Goal: Task Accomplishment & Management: Manage account settings

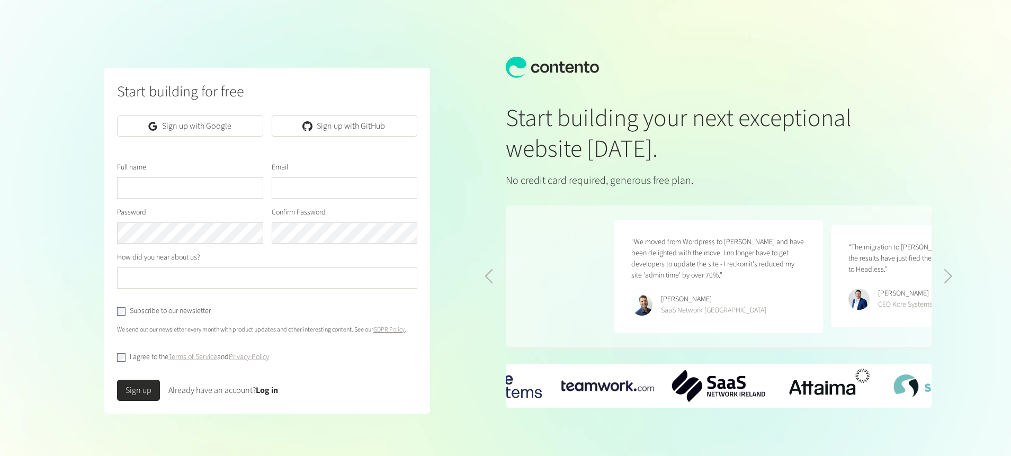
scroll to position [0, 434]
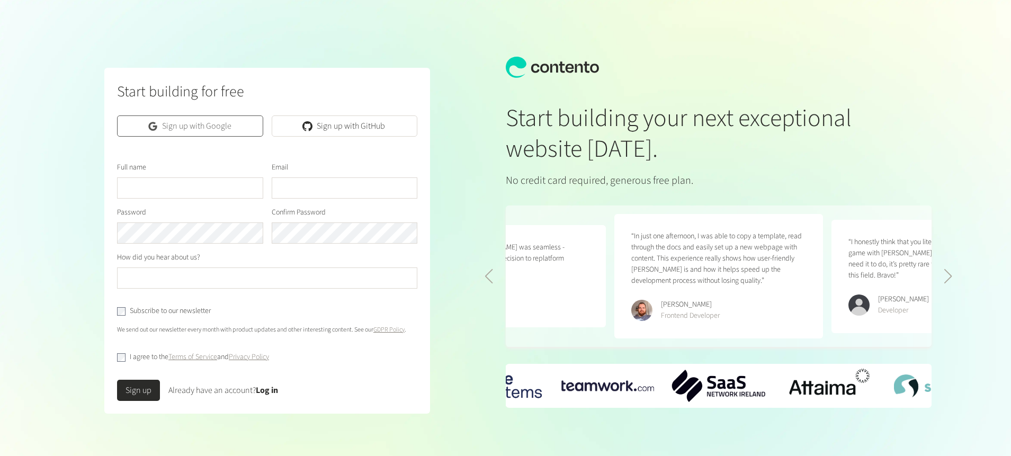
click at [223, 129] on link "Sign up with Google" at bounding box center [190, 125] width 146 height 21
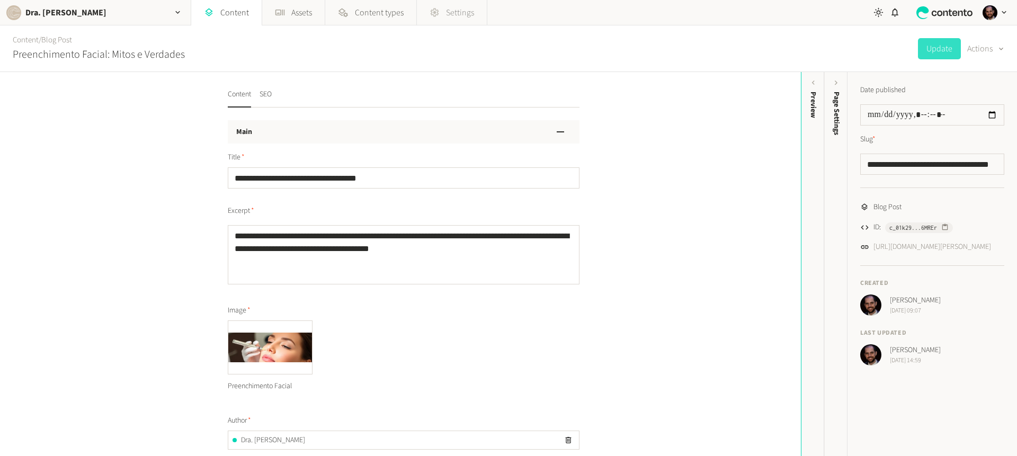
click at [465, 11] on span "Settings" at bounding box center [460, 12] width 28 height 13
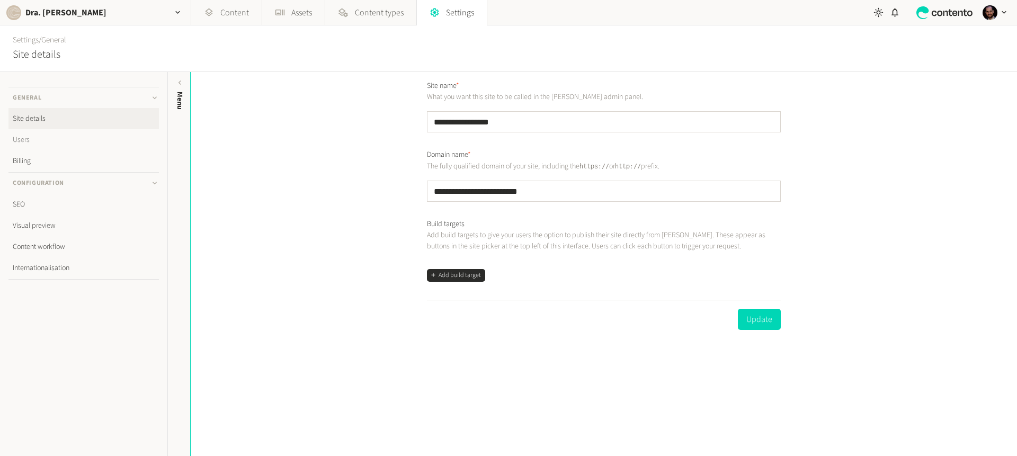
click at [42, 137] on link "Users" at bounding box center [83, 139] width 150 height 21
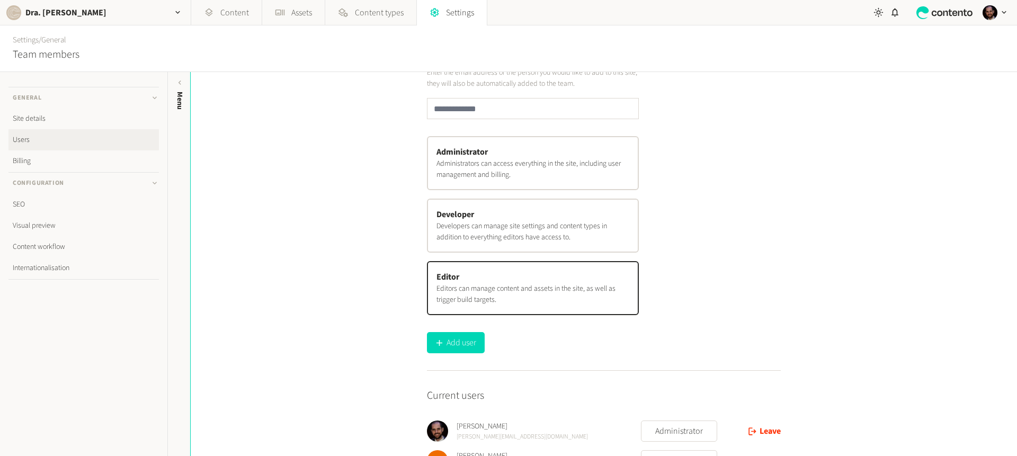
scroll to position [90, 0]
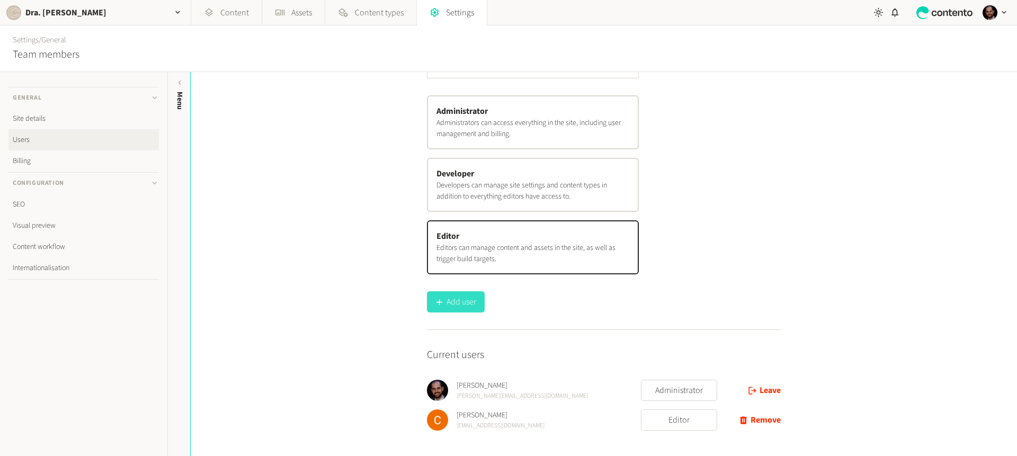
click at [450, 305] on button "Add user" at bounding box center [456, 301] width 58 height 21
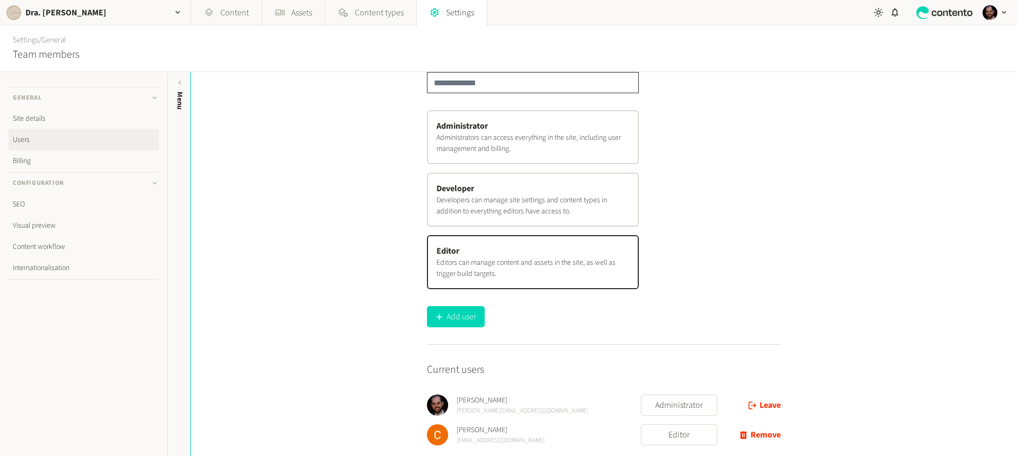
paste input "**********"
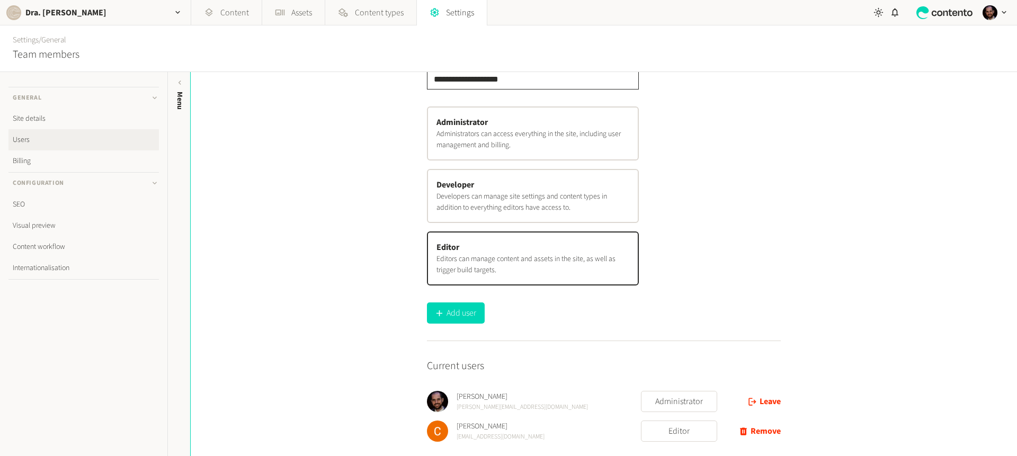
scroll to position [90, 0]
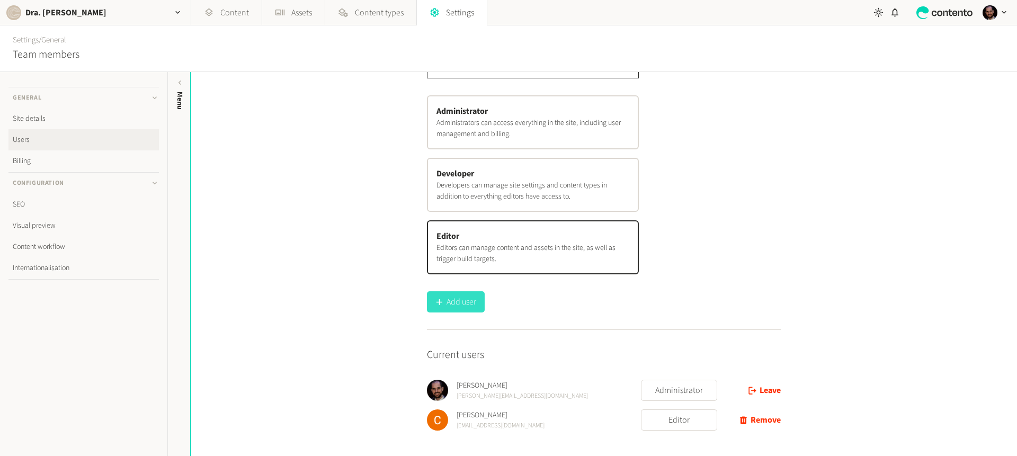
type input "**********"
click at [466, 306] on button "Add user" at bounding box center [456, 301] width 58 height 21
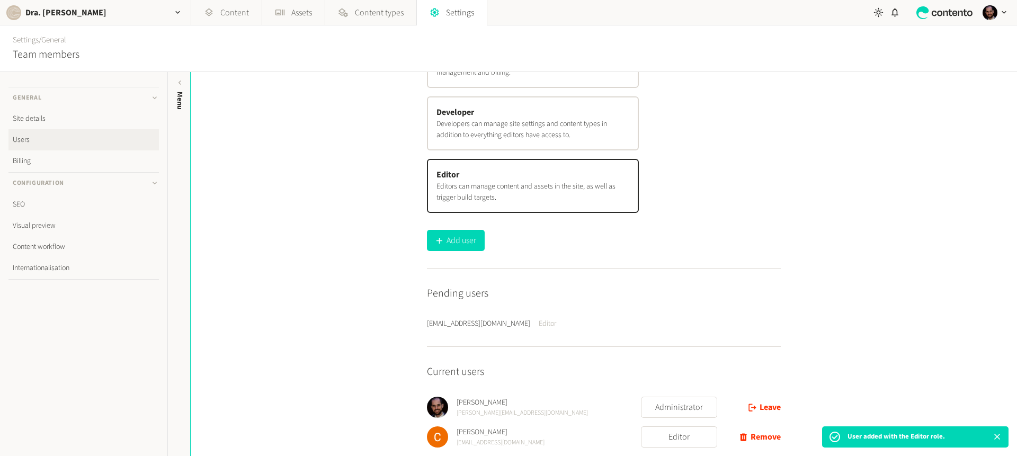
scroll to position [0, 0]
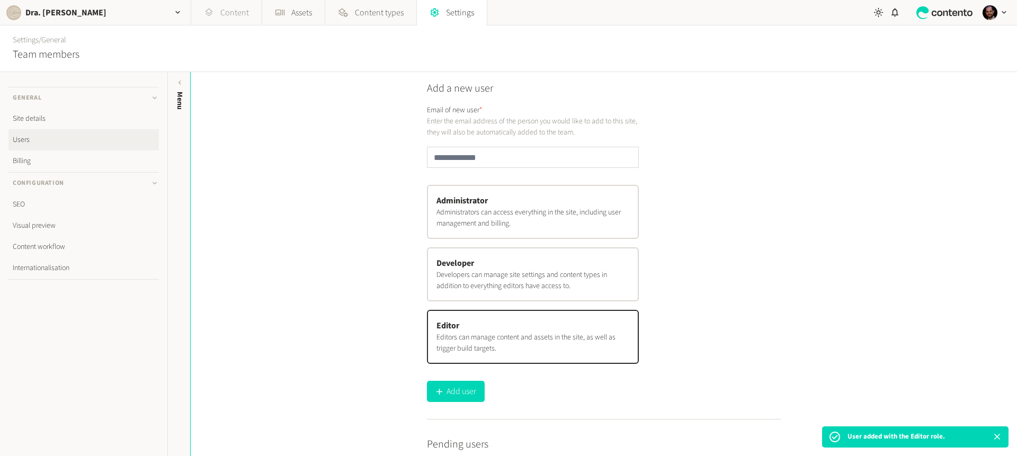
click at [216, 15] on link "Content" at bounding box center [226, 12] width 70 height 25
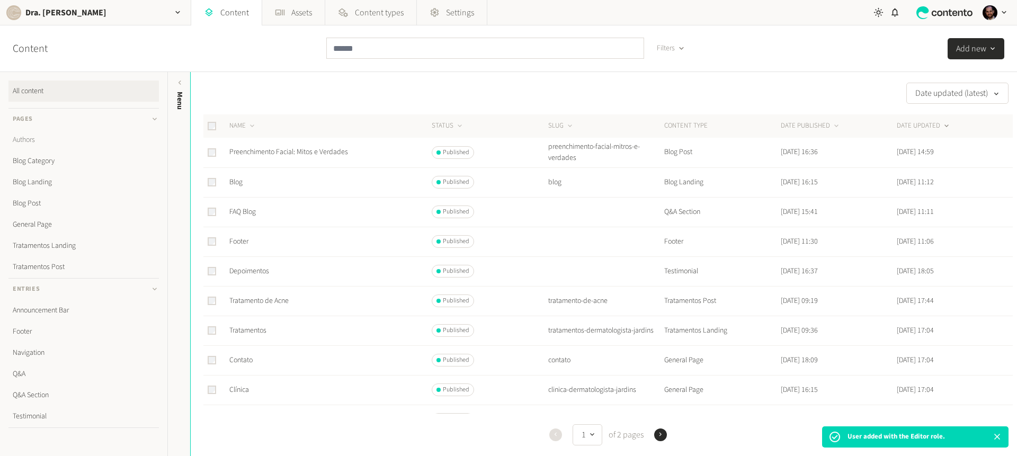
click at [30, 136] on link "Authors" at bounding box center [83, 139] width 150 height 21
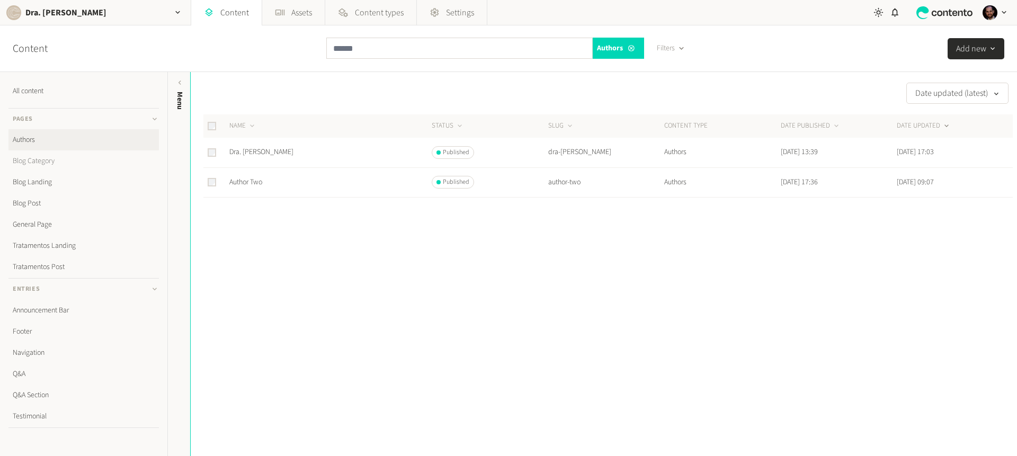
click at [34, 158] on link "Blog Category" at bounding box center [83, 160] width 150 height 21
click at [50, 228] on link "General Page" at bounding box center [83, 224] width 150 height 21
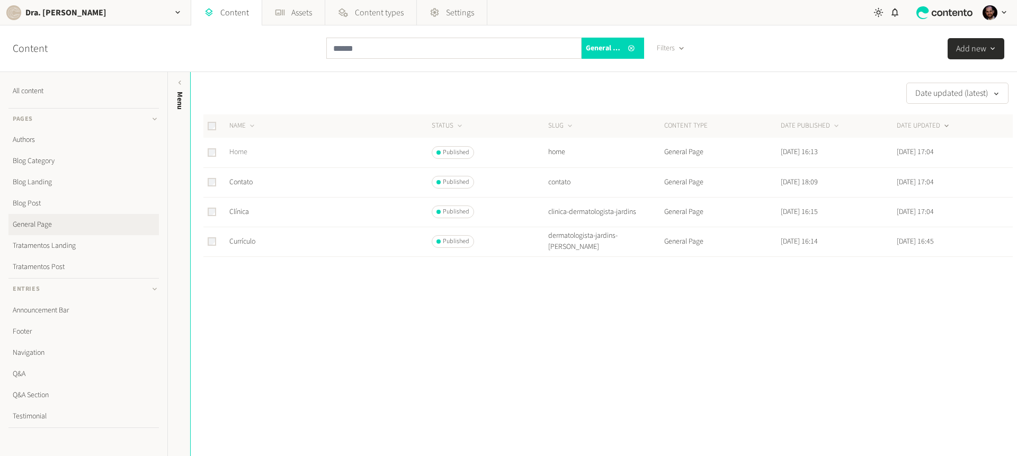
click at [235, 152] on link "Home" at bounding box center [238, 152] width 18 height 11
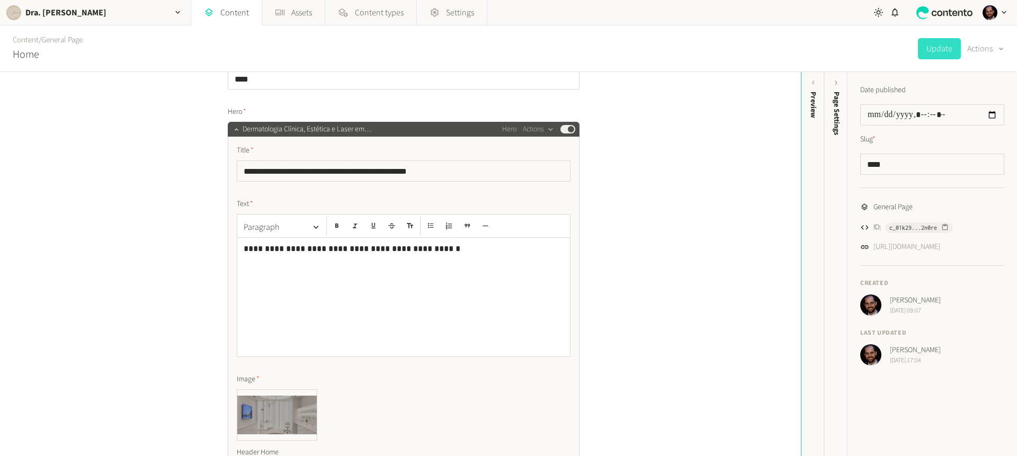
scroll to position [79, 0]
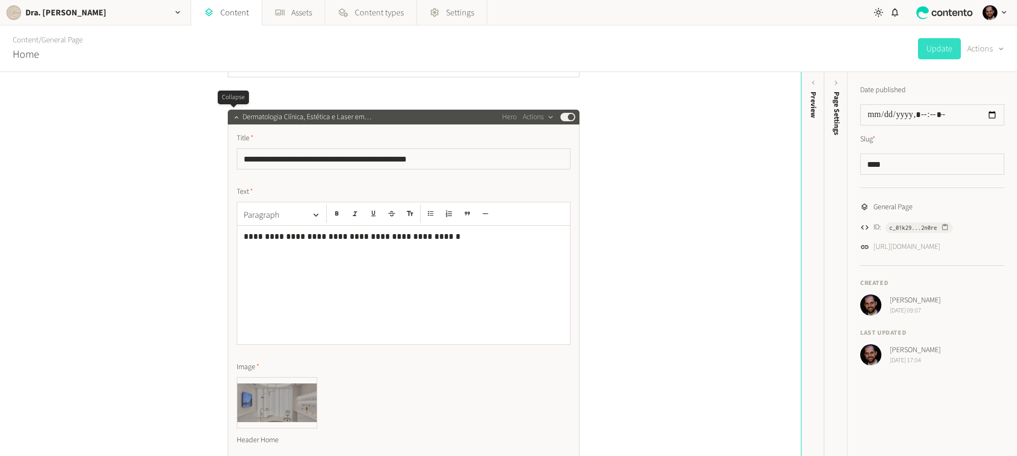
click at [234, 117] on icon "button" at bounding box center [236, 116] width 7 height 7
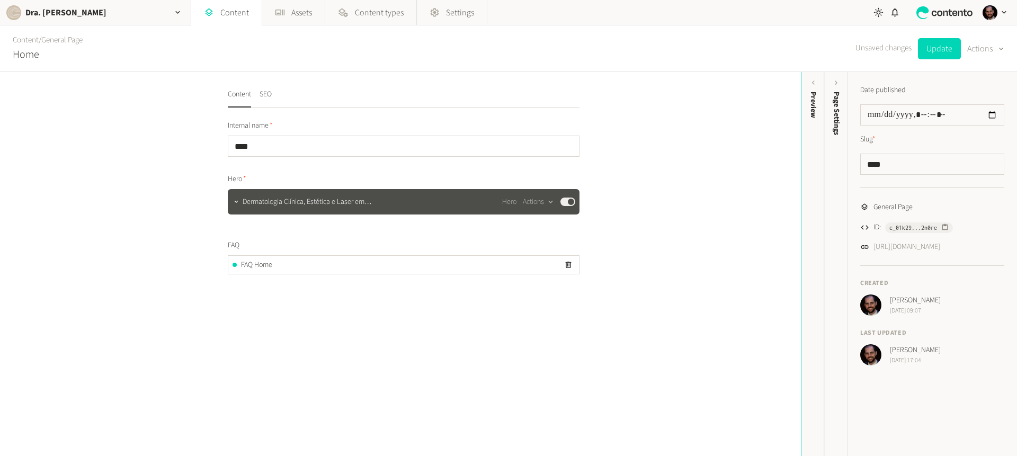
scroll to position [0, 0]
click at [230, 212] on div at bounding box center [236, 201] width 13 height 25
click at [241, 17] on link "Content" at bounding box center [226, 12] width 70 height 25
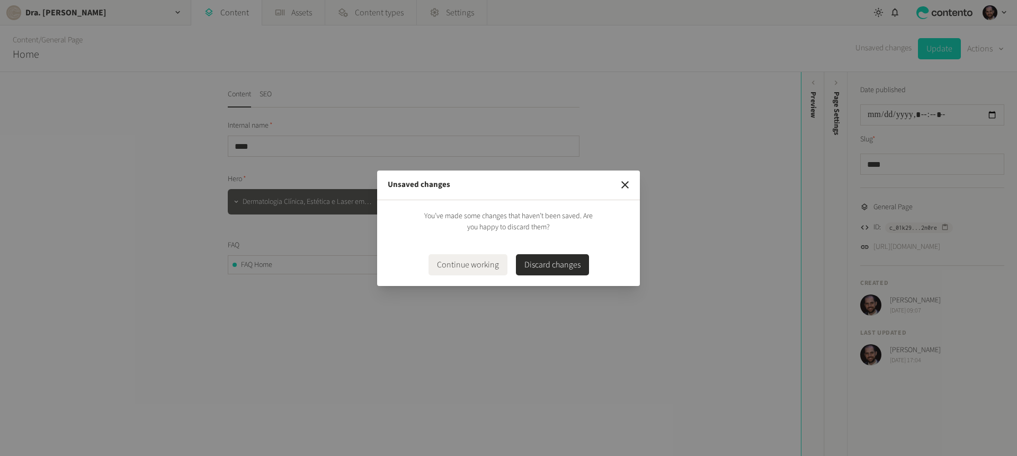
click at [550, 262] on button "Discard changes" at bounding box center [552, 264] width 73 height 21
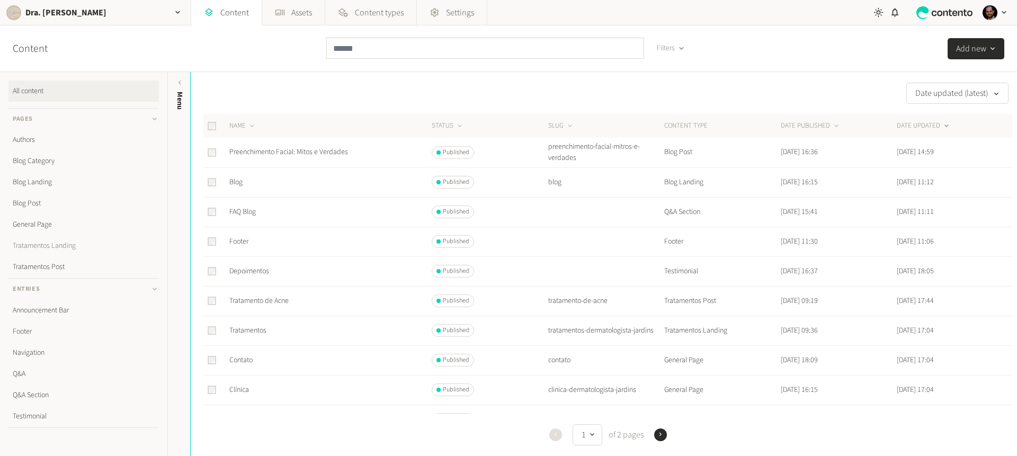
click at [51, 248] on link "Tratamentos Landing" at bounding box center [83, 245] width 150 height 21
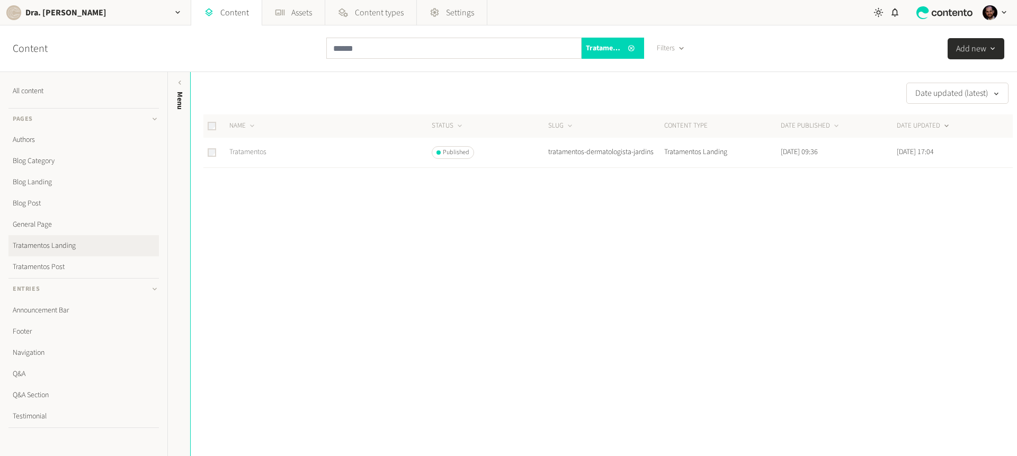
click at [257, 155] on link "Tratamentos" at bounding box center [247, 152] width 37 height 11
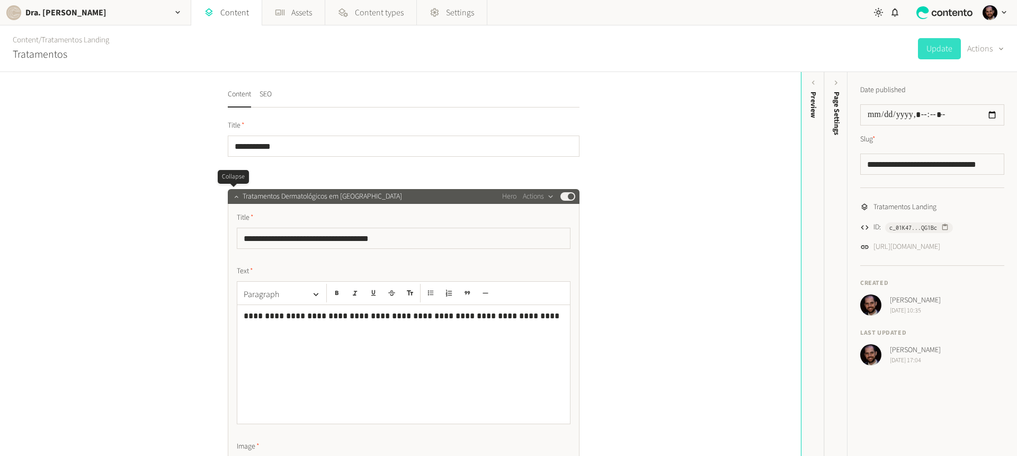
click at [234, 196] on icon "button" at bounding box center [236, 196] width 7 height 7
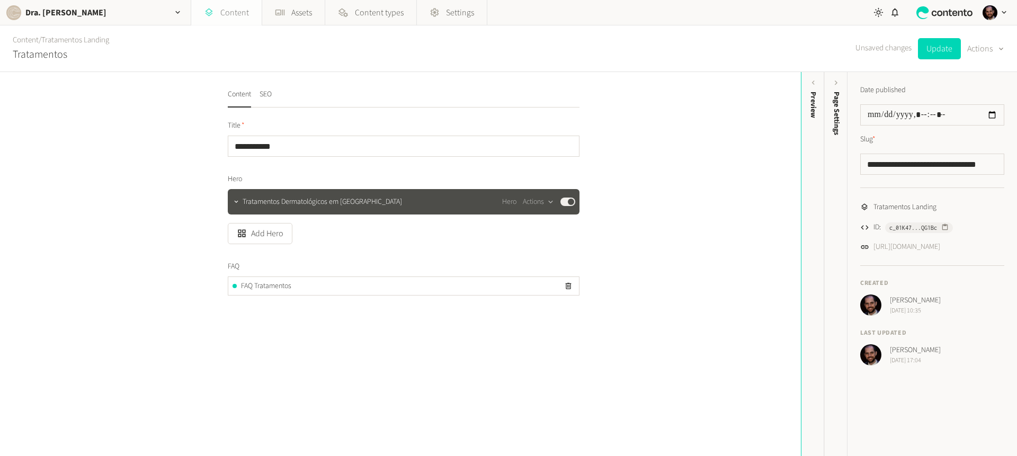
click at [237, 24] on link "Content" at bounding box center [226, 12] width 70 height 25
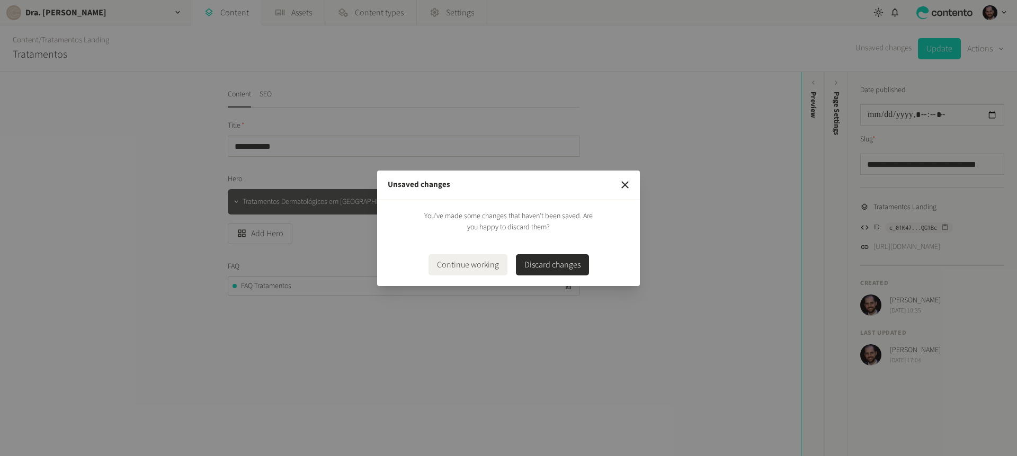
click at [570, 270] on button "Discard changes" at bounding box center [552, 264] width 73 height 21
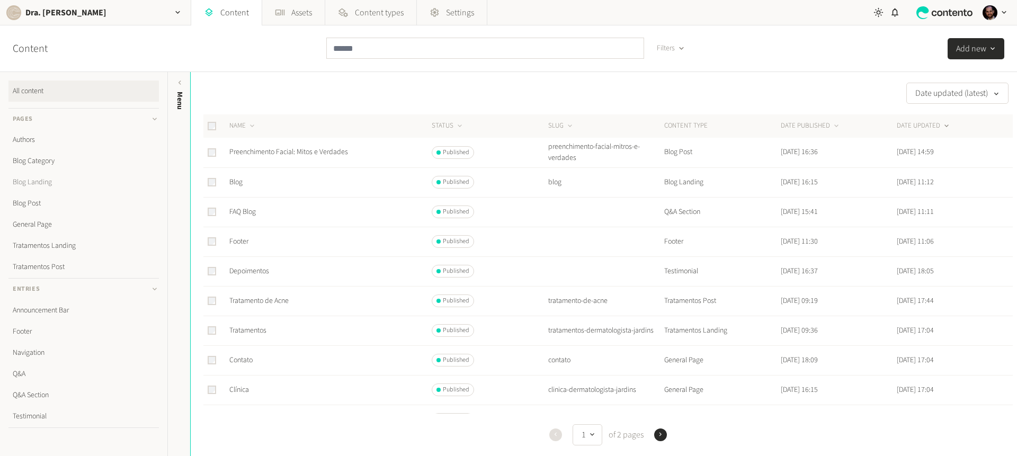
click at [43, 184] on link "Blog Landing" at bounding box center [83, 182] width 150 height 21
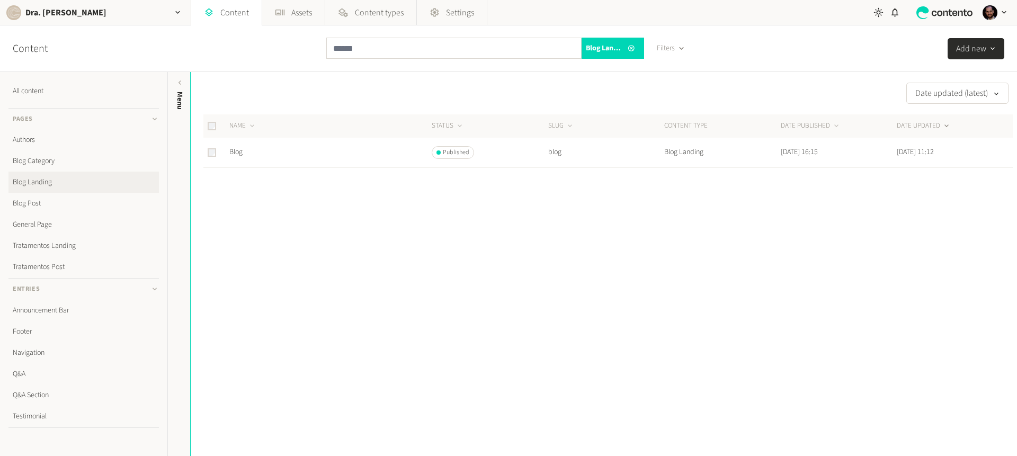
click at [214, 145] on td at bounding box center [215, 153] width 25 height 30
click at [257, 155] on td "Blog" at bounding box center [330, 153] width 202 height 30
click at [240, 155] on link "Blog" at bounding box center [235, 152] width 13 height 11
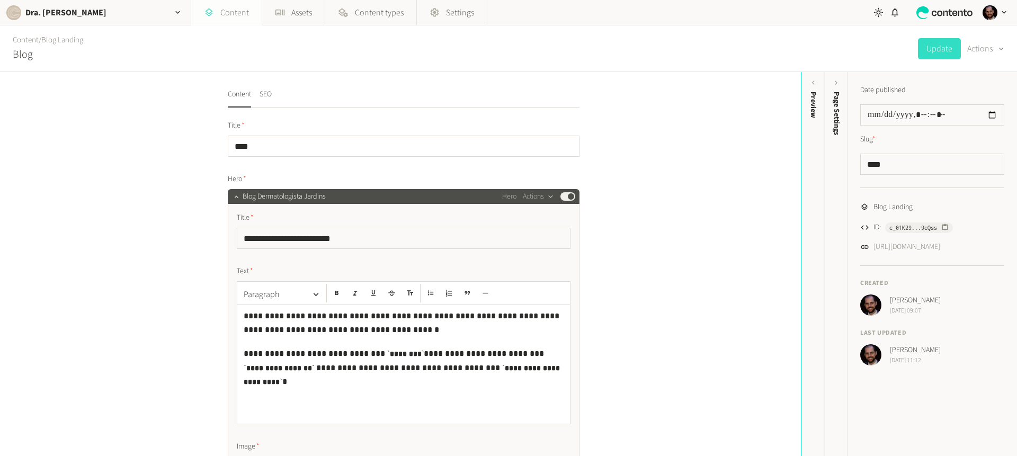
click at [234, 11] on link "Content" at bounding box center [226, 12] width 70 height 25
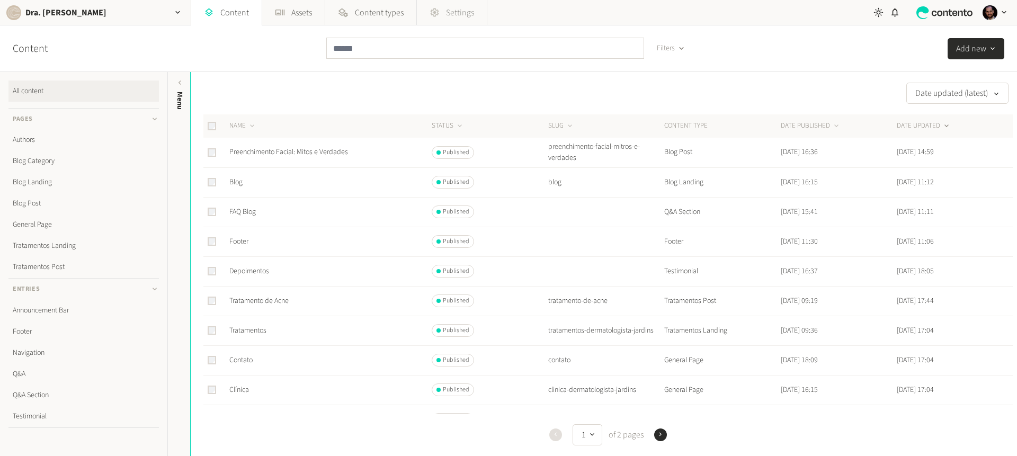
click at [479, 22] on link "Settings" at bounding box center [452, 12] width 70 height 25
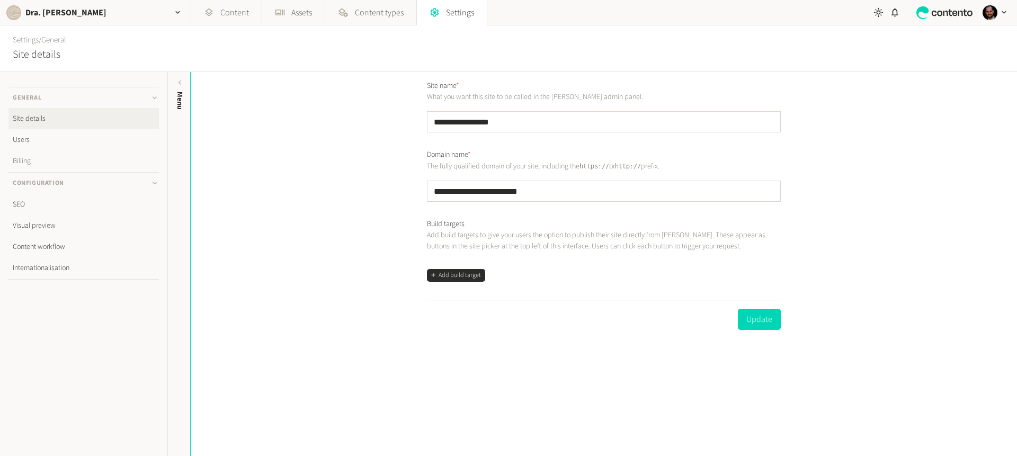
click at [33, 166] on link "Billing" at bounding box center [83, 160] width 150 height 21
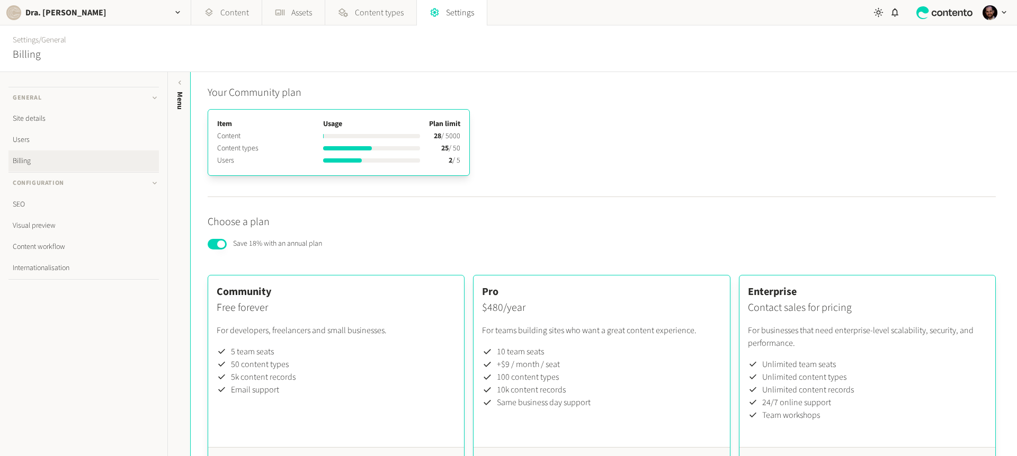
click at [449, 135] on td "28 / 5000" at bounding box center [445, 136] width 32 height 12
click at [450, 135] on td "28 / 5000" at bounding box center [445, 136] width 32 height 12
click at [454, 149] on td "25 / 50" at bounding box center [445, 149] width 32 height 12
drag, startPoint x: 451, startPoint y: 148, endPoint x: 470, endPoint y: 149, distance: 18.6
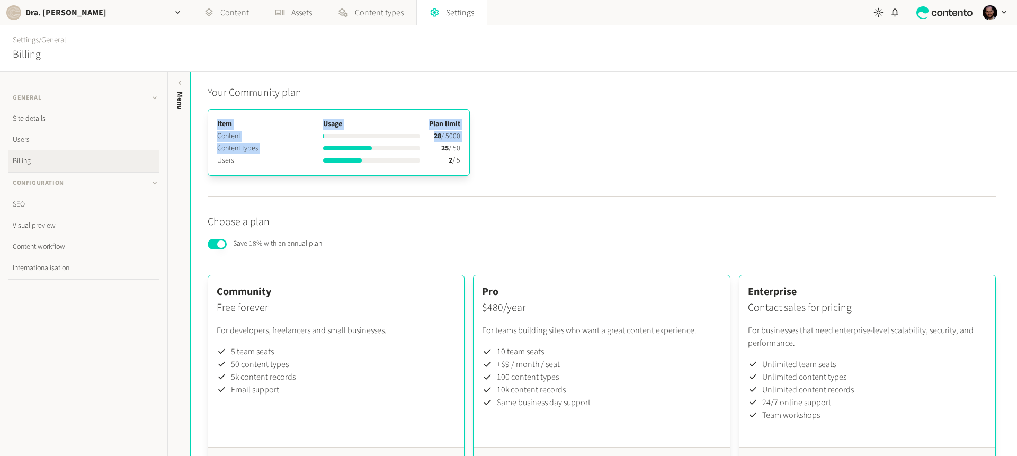
click at [470, 149] on div "Your Community plan Item Usage Plan limit Content 28 / 5000 Content types 25 / …" at bounding box center [602, 141] width 788 height 112
click at [463, 150] on div "Item Usage Plan limit Content 28 / 5000 Content types 25 / 50 Users 2 / 5" at bounding box center [339, 142] width 262 height 67
drag, startPoint x: 460, startPoint y: 147, endPoint x: 441, endPoint y: 148, distance: 19.6
click at [441, 148] on td "25 / 50" at bounding box center [445, 149] width 32 height 12
drag, startPoint x: 448, startPoint y: 158, endPoint x: 465, endPoint y: 158, distance: 17.0
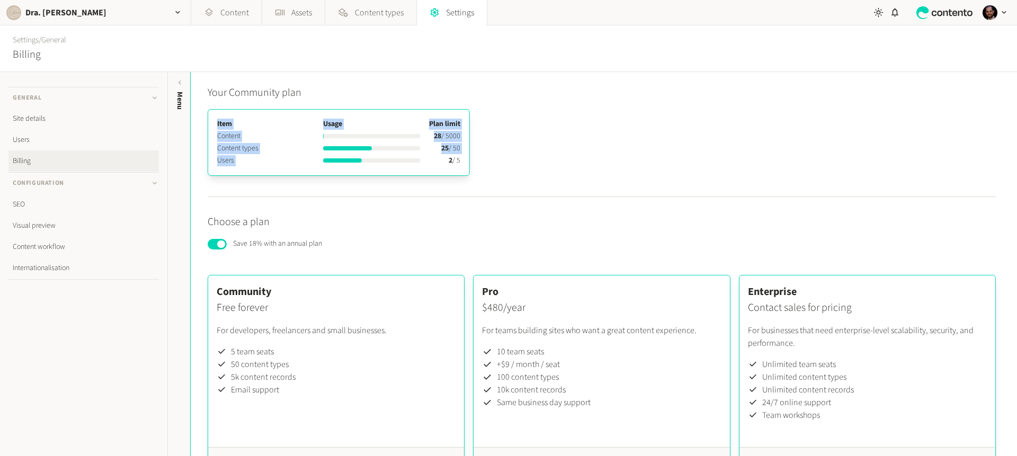
click at [463, 158] on div "Item Usage Plan limit Content 28 / 5000 Content types 25 / 50 Users 2 / 5" at bounding box center [339, 142] width 262 height 67
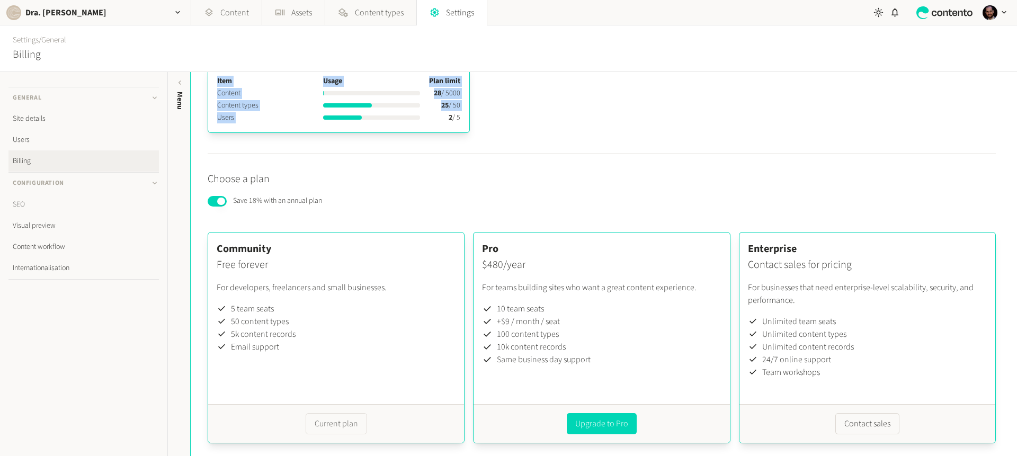
click at [23, 205] on link "SEO" at bounding box center [83, 204] width 150 height 21
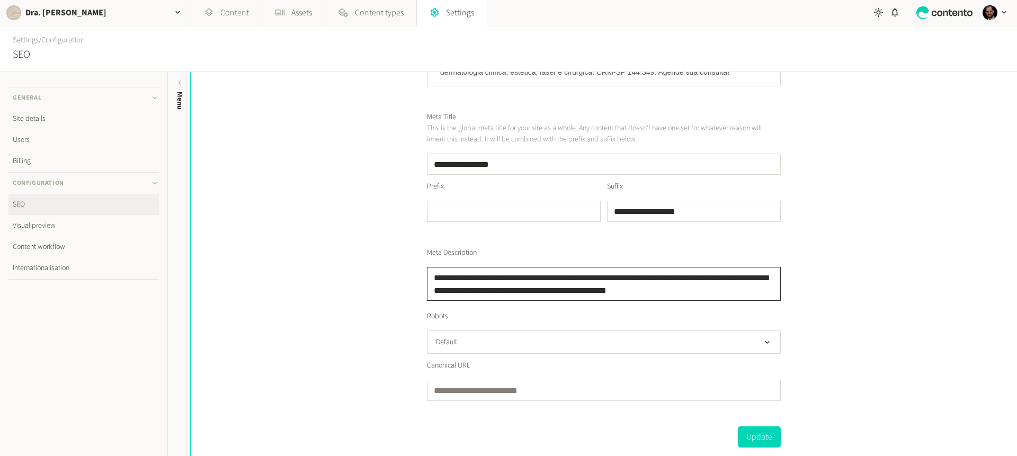
scroll to position [1, 0]
click at [470, 340] on button "Default" at bounding box center [604, 342] width 354 height 23
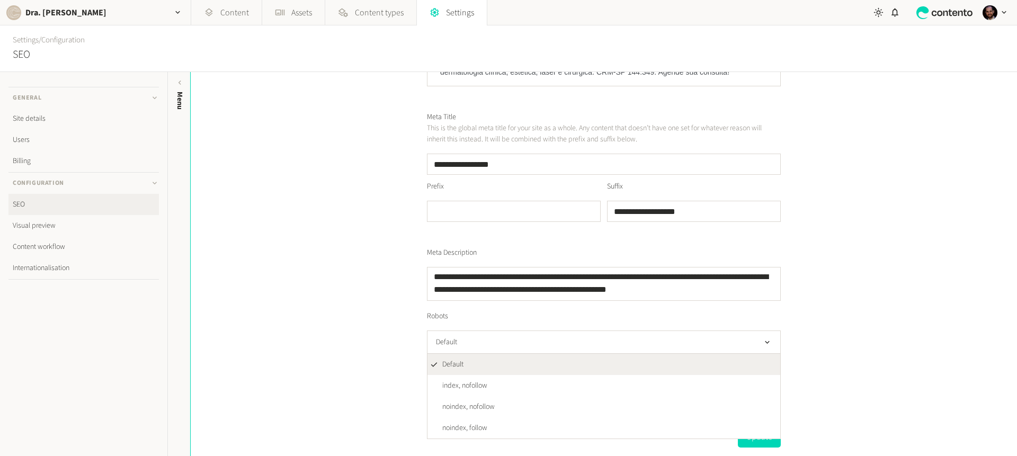
click at [369, 355] on div "**********" at bounding box center [604, 264] width 827 height 384
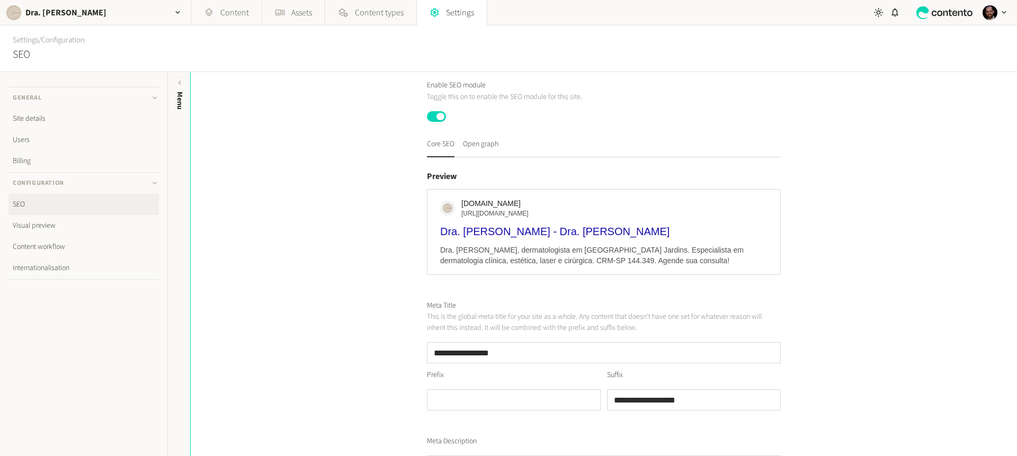
scroll to position [0, 0]
click at [482, 144] on button "Open graph" at bounding box center [480, 148] width 35 height 19
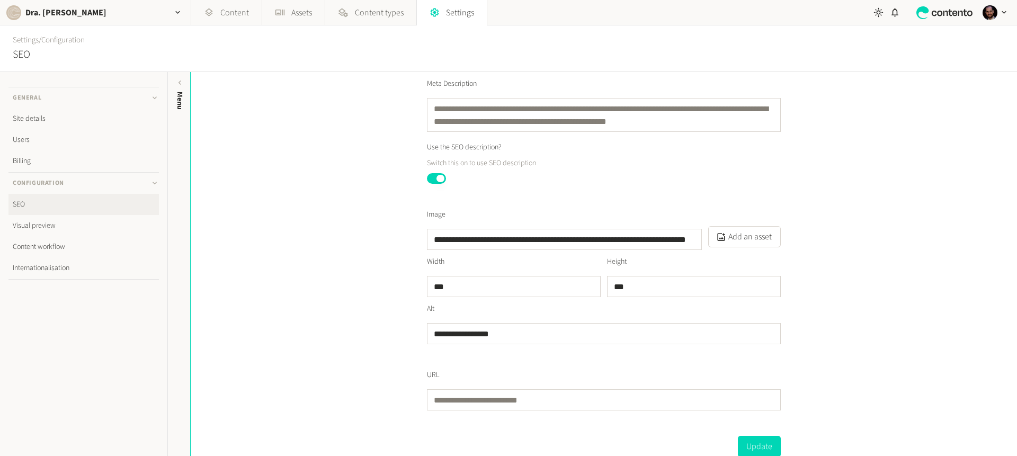
scroll to position [539, 0]
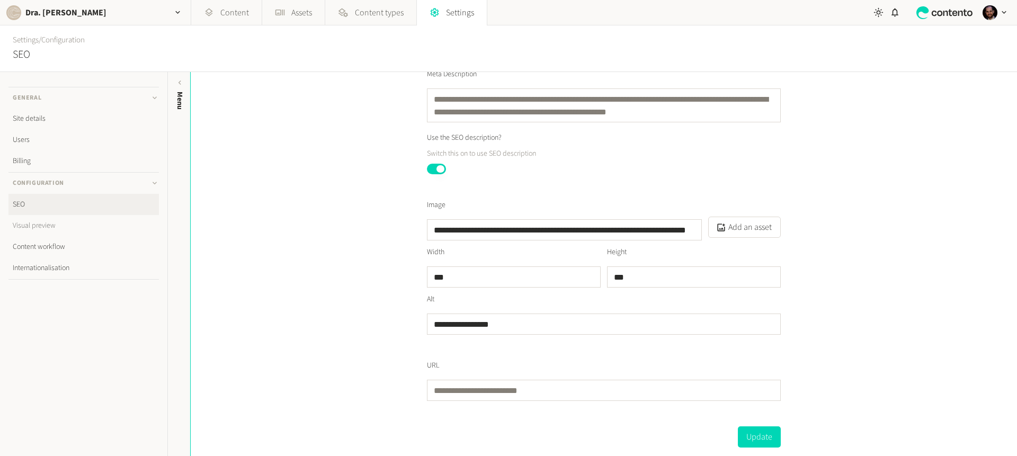
click at [28, 220] on link "Visual preview" at bounding box center [83, 225] width 150 height 21
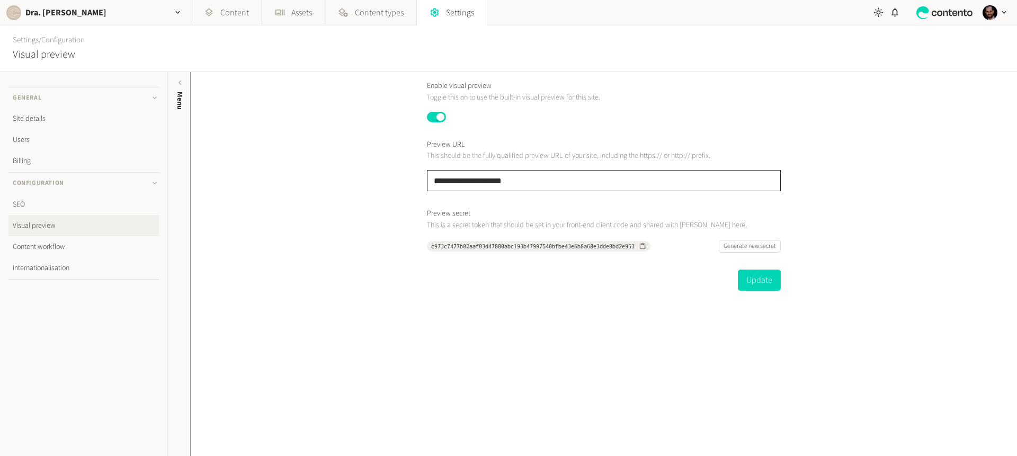
click at [496, 185] on input "**********" at bounding box center [604, 180] width 354 height 21
paste input "**********"
type input "**********"
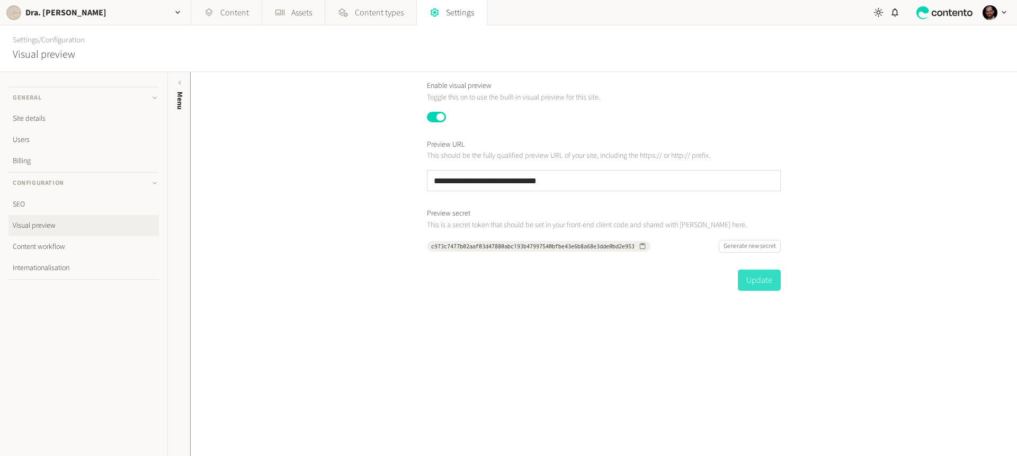
click at [756, 286] on button "Update" at bounding box center [759, 280] width 43 height 21
click at [756, 282] on button "Update" at bounding box center [759, 280] width 43 height 21
click at [555, 185] on input "**********" at bounding box center [604, 180] width 354 height 21
click at [845, 165] on div "**********" at bounding box center [604, 264] width 827 height 384
click at [88, 245] on link "Content workflow" at bounding box center [83, 246] width 150 height 21
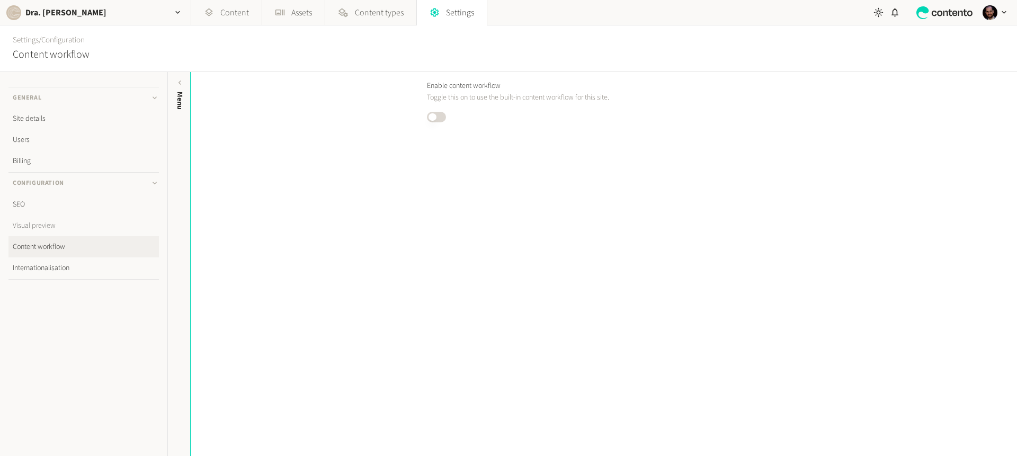
click at [42, 225] on link "Visual preview" at bounding box center [83, 225] width 150 height 21
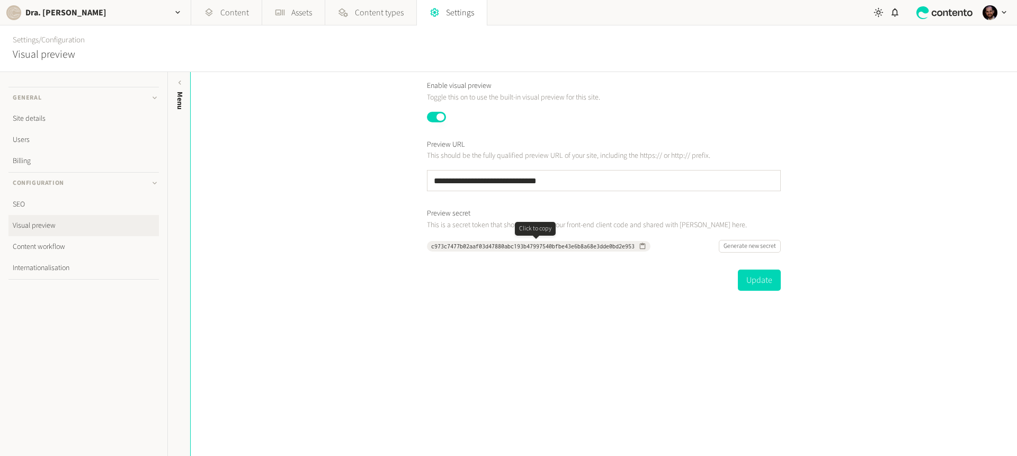
click at [640, 246] on icon "button" at bounding box center [642, 246] width 7 height 7
click at [21, 245] on link "Content workflow" at bounding box center [83, 246] width 150 height 21
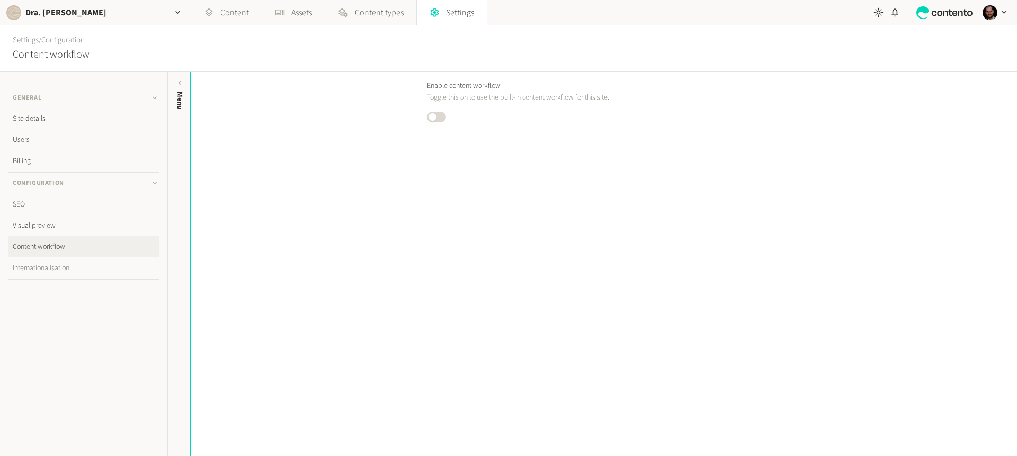
click at [41, 272] on link "Internationalisation" at bounding box center [83, 267] width 150 height 21
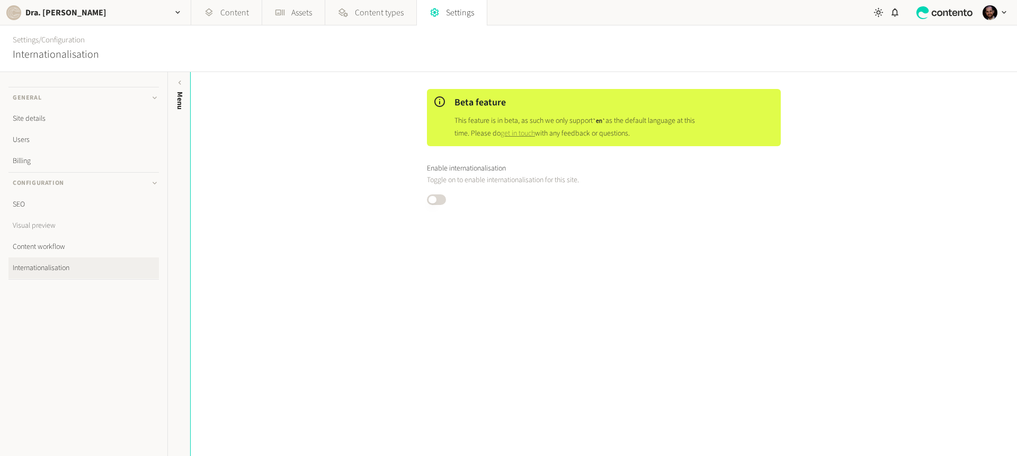
click at [48, 226] on link "Visual preview" at bounding box center [83, 225] width 150 height 21
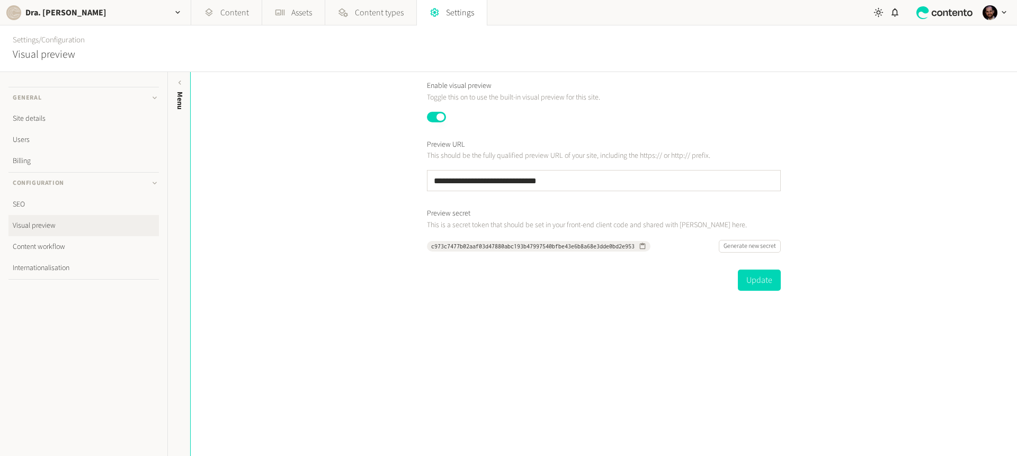
click at [28, 204] on link "SEO" at bounding box center [83, 204] width 150 height 21
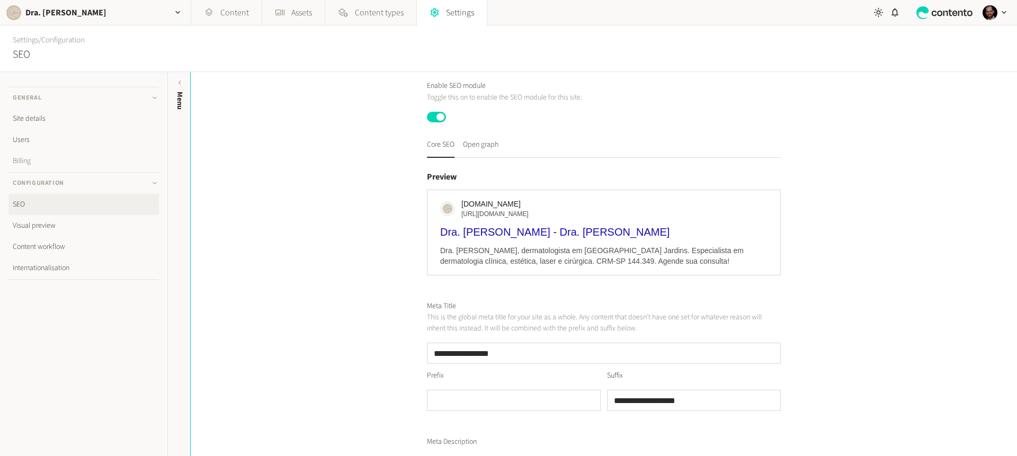
click at [24, 165] on link "Billing" at bounding box center [83, 160] width 150 height 21
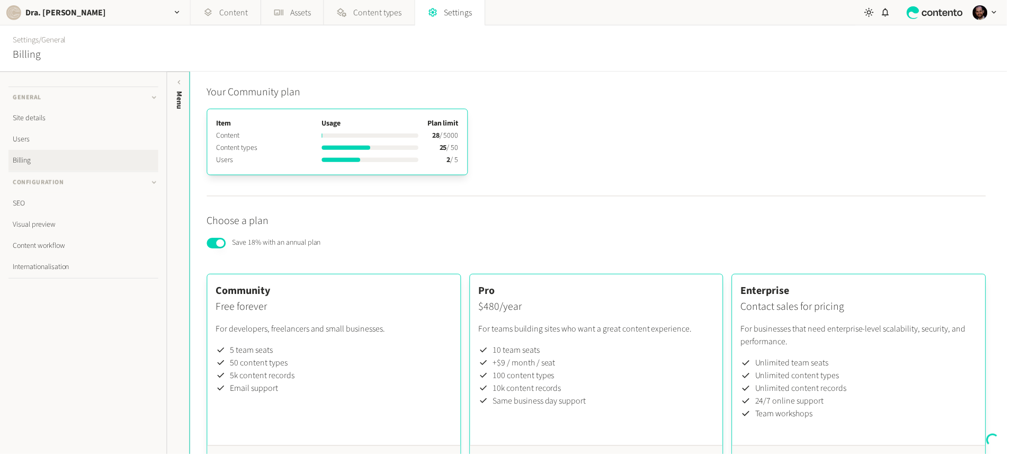
click at [27, 138] on link "Users" at bounding box center [83, 139] width 150 height 21
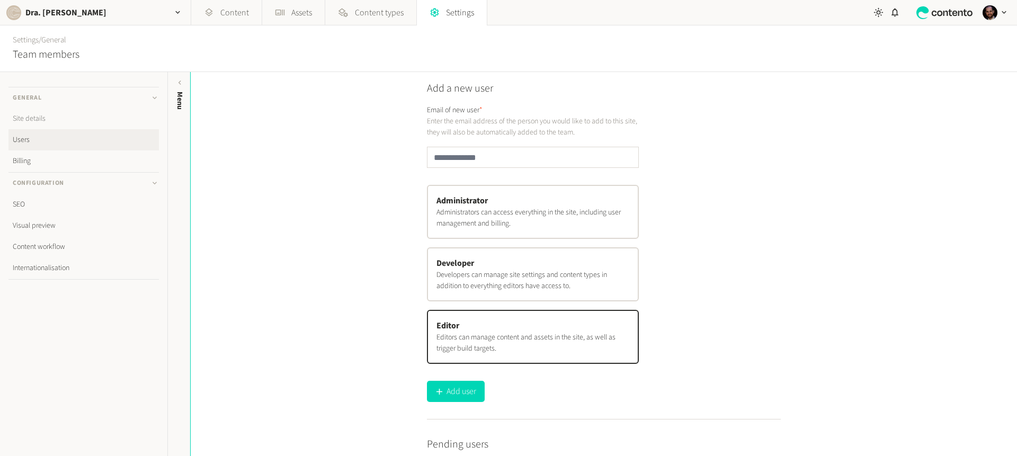
click at [29, 110] on link "Site details" at bounding box center [83, 118] width 150 height 21
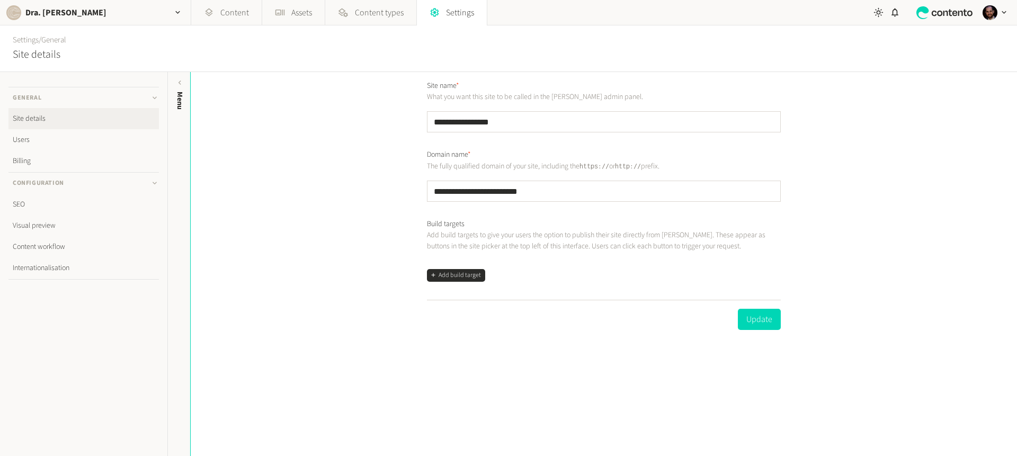
click at [447, 273] on button "Add build target" at bounding box center [456, 275] width 58 height 13
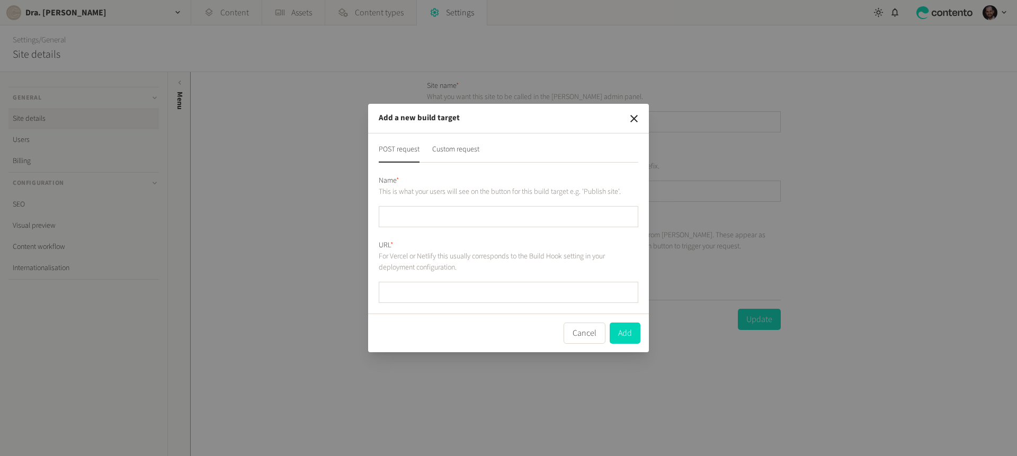
click at [453, 142] on div "POST request Custom request Name * This is what your users will see on the butt…" at bounding box center [508, 224] width 281 height 180
click at [451, 149] on button "Custom request" at bounding box center [455, 153] width 47 height 19
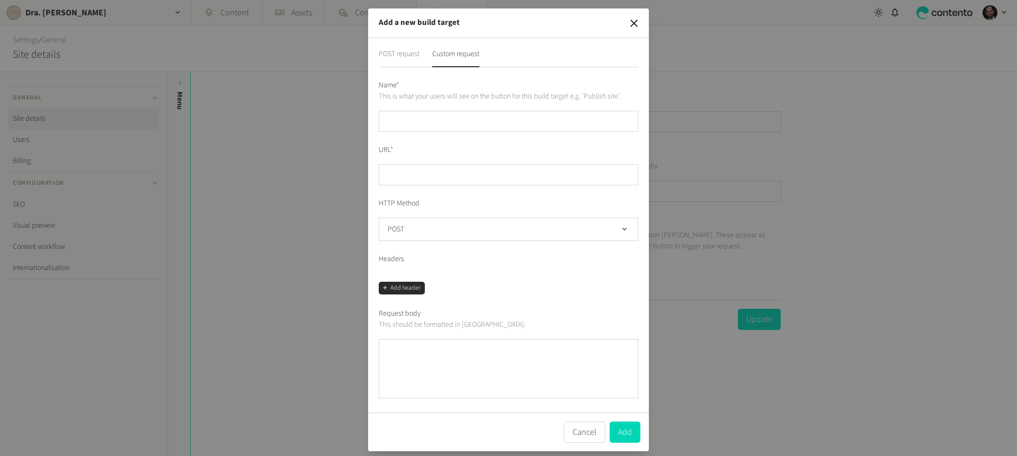
click at [396, 54] on button "POST request" at bounding box center [399, 58] width 41 height 19
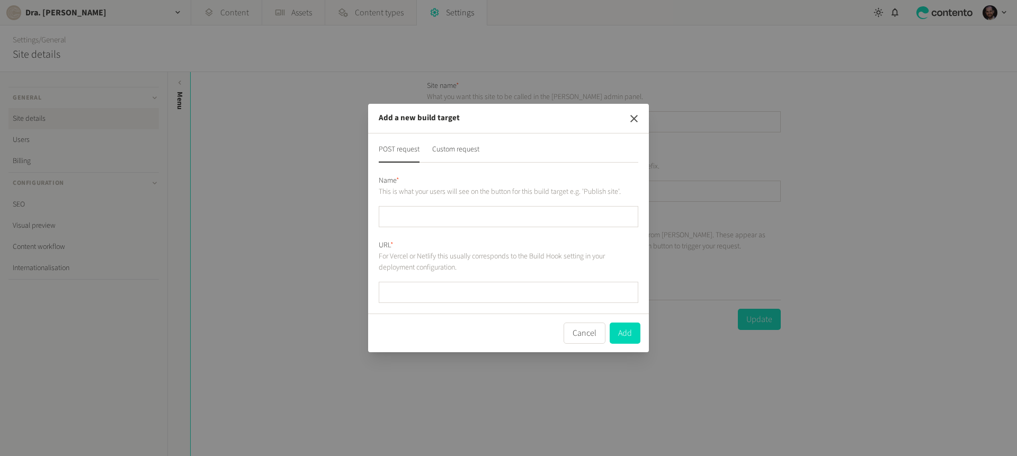
click at [635, 117] on icon "button" at bounding box center [633, 118] width 7 height 7
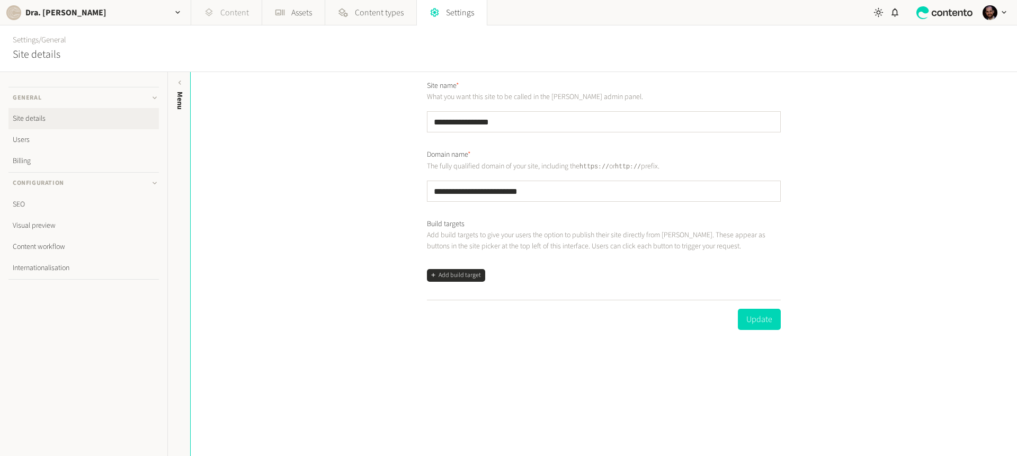
click at [229, 14] on link "Content" at bounding box center [226, 12] width 70 height 25
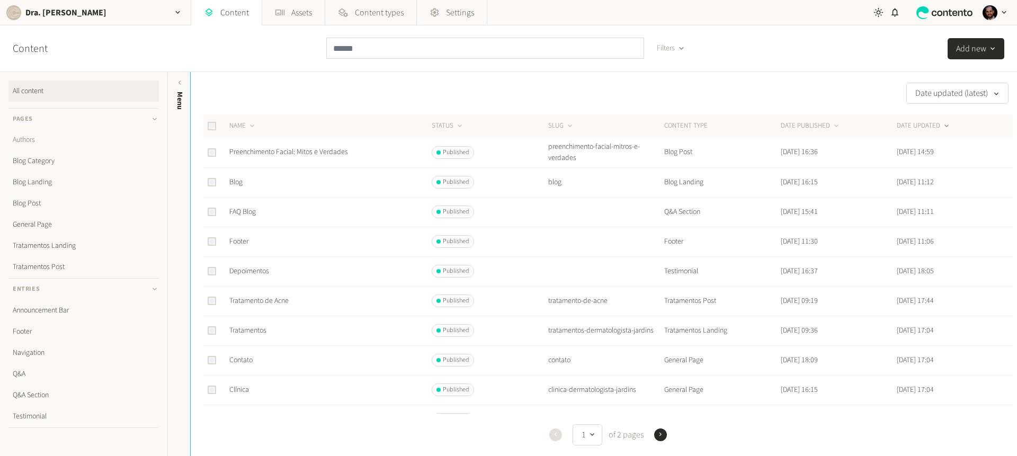
click at [26, 141] on link "Authors" at bounding box center [83, 139] width 150 height 21
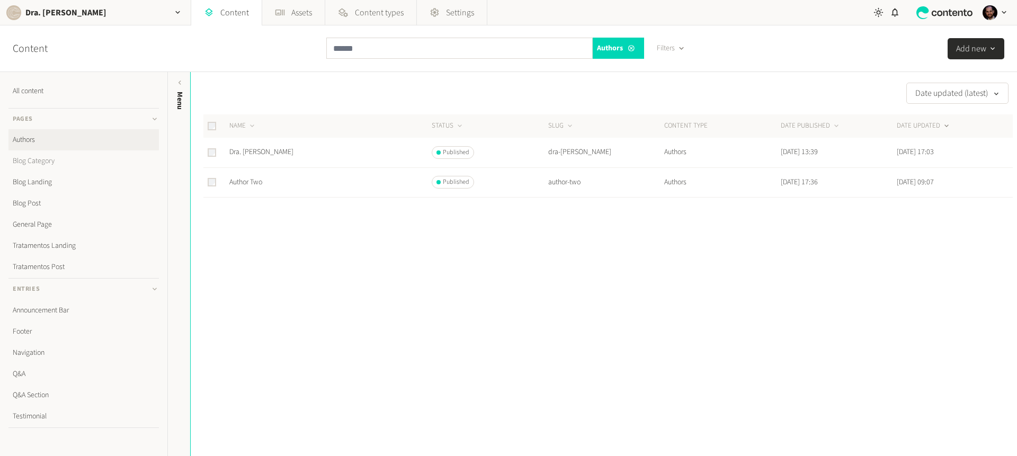
click at [55, 161] on link "Blog Category" at bounding box center [83, 160] width 150 height 21
click at [51, 180] on link "Blog Landing" at bounding box center [83, 182] width 150 height 21
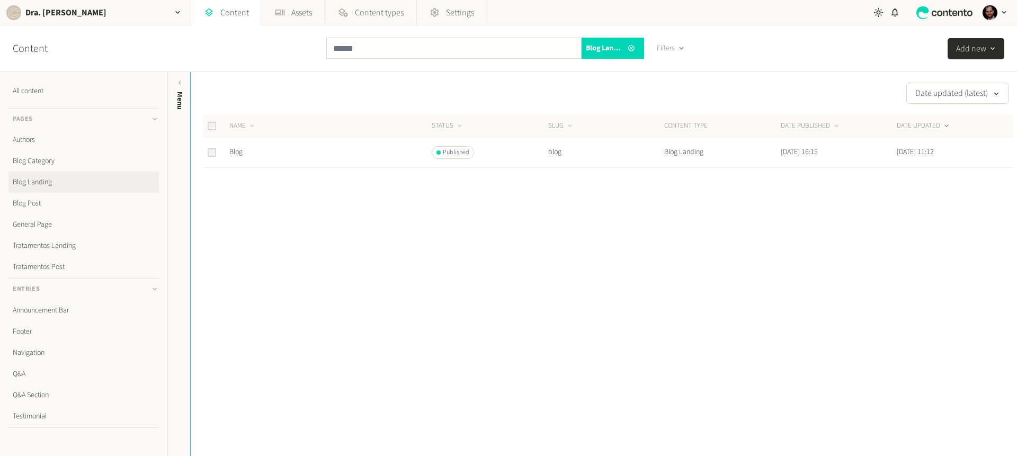
click at [38, 201] on link "Blog Post" at bounding box center [83, 203] width 150 height 21
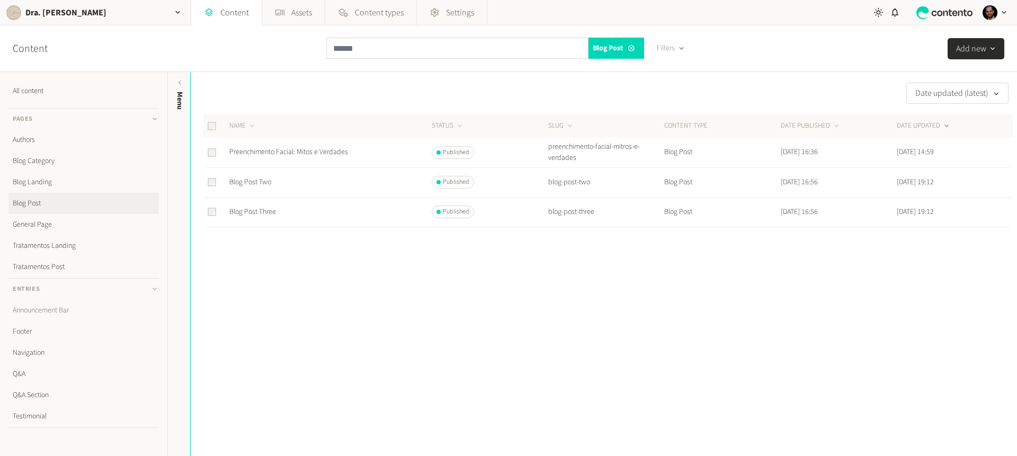
click at [60, 310] on link "Announcement Bar" at bounding box center [83, 310] width 150 height 21
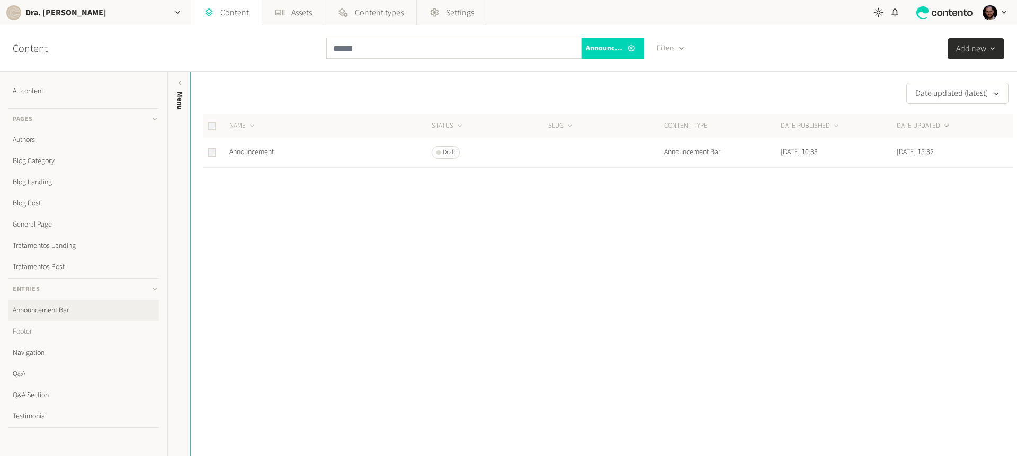
click at [45, 328] on link "Footer" at bounding box center [83, 331] width 150 height 21
click at [47, 349] on link "Navigation" at bounding box center [83, 352] width 150 height 21
click at [33, 371] on link "Q&A" at bounding box center [83, 373] width 150 height 21
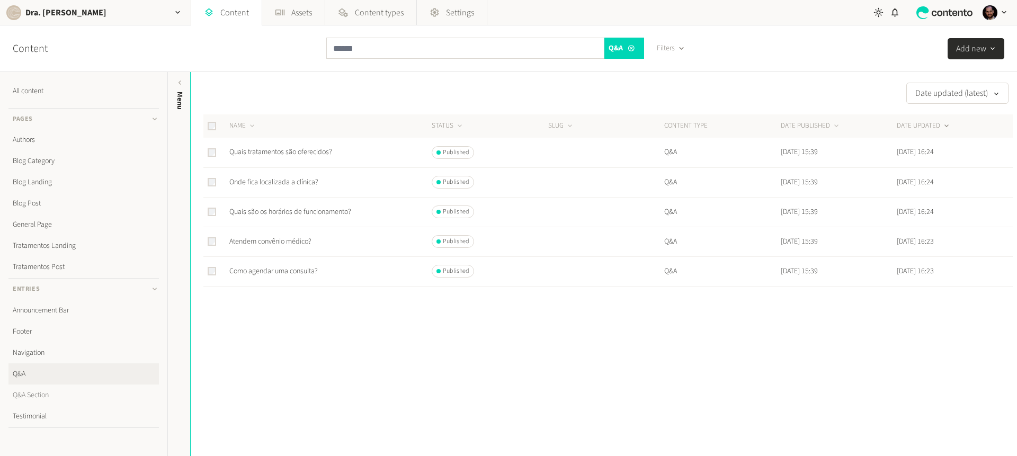
click at [41, 389] on link "Q&A Section" at bounding box center [83, 395] width 150 height 21
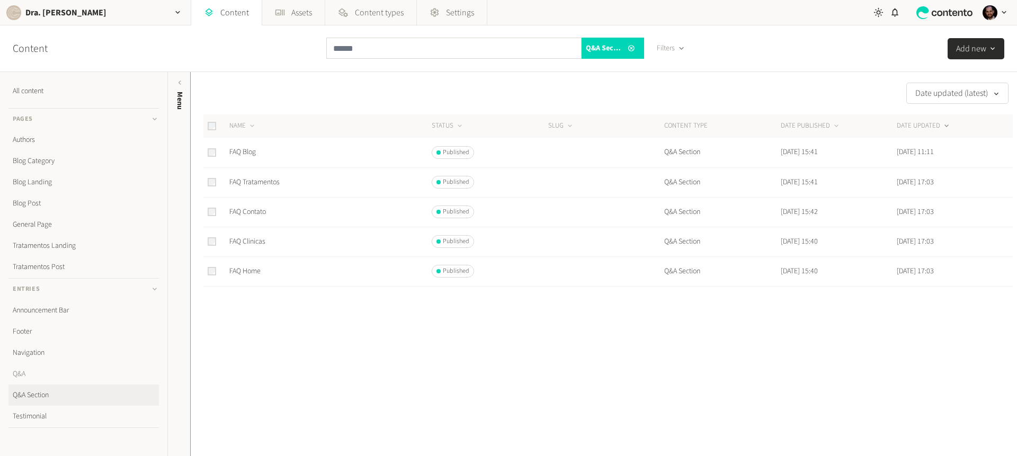
click at [41, 373] on link "Q&A" at bounding box center [83, 373] width 150 height 21
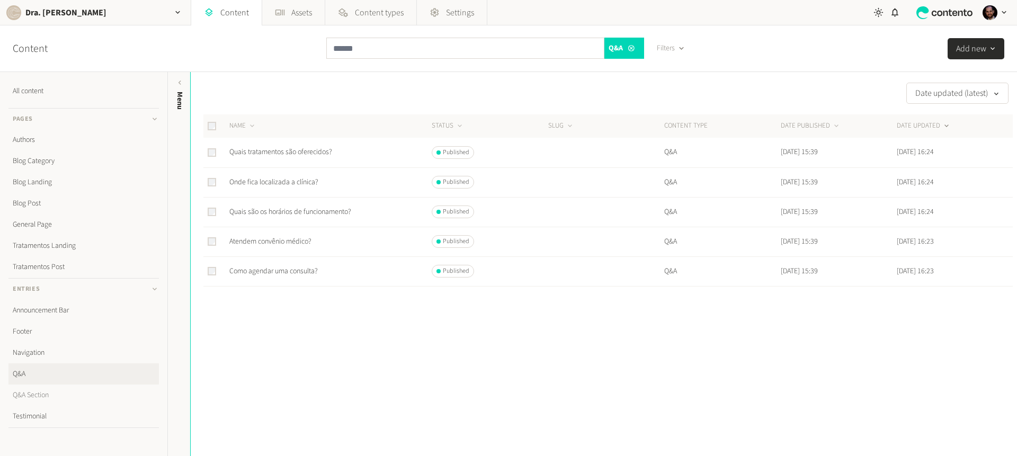
click at [41, 400] on link "Q&A Section" at bounding box center [83, 395] width 150 height 21
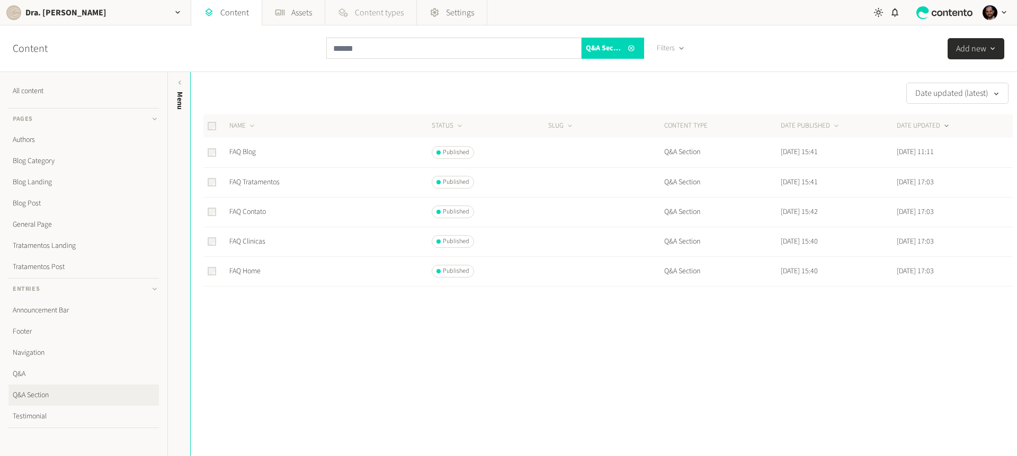
click at [402, 8] on span "Content types" at bounding box center [379, 12] width 49 height 13
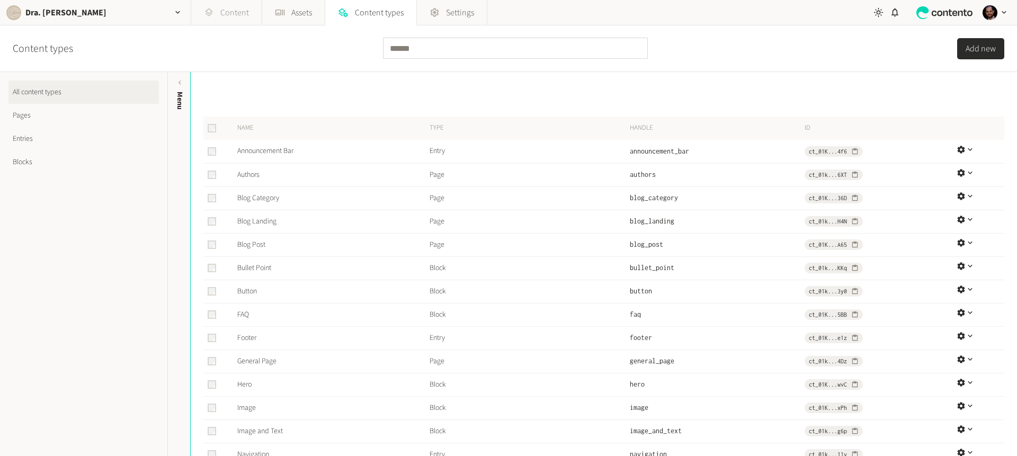
click at [241, 11] on link "Content" at bounding box center [226, 12] width 70 height 25
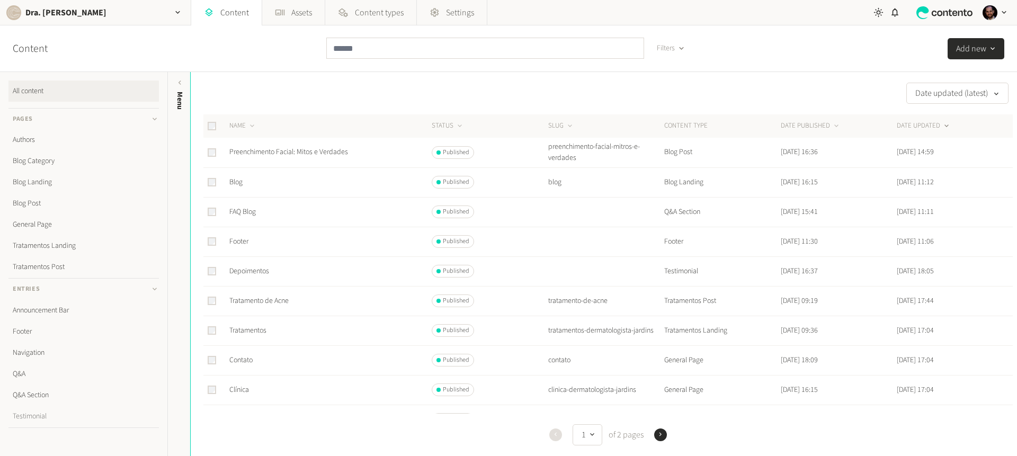
click at [50, 415] on link "Testimonial" at bounding box center [83, 416] width 150 height 21
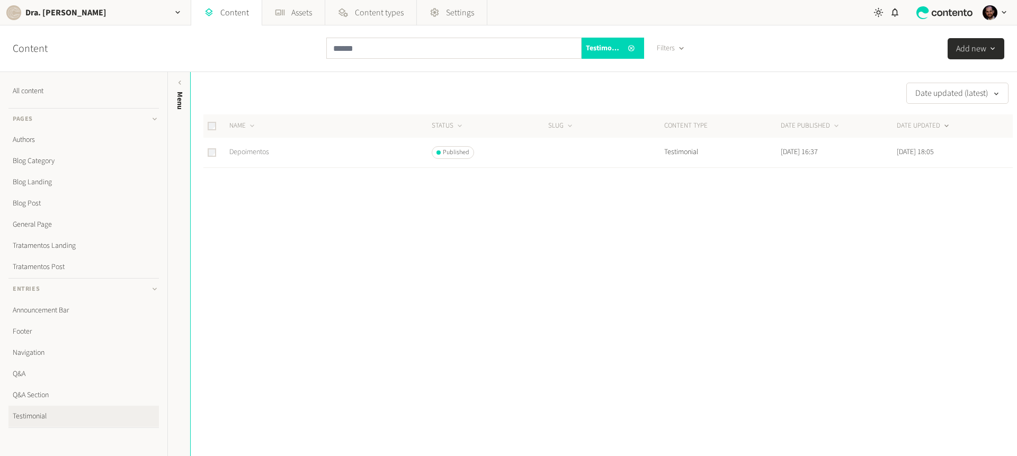
click at [252, 154] on link "Depoimentos" at bounding box center [249, 152] width 40 height 11
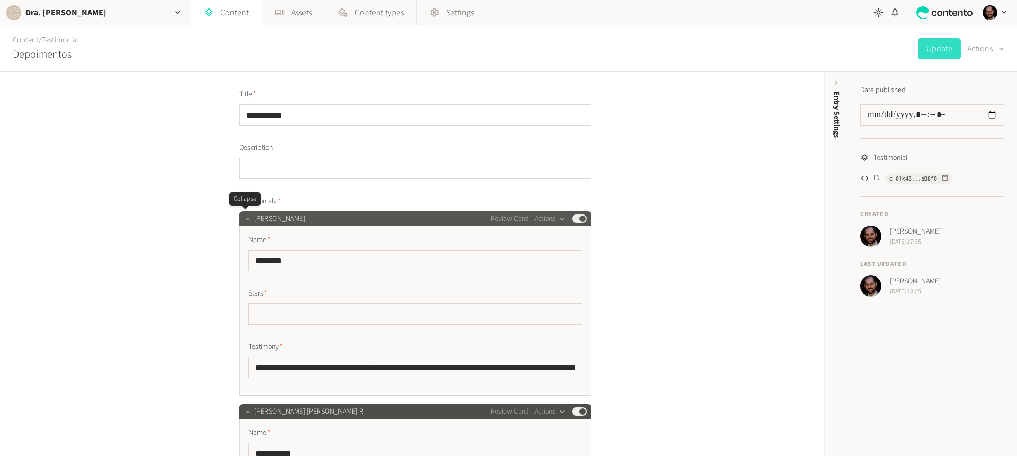
click at [244, 217] on icon "button" at bounding box center [247, 218] width 7 height 7
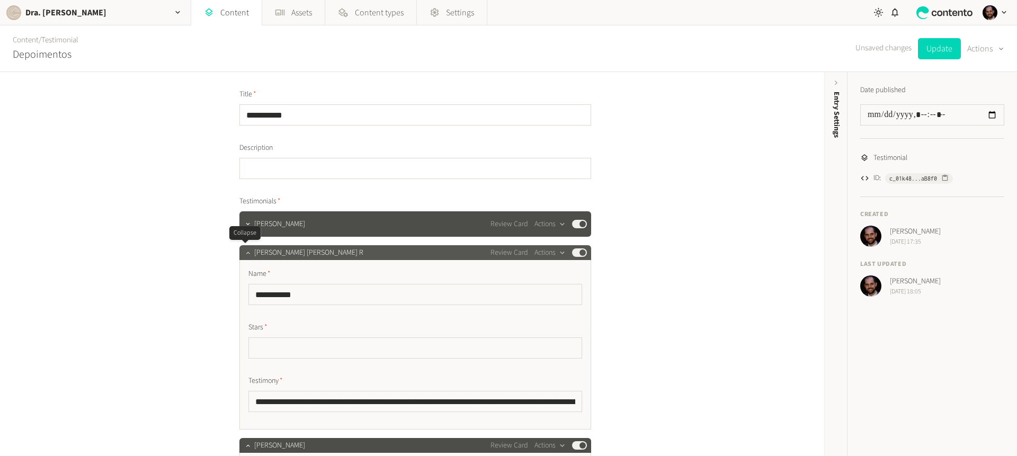
click at [244, 255] on icon "button" at bounding box center [247, 252] width 7 height 7
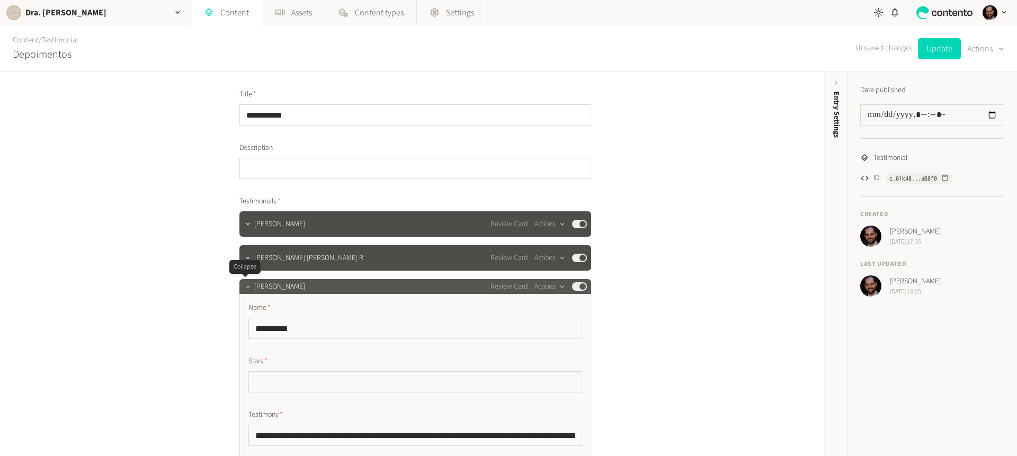
click at [248, 290] on button "button" at bounding box center [248, 285] width 13 height 13
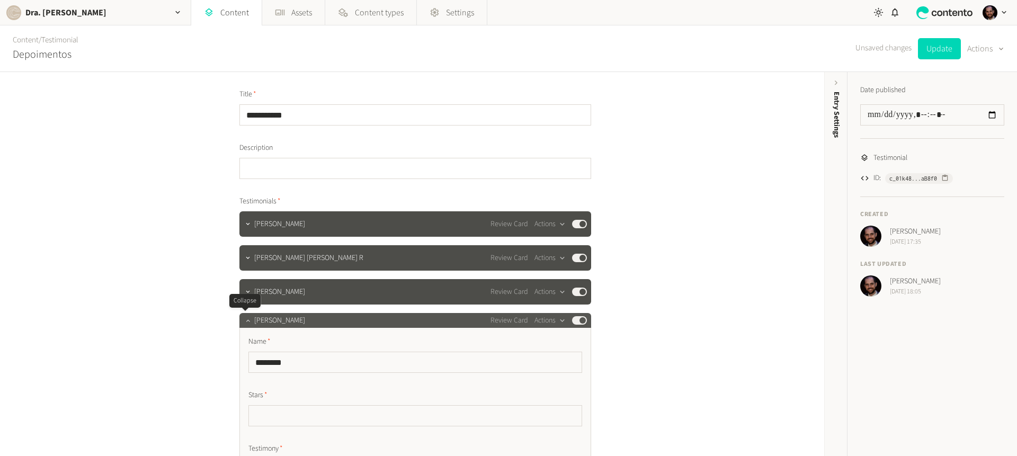
click at [246, 320] on icon "button" at bounding box center [248, 320] width 4 height 2
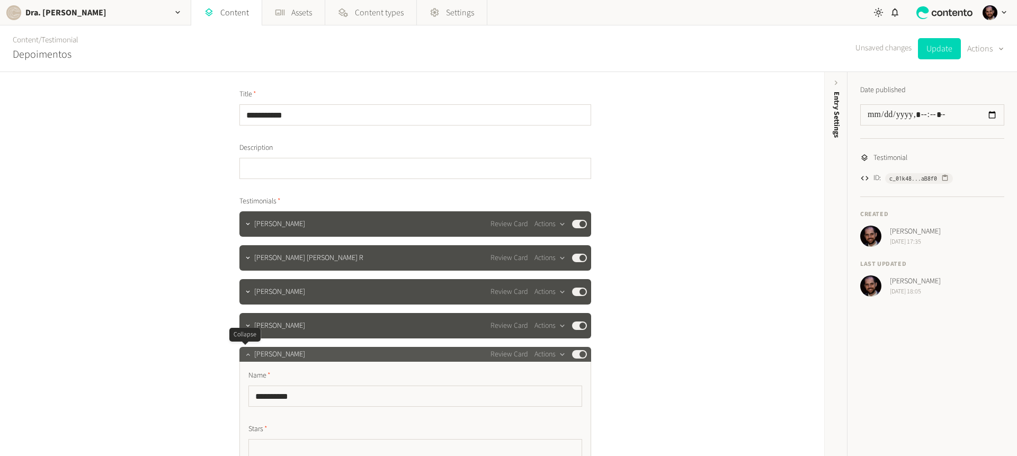
click at [244, 352] on icon "button" at bounding box center [247, 354] width 7 height 7
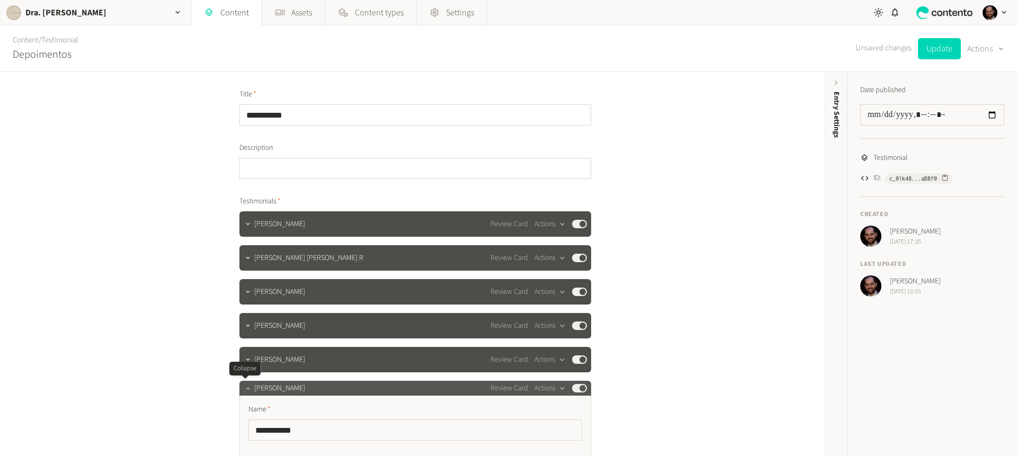
click at [244, 391] on icon "button" at bounding box center [247, 388] width 7 height 7
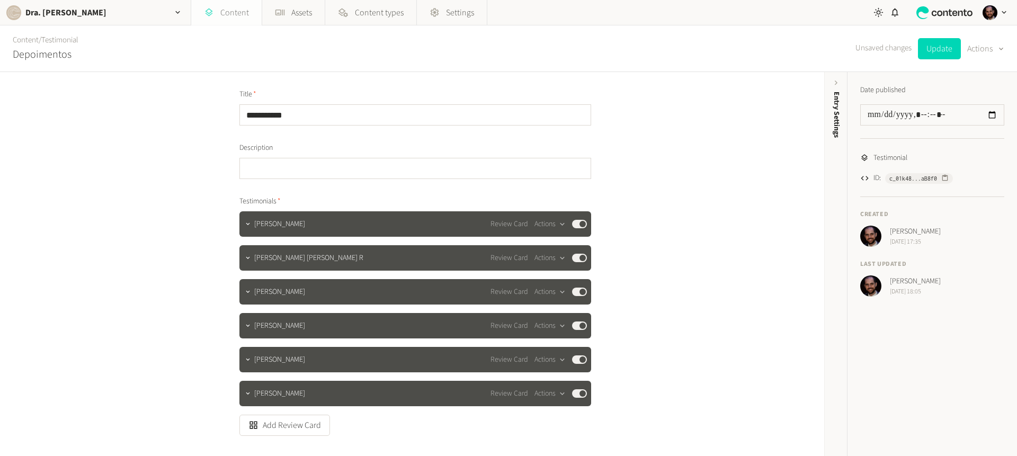
click at [221, 9] on link "Content" at bounding box center [226, 12] width 70 height 25
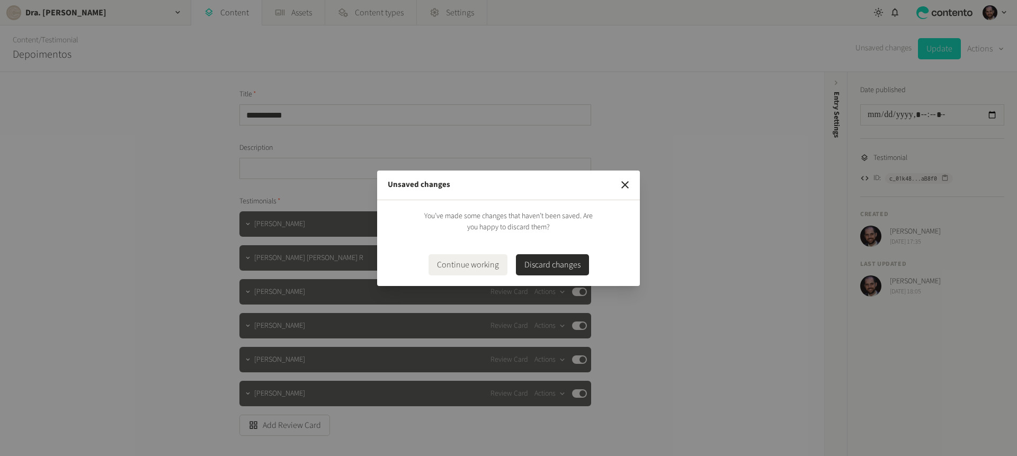
click at [562, 263] on button "Discard changes" at bounding box center [552, 264] width 73 height 21
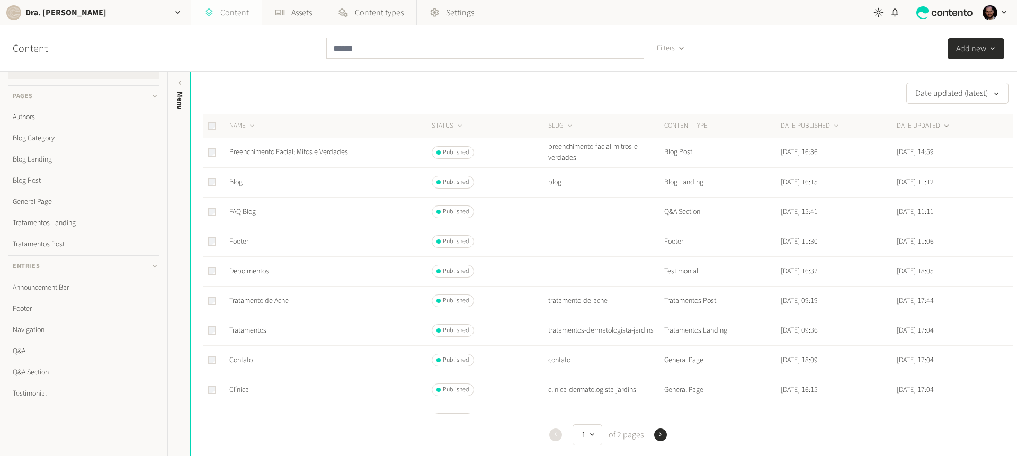
scroll to position [23, 0]
click at [458, 6] on span "Settings" at bounding box center [460, 12] width 28 height 13
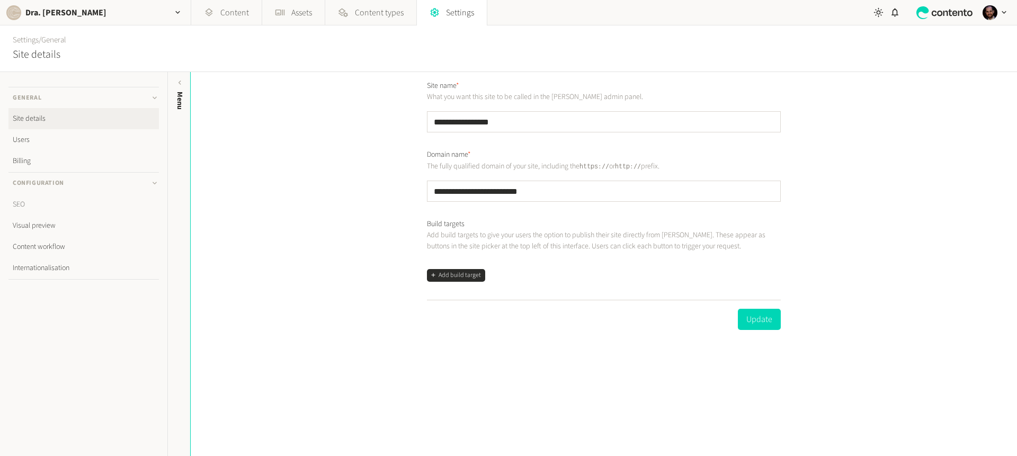
click at [34, 198] on link "SEO" at bounding box center [83, 204] width 150 height 21
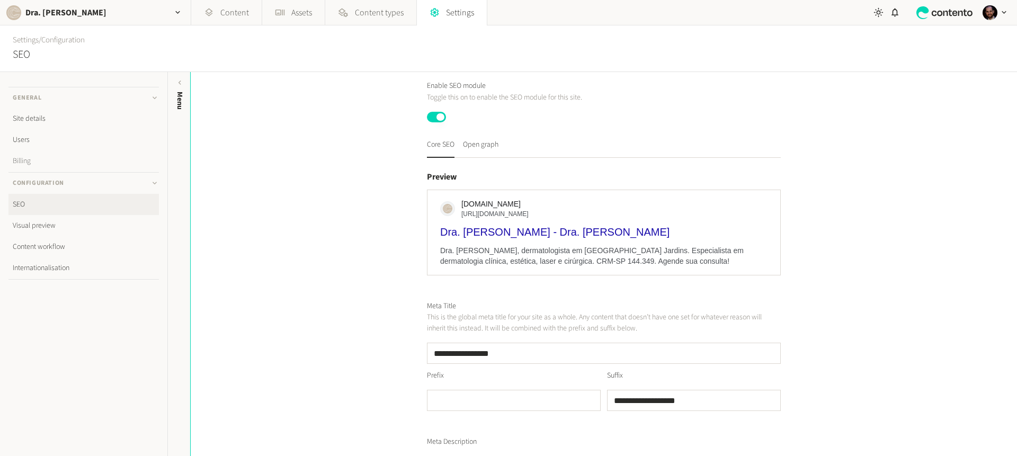
click at [48, 157] on link "Billing" at bounding box center [83, 160] width 150 height 21
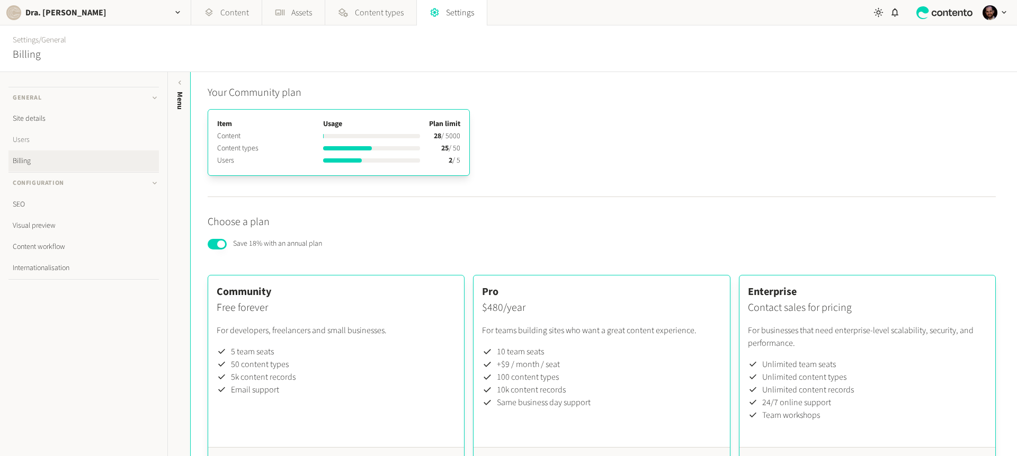
click at [49, 140] on link "Users" at bounding box center [83, 139] width 150 height 21
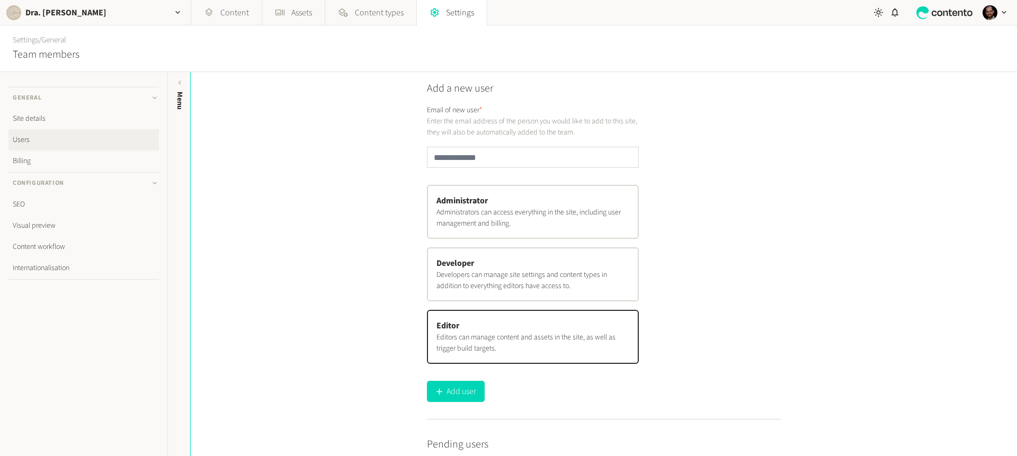
click at [798, 128] on div "Add a new user Email of new user * Enter the email address of the person you wo…" at bounding box center [604, 264] width 827 height 384
click at [778, 126] on div "Add a new user Email of new user * Enter the email address of the person you wo…" at bounding box center [604, 250] width 354 height 339
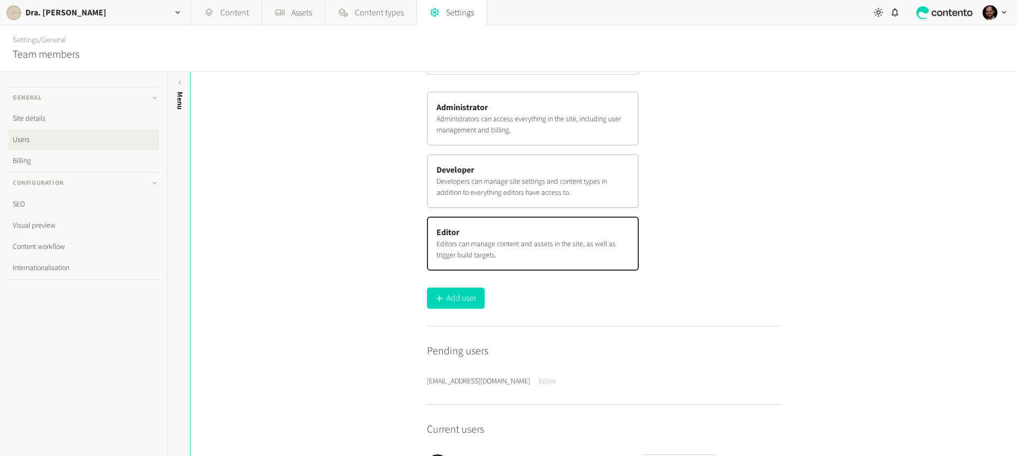
scroll to position [109, 0]
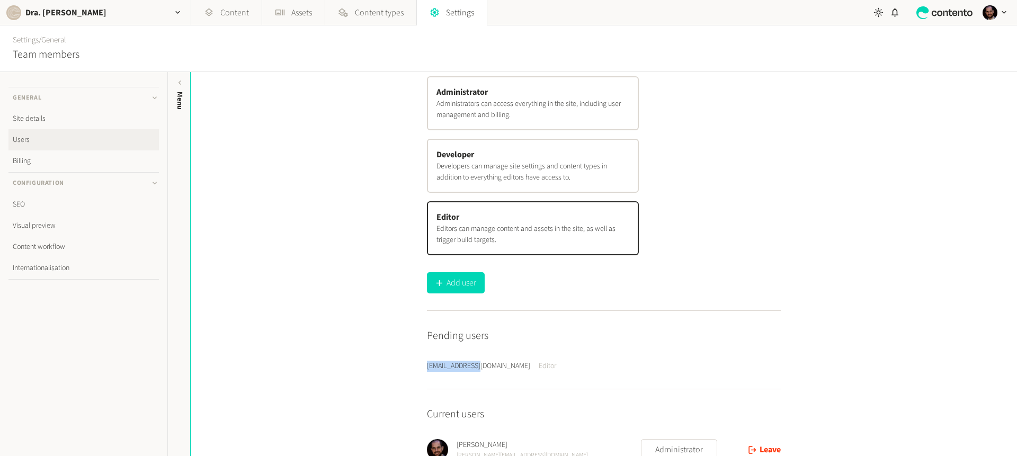
drag, startPoint x: 426, startPoint y: 365, endPoint x: 481, endPoint y: 363, distance: 54.6
click at [481, 363] on span "[EMAIL_ADDRESS][DOMAIN_NAME]" at bounding box center [478, 366] width 103 height 11
click at [483, 367] on span "[EMAIL_ADDRESS][DOMAIN_NAME]" at bounding box center [478, 366] width 103 height 11
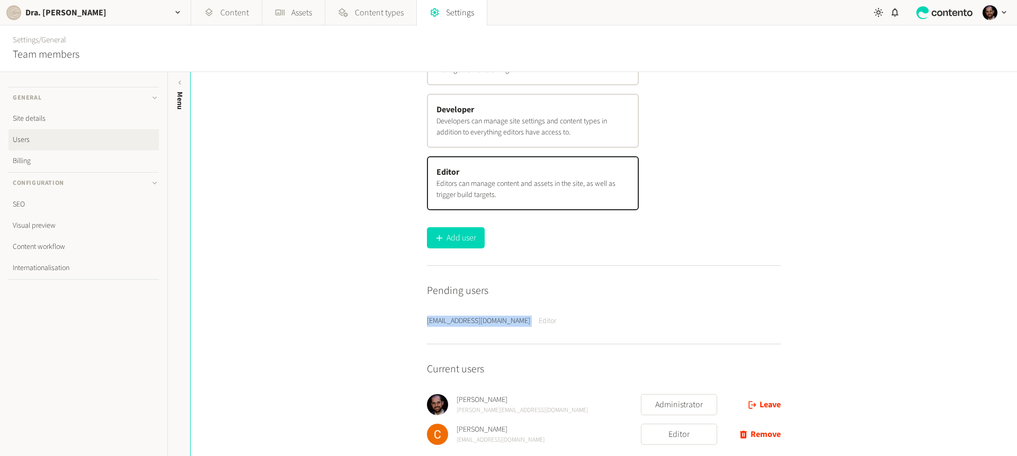
scroll to position [154, 0]
click at [452, 318] on span "[EMAIL_ADDRESS][DOMAIN_NAME]" at bounding box center [478, 320] width 103 height 11
click at [453, 318] on span "[EMAIL_ADDRESS][DOMAIN_NAME]" at bounding box center [478, 320] width 103 height 11
click at [22, 161] on link "Billing" at bounding box center [83, 160] width 150 height 21
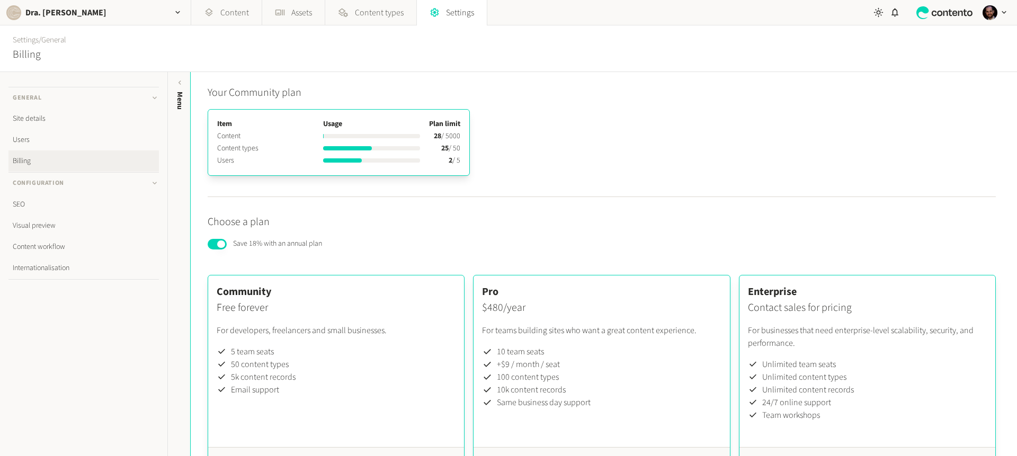
click at [455, 136] on td "28 / 5000" at bounding box center [445, 136] width 32 height 12
drag, startPoint x: 255, startPoint y: 148, endPoint x: 266, endPoint y: 149, distance: 11.7
click at [266, 149] on div "Item Usage Plan limit Content 28 / 5000 Content types 25 / 50 Users 2 / 5" at bounding box center [339, 142] width 262 height 67
click at [265, 149] on th "Content types" at bounding box center [270, 149] width 106 height 12
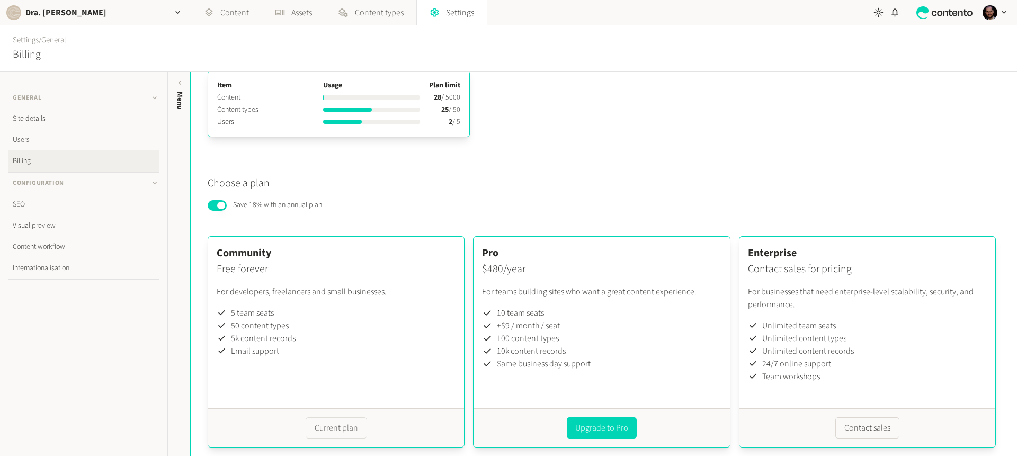
scroll to position [43, 0]
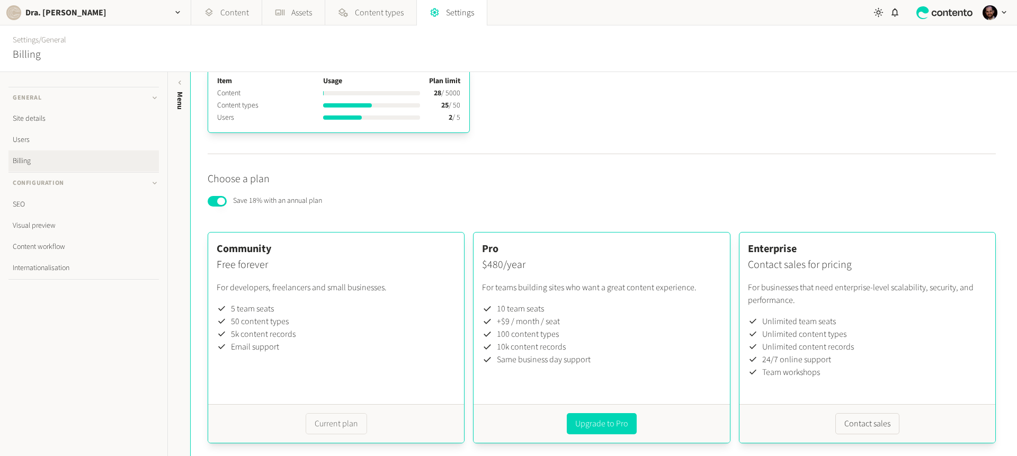
drag, startPoint x: 482, startPoint y: 263, endPoint x: 548, endPoint y: 265, distance: 66.3
click at [549, 266] on p "$480/year" at bounding box center [601, 265] width 239 height 16
click at [546, 264] on p "$480/year" at bounding box center [601, 265] width 239 height 16
drag, startPoint x: 539, startPoint y: 268, endPoint x: 479, endPoint y: 264, distance: 60.5
click at [479, 264] on div "Pro $480/year For teams building sites who want a great content experience. 10 …" at bounding box center [602, 304] width 256 height 142
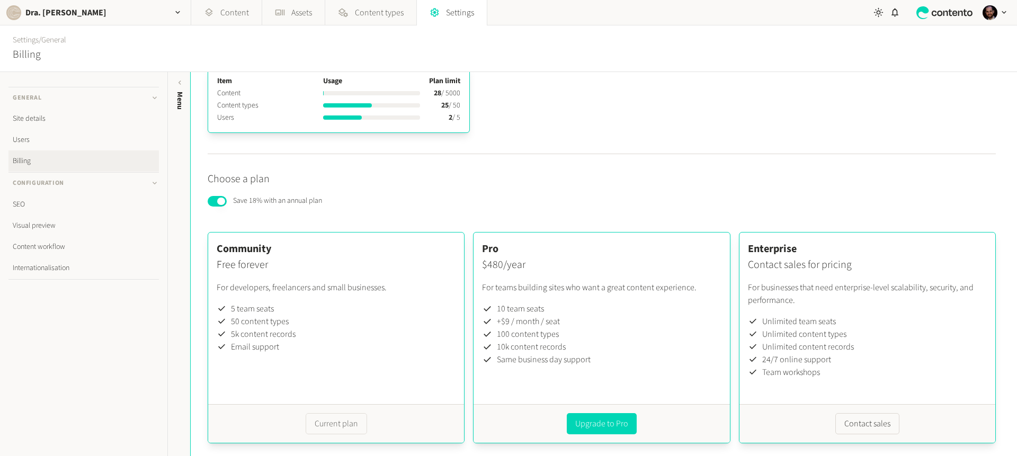
click at [489, 278] on div "Pro $480/year For teams building sites who want a great content experience. 10 …" at bounding box center [602, 304] width 256 height 142
drag, startPoint x: 477, startPoint y: 265, endPoint x: 555, endPoint y: 268, distance: 77.9
click at [555, 268] on div "Pro $480/year For teams building sites who want a great content experience. 10 …" at bounding box center [602, 304] width 256 height 142
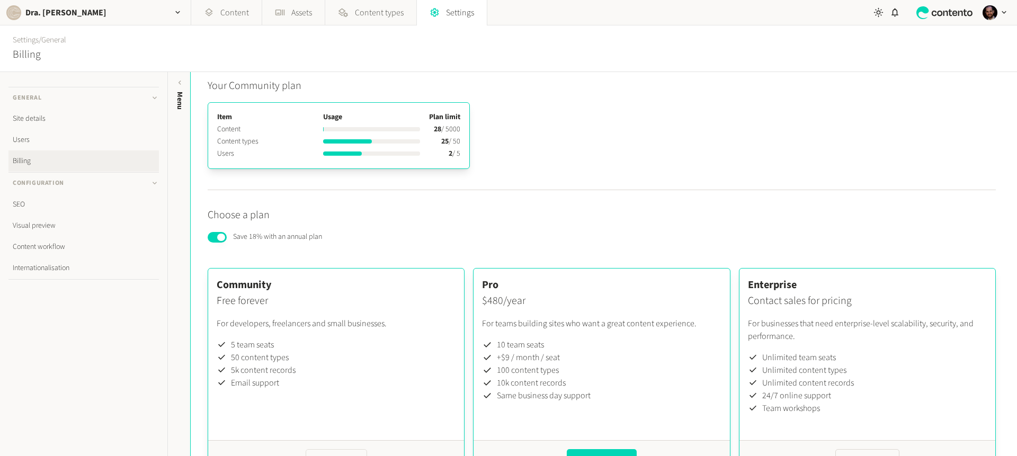
scroll to position [0, 0]
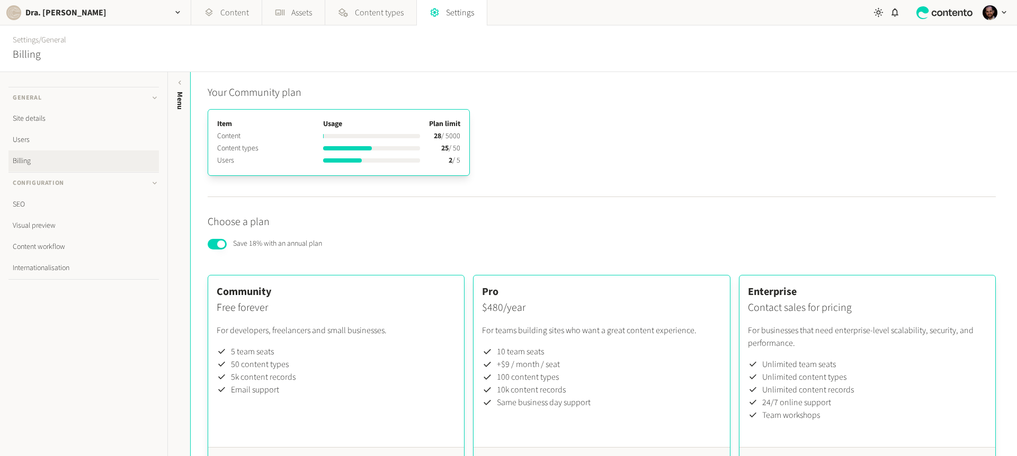
drag, startPoint x: 239, startPoint y: 149, endPoint x: 281, endPoint y: 152, distance: 41.4
click at [281, 152] on th "Content types" at bounding box center [270, 149] width 106 height 12
click at [261, 146] on th "Content types" at bounding box center [270, 149] width 106 height 12
click at [211, 148] on div "Item Usage Plan limit Content 28 / 5000 Content types 25 / 50 Users 2 / 5" at bounding box center [339, 142] width 262 height 67
click at [276, 155] on th "Users" at bounding box center [270, 161] width 106 height 12
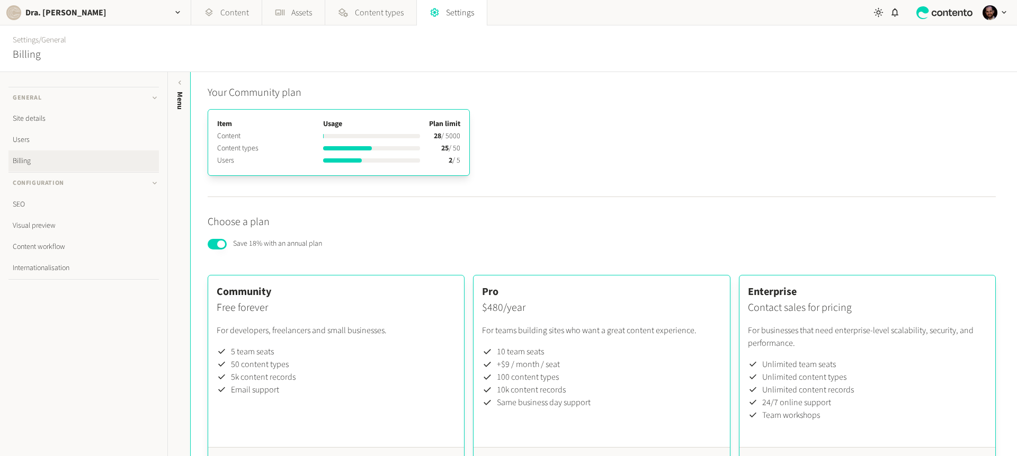
click at [458, 147] on td "25 / 50" at bounding box center [445, 149] width 32 height 12
drag, startPoint x: 261, startPoint y: 146, endPoint x: 222, endPoint y: 146, distance: 39.2
click at [223, 146] on th "Content types" at bounding box center [270, 149] width 106 height 12
drag, startPoint x: 439, startPoint y: 148, endPoint x: 460, endPoint y: 146, distance: 21.8
click at [460, 146] on td "25 / 50" at bounding box center [445, 149] width 32 height 12
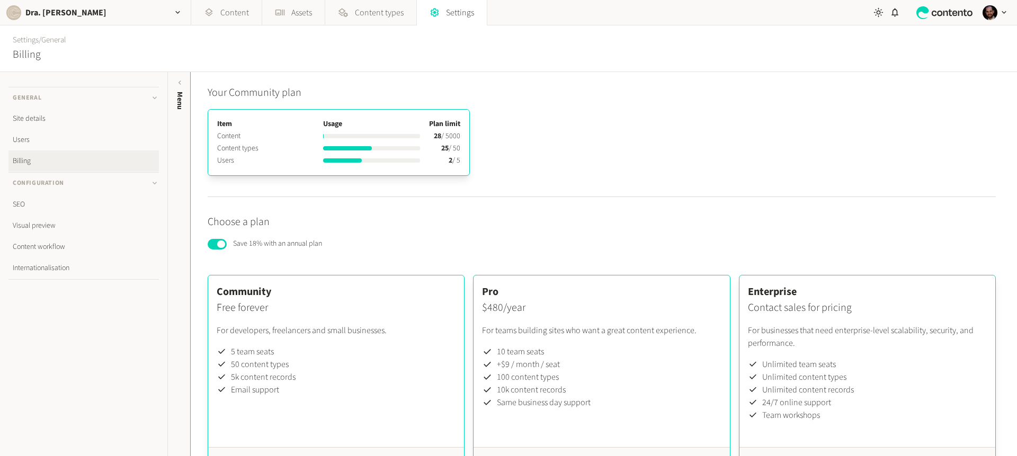
click at [431, 149] on td "25 / 50" at bounding box center [445, 149] width 32 height 12
drag, startPoint x: 220, startPoint y: 159, endPoint x: 460, endPoint y: 163, distance: 239.5
click at [460, 163] on div "Item Usage Plan limit Content 28 / 5000 Content types 25 / 50 Users 2 / 5" at bounding box center [339, 142] width 262 height 67
click at [459, 163] on td "2 / 5" at bounding box center [445, 161] width 32 height 12
drag, startPoint x: 445, startPoint y: 161, endPoint x: 465, endPoint y: 159, distance: 20.7
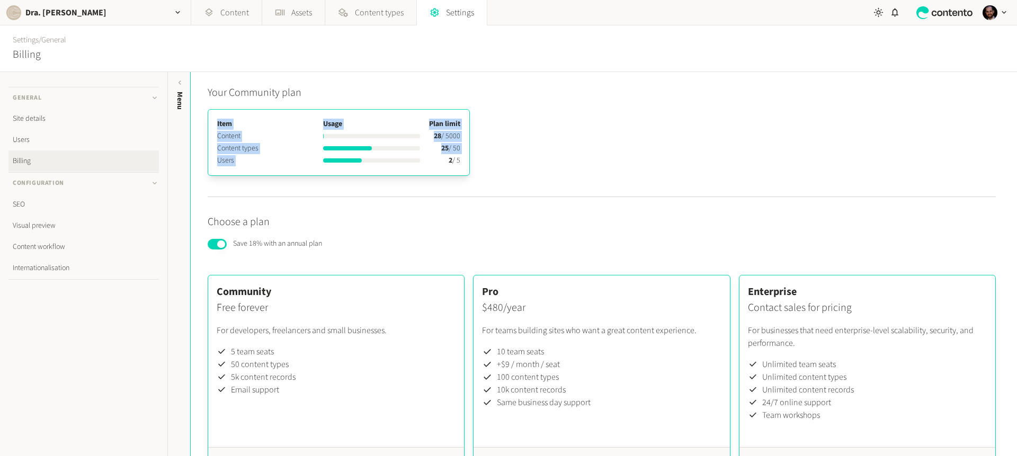
click at [465, 159] on div "Item Usage Plan limit Content 28 / 5000 Content types 25 / 50 Users 2 / 5" at bounding box center [339, 142] width 262 height 67
click at [232, 15] on link "Content" at bounding box center [226, 12] width 70 height 25
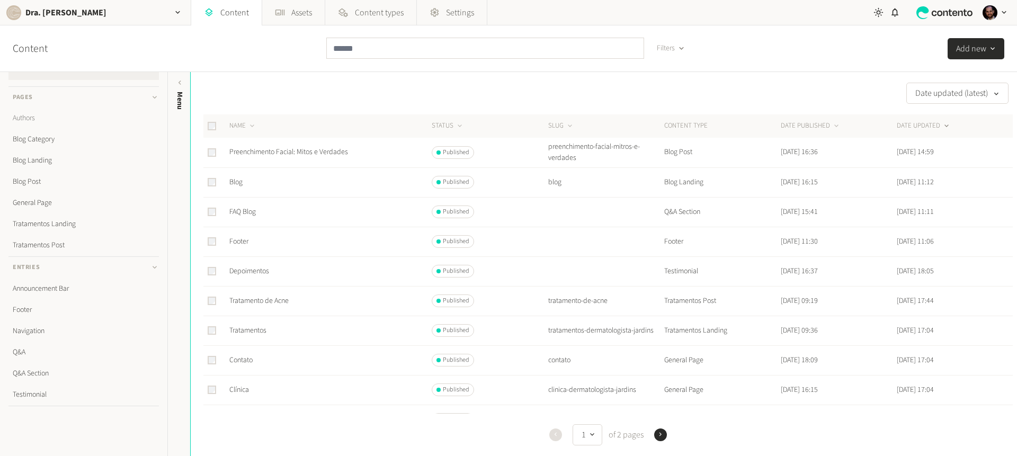
scroll to position [23, 0]
click at [31, 112] on link "Authors" at bounding box center [83, 116] width 150 height 21
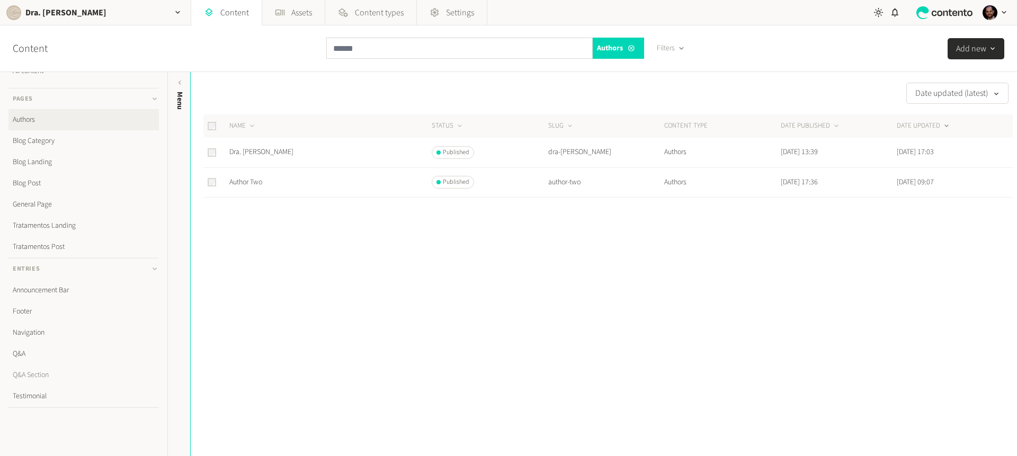
scroll to position [23, 0]
click at [57, 201] on link "General Page" at bounding box center [83, 201] width 150 height 21
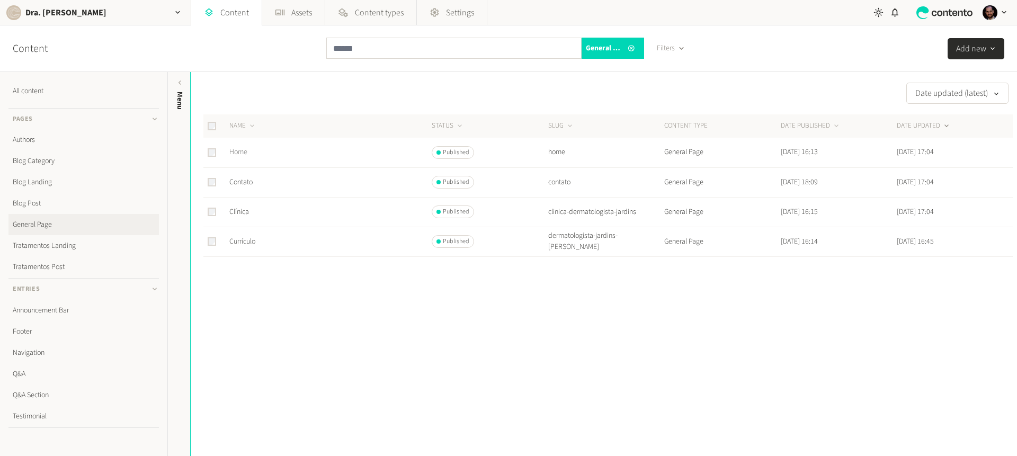
click at [244, 151] on link "Home" at bounding box center [238, 152] width 18 height 11
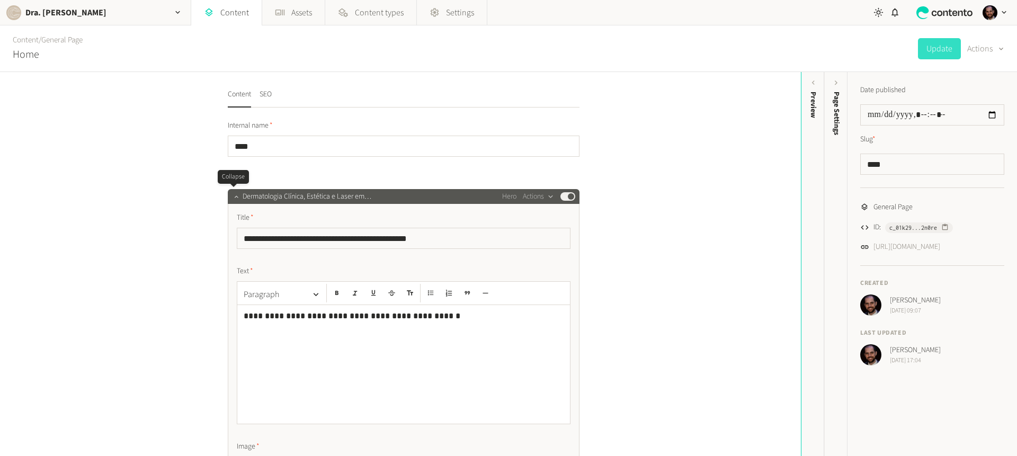
click at [233, 195] on icon "button" at bounding box center [236, 196] width 7 height 7
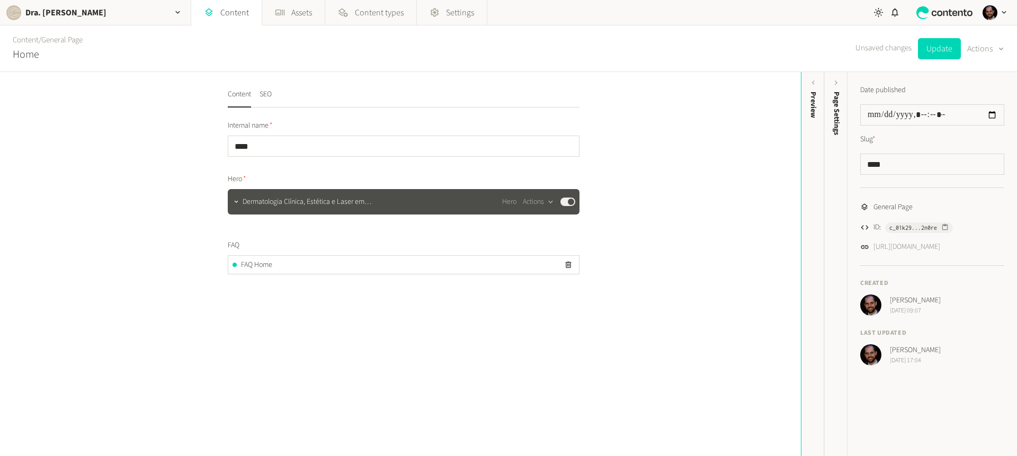
click at [206, 192] on div "Content SEO Internal name **** Hero Dermatologia Clínica, Estética e Laser em […" at bounding box center [400, 264] width 801 height 384
click at [233, 200] on icon "button" at bounding box center [236, 201] width 7 height 7
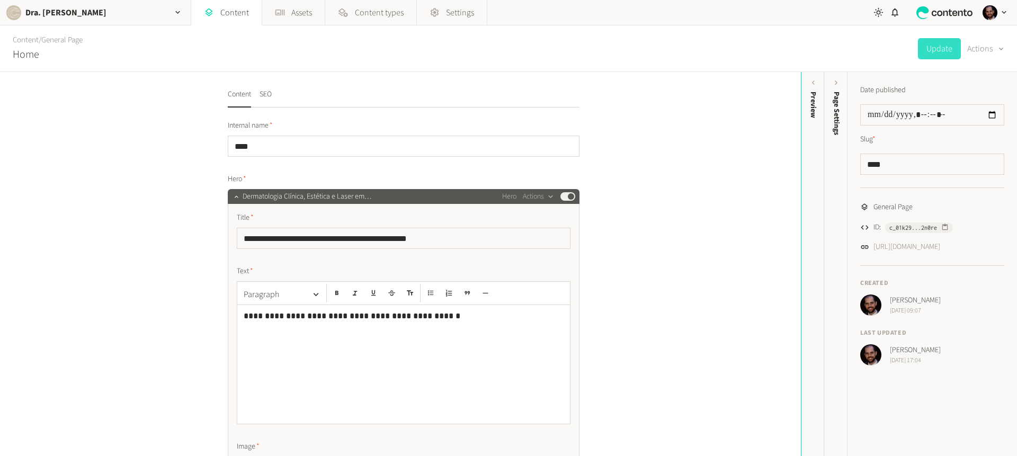
click at [247, 199] on span "Dermatologia Clínica, Estética e Laser em [GEOGRAPHIC_DATA]" at bounding box center [326, 196] width 166 height 11
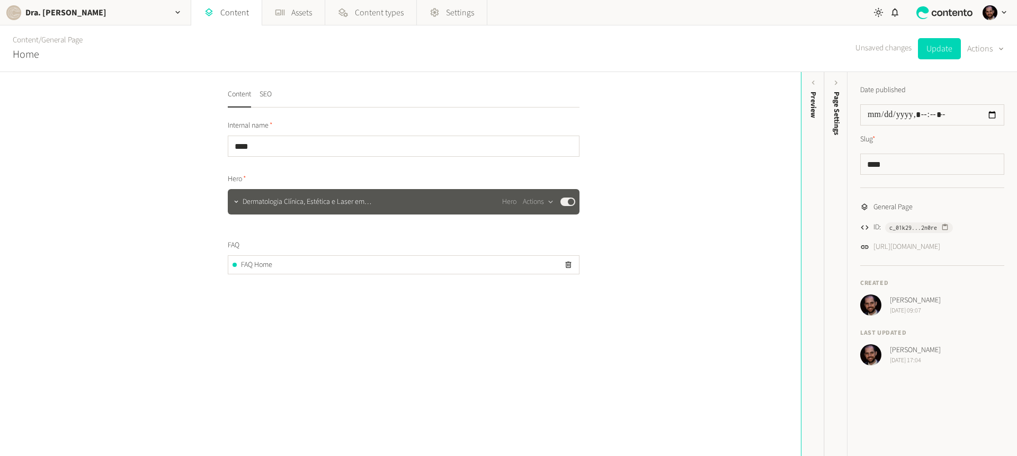
click at [256, 201] on span "Dermatologia Clínica, Estética e Laser em [GEOGRAPHIC_DATA]" at bounding box center [326, 202] width 166 height 11
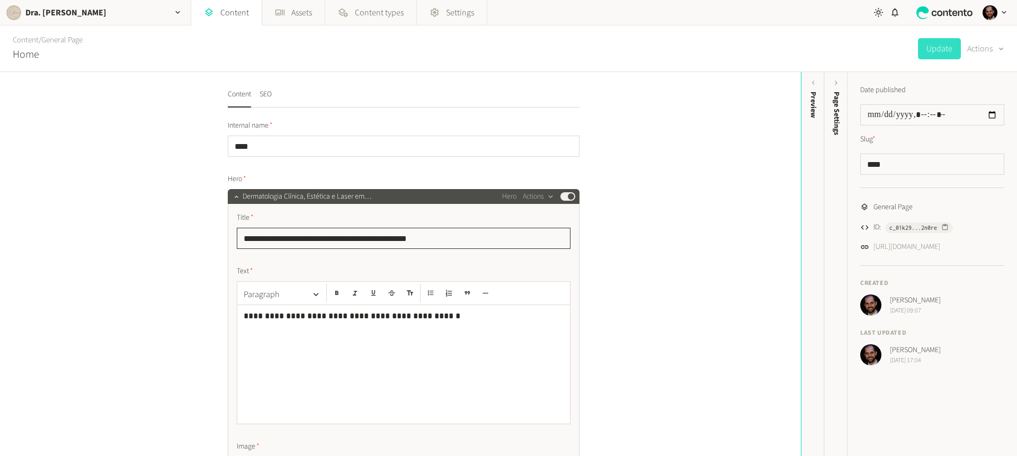
click at [256, 242] on input "**********" at bounding box center [404, 238] width 334 height 21
click at [330, 233] on input "**********" at bounding box center [404, 238] width 334 height 21
drag, startPoint x: 330, startPoint y: 233, endPoint x: 330, endPoint y: 252, distance: 18.6
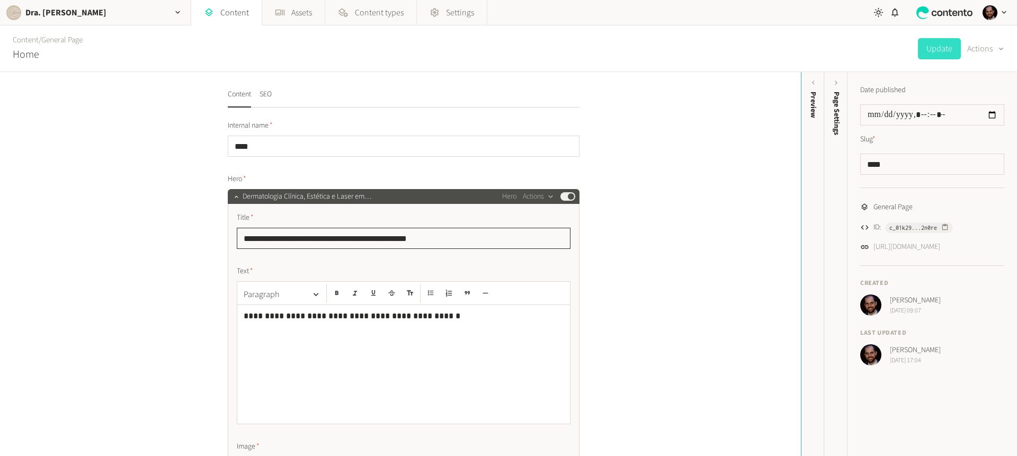
click at [331, 233] on input "**********" at bounding box center [404, 238] width 334 height 21
click at [312, 329] on div "**********" at bounding box center [403, 364] width 333 height 119
click at [312, 328] on div "**********" at bounding box center [403, 364] width 333 height 119
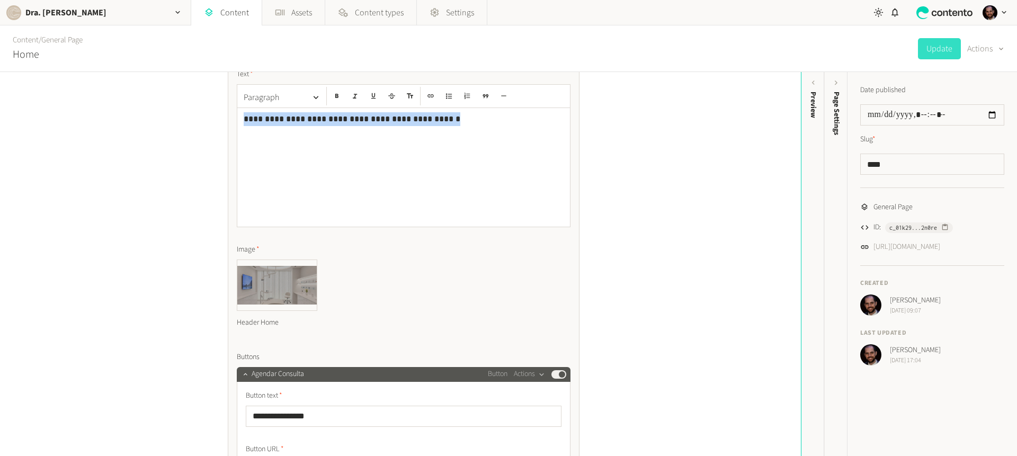
scroll to position [198, 0]
click at [242, 375] on icon "button" at bounding box center [245, 373] width 7 height 7
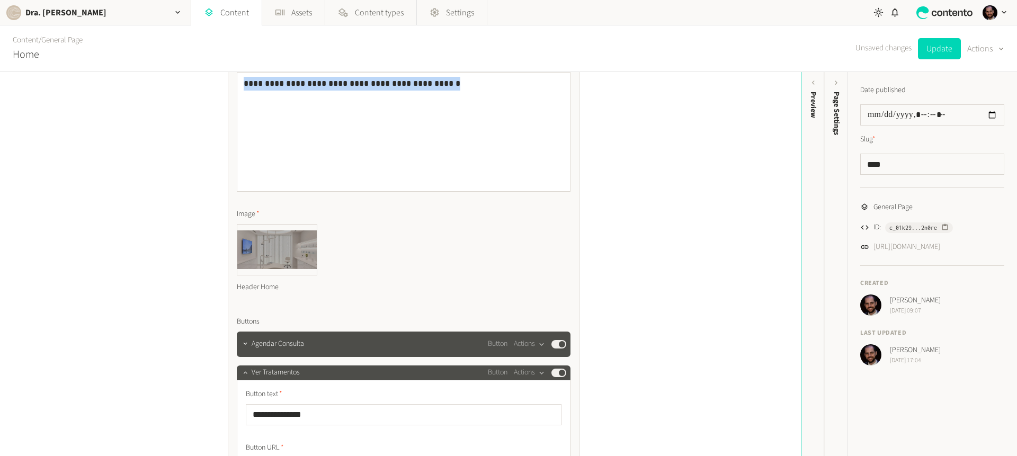
scroll to position [261, 0]
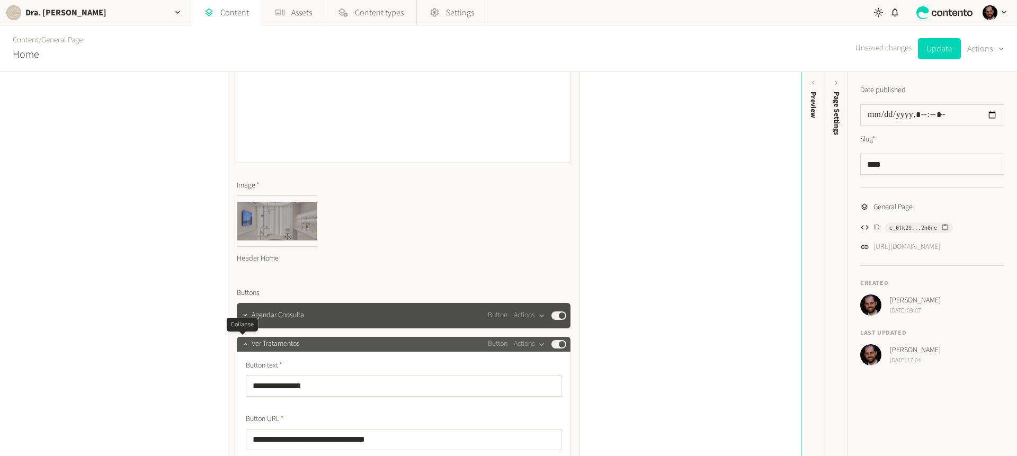
click at [244, 349] on button "button" at bounding box center [245, 343] width 13 height 13
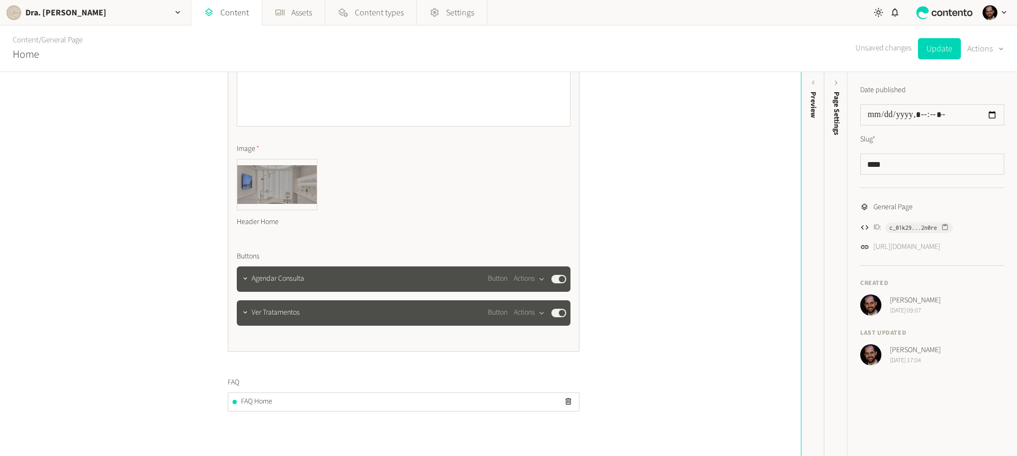
scroll to position [321, 0]
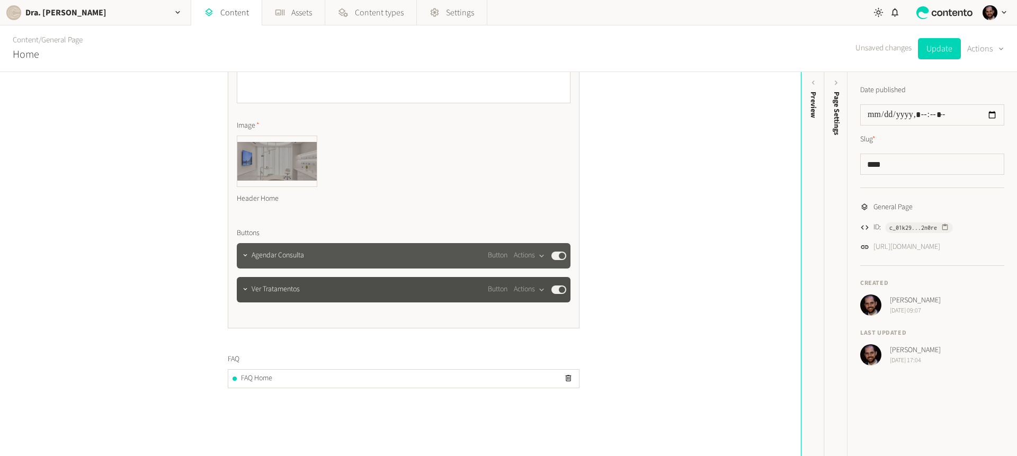
click at [239, 262] on div at bounding box center [245, 255] width 13 height 15
click at [245, 252] on icon "button" at bounding box center [245, 255] width 7 height 7
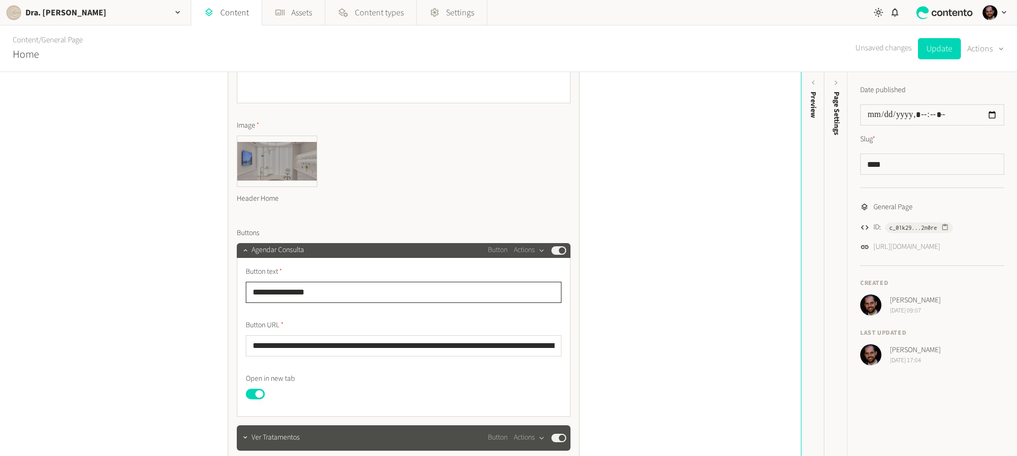
click at [269, 294] on input "**********" at bounding box center [404, 292] width 316 height 21
click at [269, 293] on input "**********" at bounding box center [404, 292] width 316 height 21
click at [266, 350] on input "**********" at bounding box center [404, 345] width 316 height 21
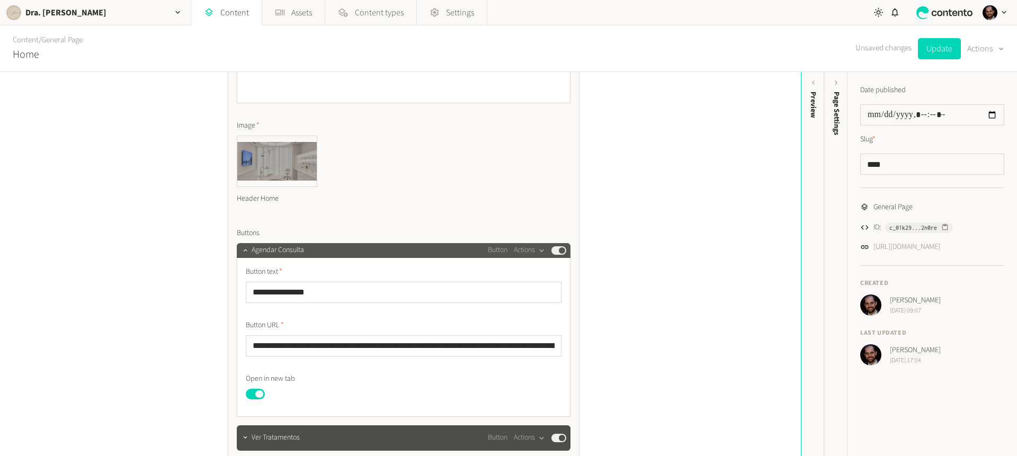
click at [258, 253] on span "Agendar Consulta" at bounding box center [278, 250] width 52 height 11
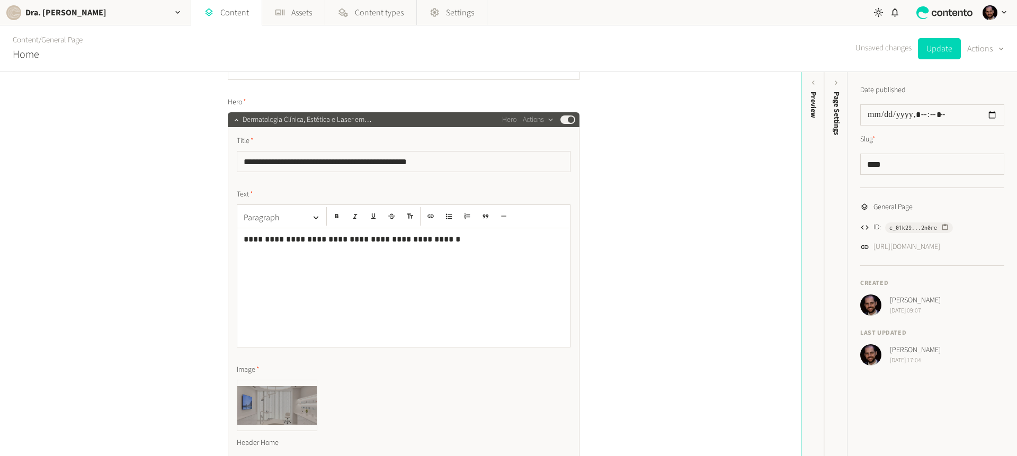
scroll to position [72, 0]
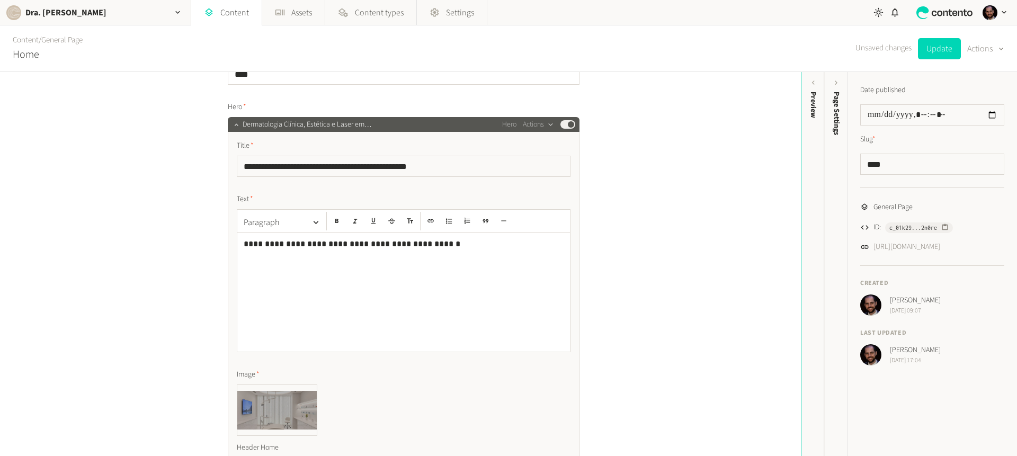
click at [252, 127] on span "Dermatologia Clínica, Estética e Laser em [GEOGRAPHIC_DATA]" at bounding box center [326, 124] width 166 height 11
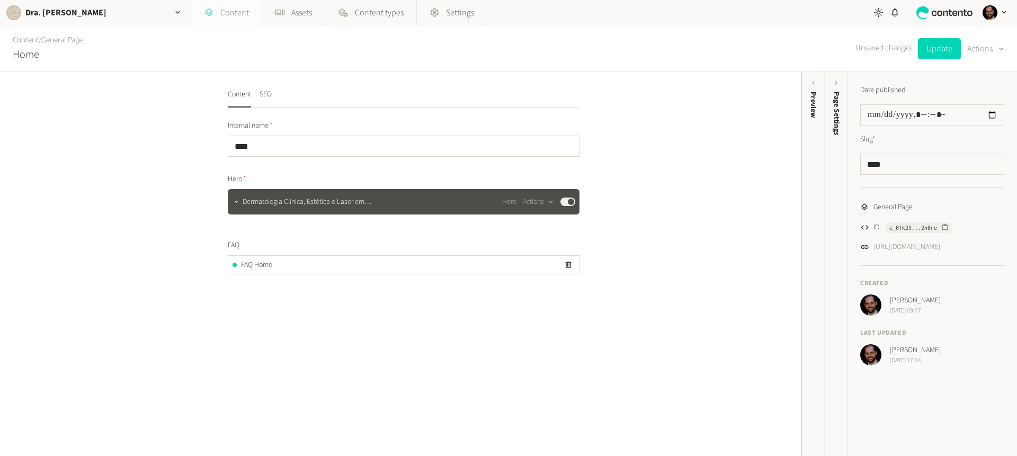
click at [228, 17] on link "Content" at bounding box center [226, 12] width 70 height 25
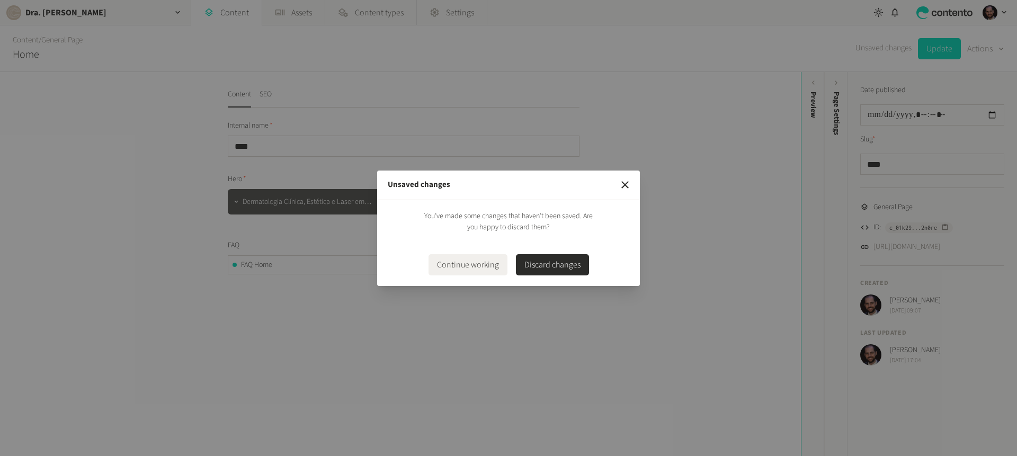
click at [555, 271] on button "Discard changes" at bounding box center [552, 264] width 73 height 21
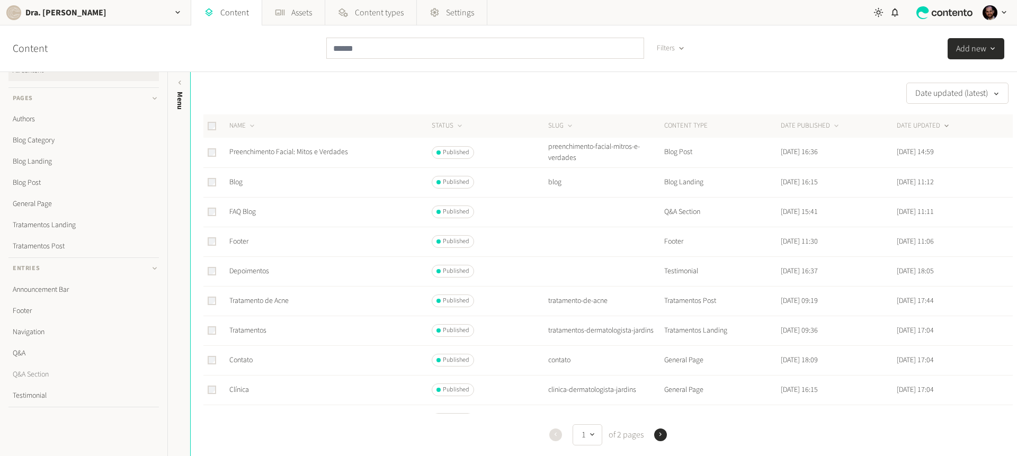
scroll to position [23, 0]
click at [25, 352] on link "Q&A" at bounding box center [83, 351] width 150 height 21
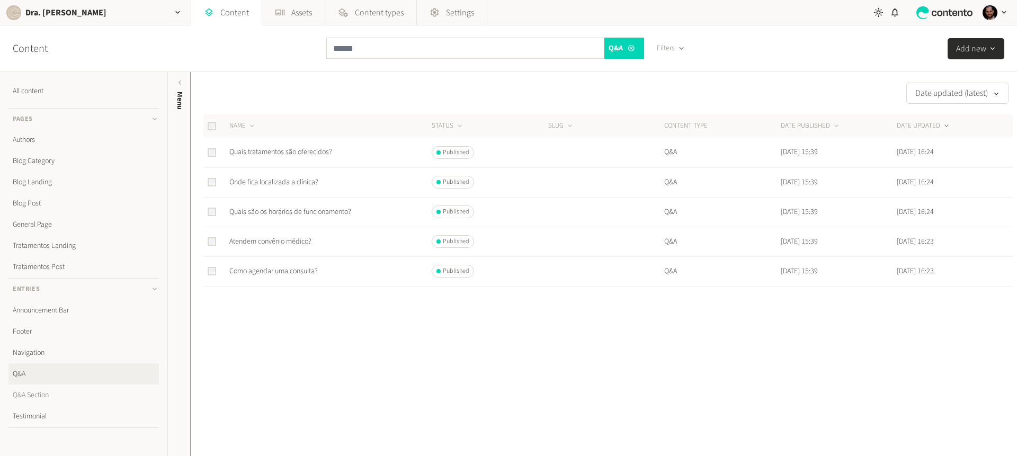
click at [49, 399] on link "Q&A Section" at bounding box center [83, 395] width 150 height 21
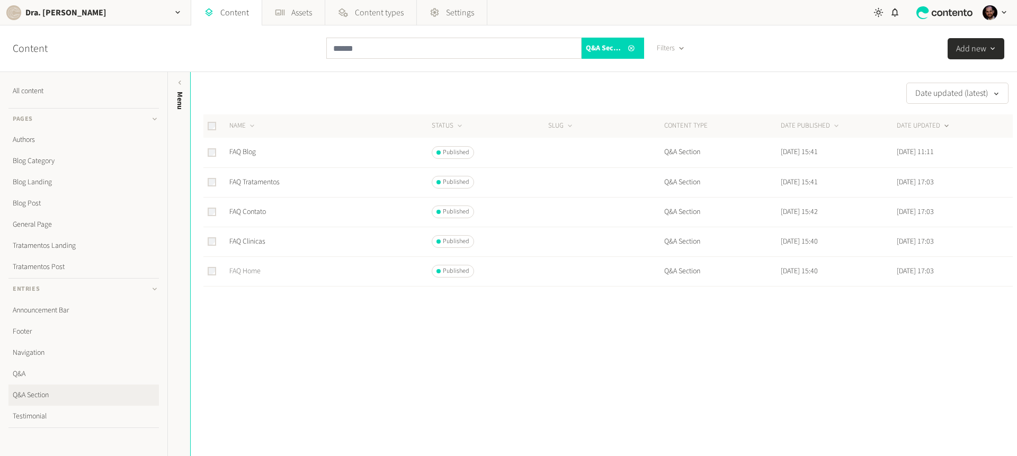
click at [243, 274] on link "FAQ Home" at bounding box center [244, 271] width 31 height 11
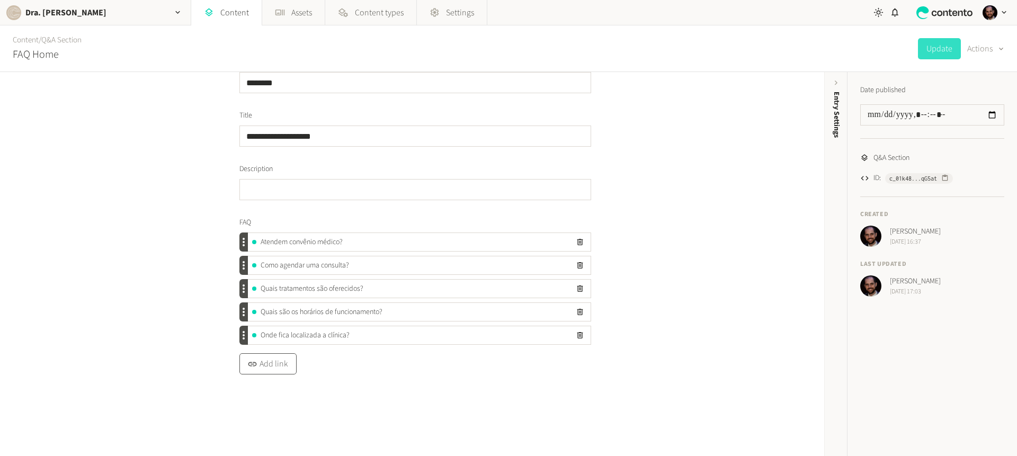
scroll to position [35, 0]
click at [260, 365] on button "Add link" at bounding box center [267, 360] width 57 height 21
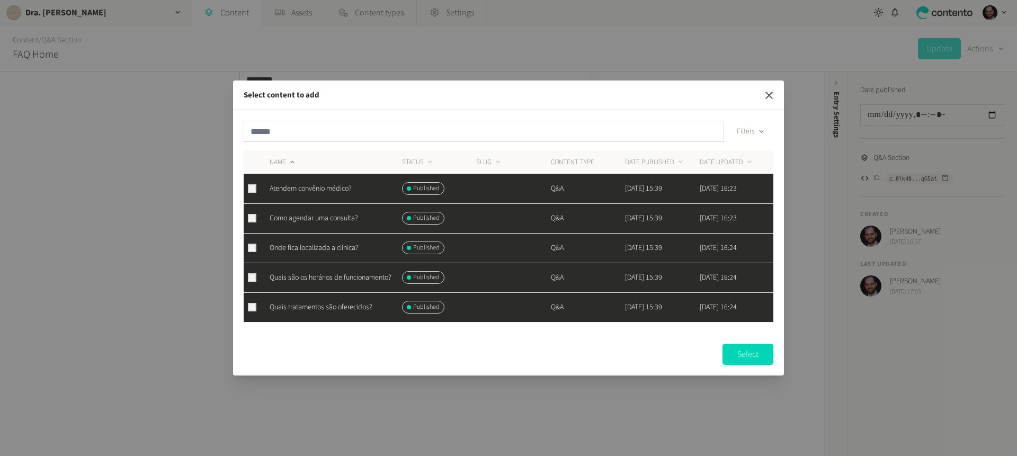
click at [765, 90] on icon "button" at bounding box center [769, 95] width 13 height 13
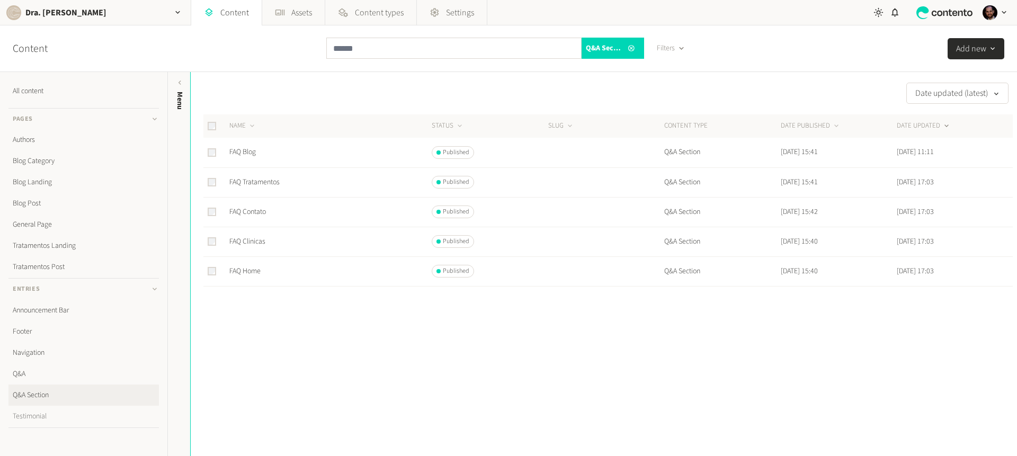
click at [43, 413] on link "Testimonial" at bounding box center [83, 416] width 150 height 21
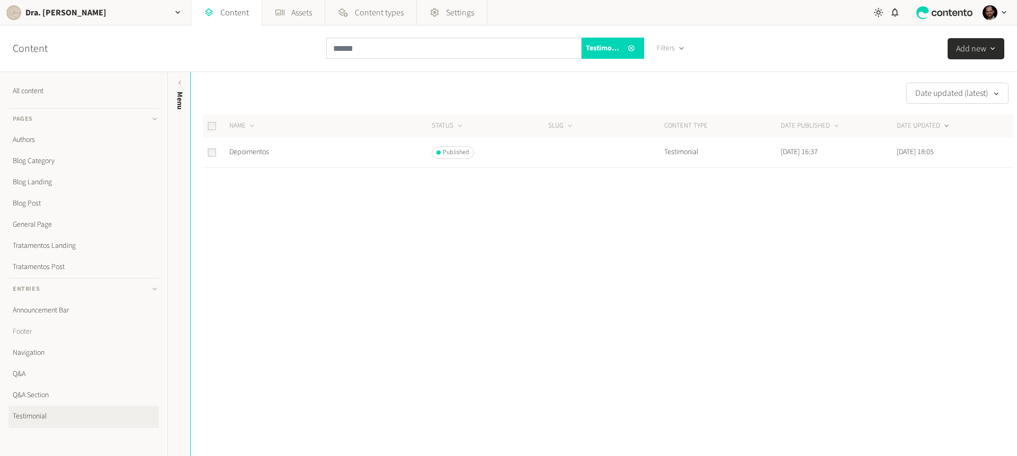
click at [28, 327] on link "Footer" at bounding box center [83, 331] width 150 height 21
click at [237, 153] on link "Footer" at bounding box center [238, 152] width 19 height 11
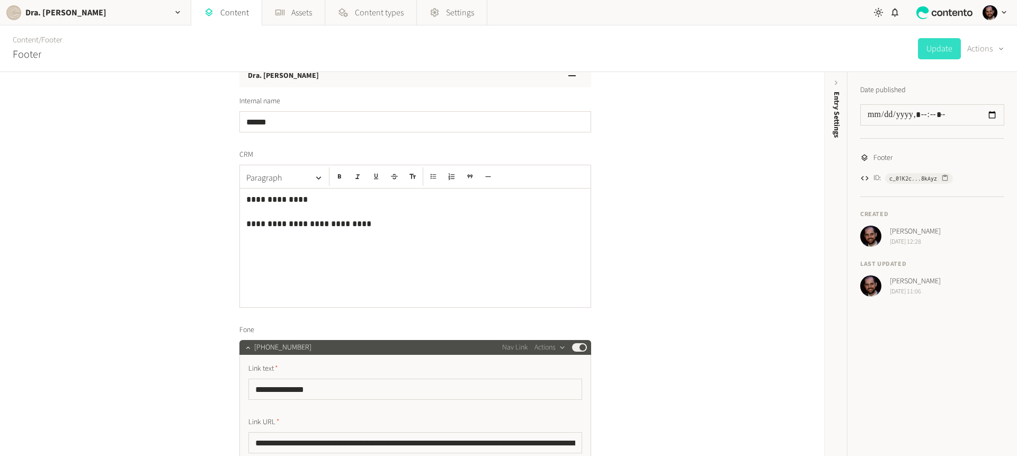
scroll to position [24, 0]
click at [252, 132] on input "******" at bounding box center [415, 122] width 352 height 21
click at [254, 125] on input "******" at bounding box center [415, 122] width 352 height 21
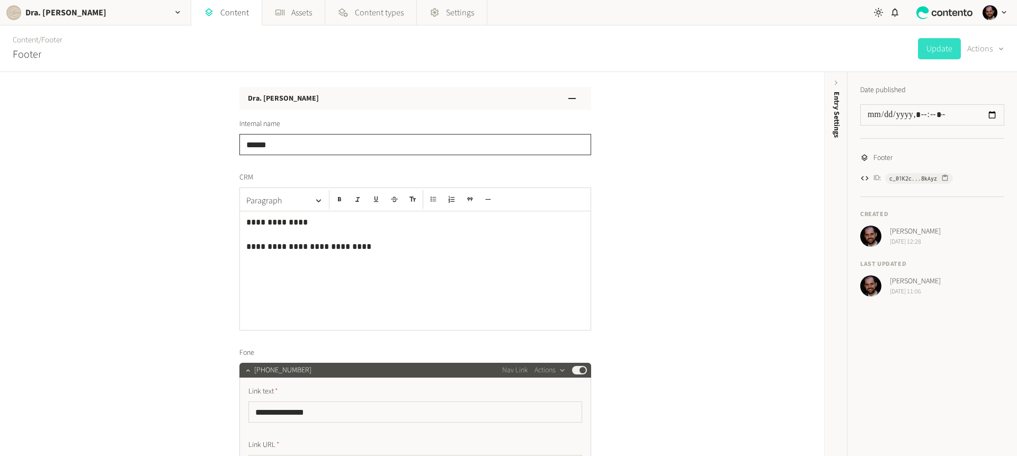
scroll to position [15, 0]
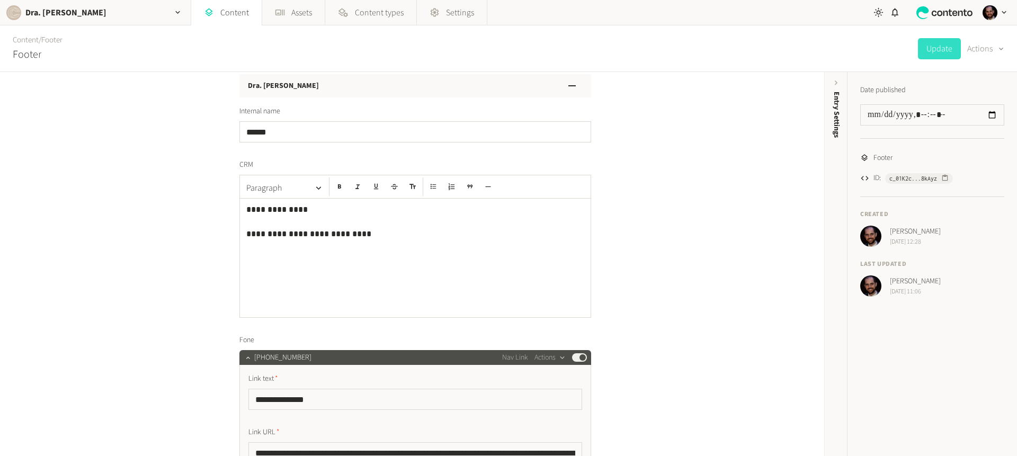
click at [242, 167] on span "CRM" at bounding box center [246, 164] width 14 height 11
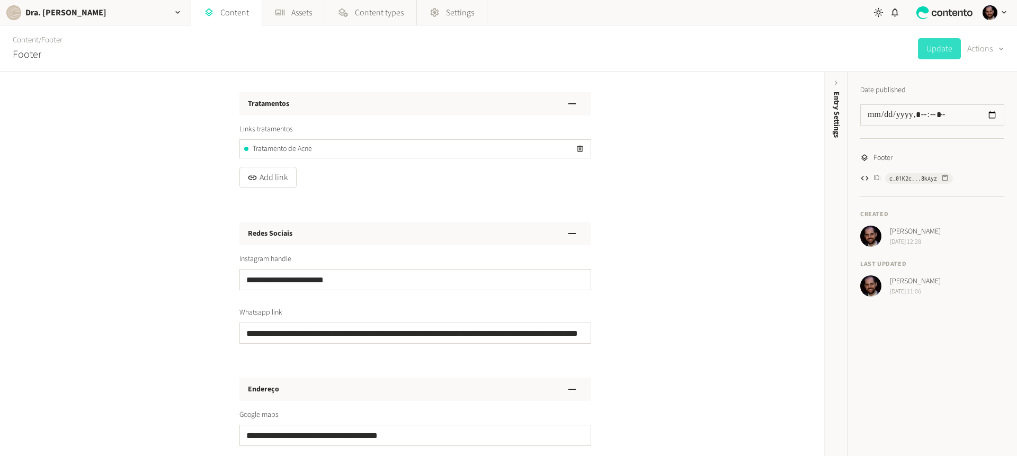
scroll to position [791, 0]
click at [268, 281] on input "**********" at bounding box center [415, 278] width 352 height 21
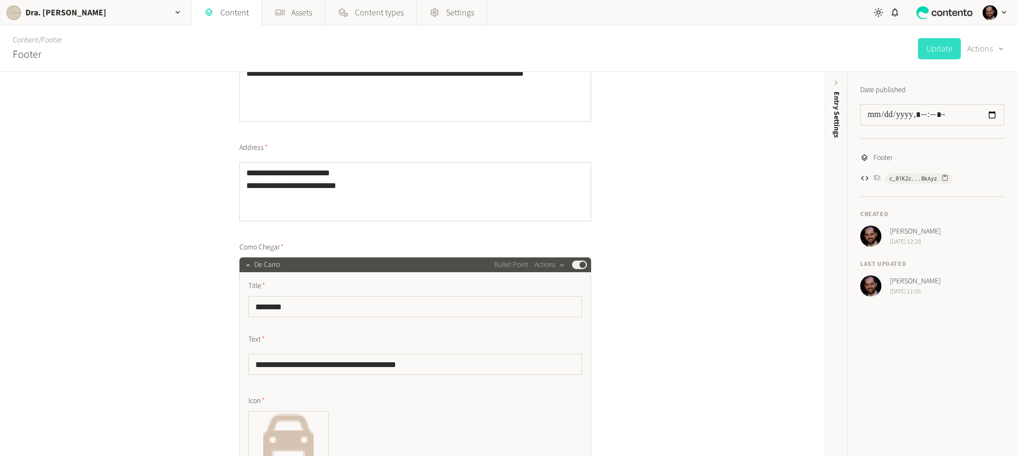
scroll to position [1268, 0]
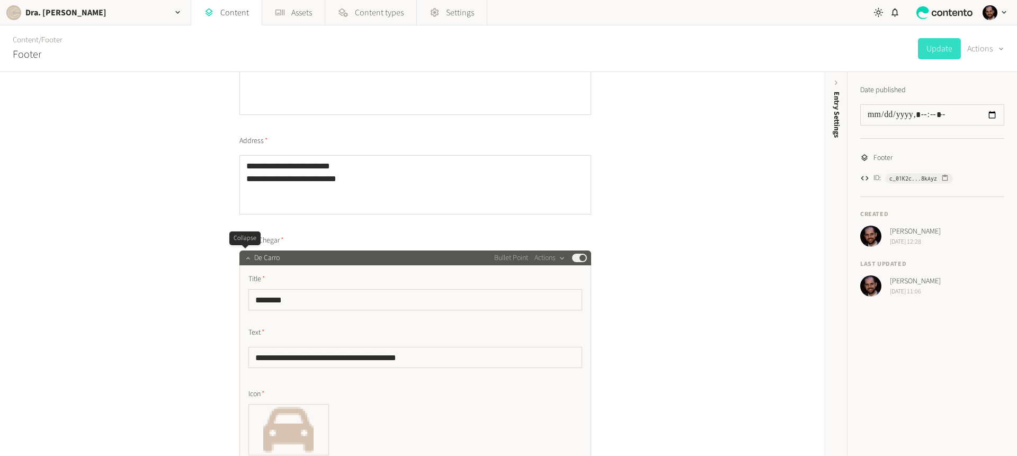
click at [245, 255] on icon "button" at bounding box center [247, 257] width 7 height 7
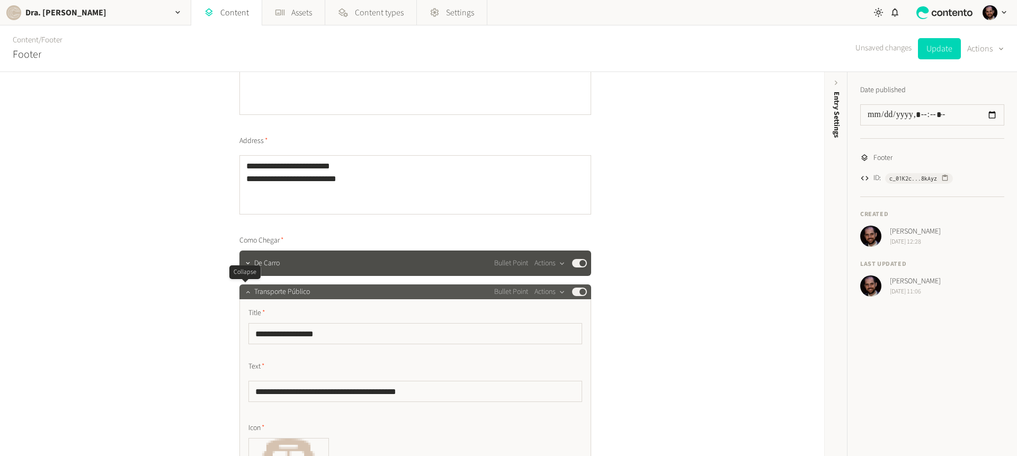
click at [248, 289] on icon "button" at bounding box center [247, 291] width 7 height 7
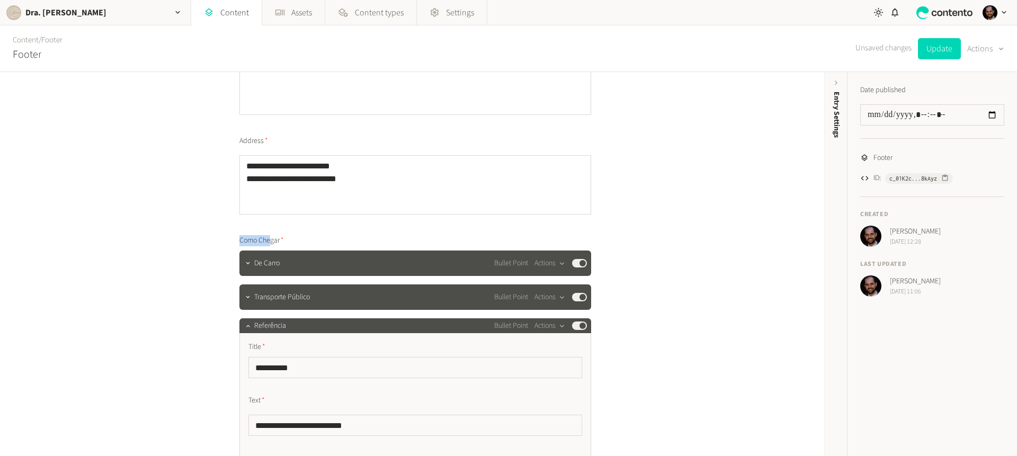
drag, startPoint x: 235, startPoint y: 239, endPoint x: 269, endPoint y: 241, distance: 33.9
click at [254, 331] on span "Referência" at bounding box center [270, 326] width 32 height 11
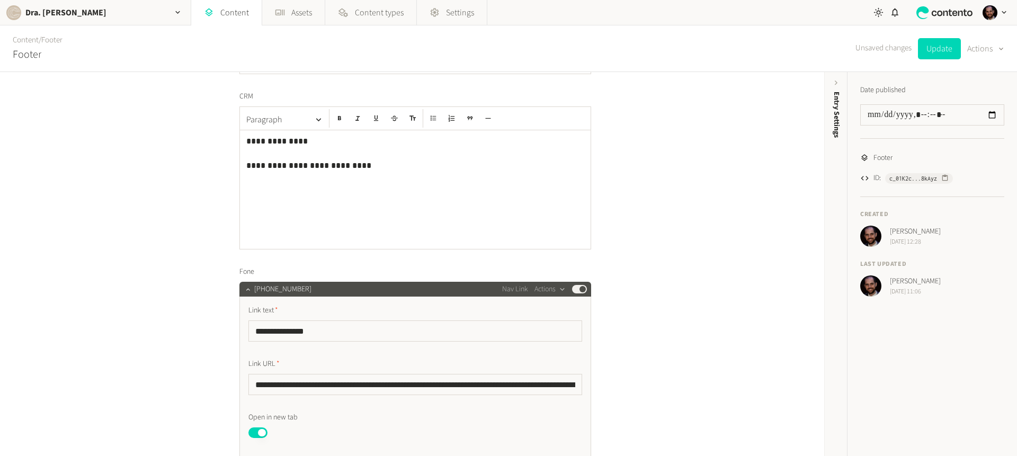
scroll to position [0, 0]
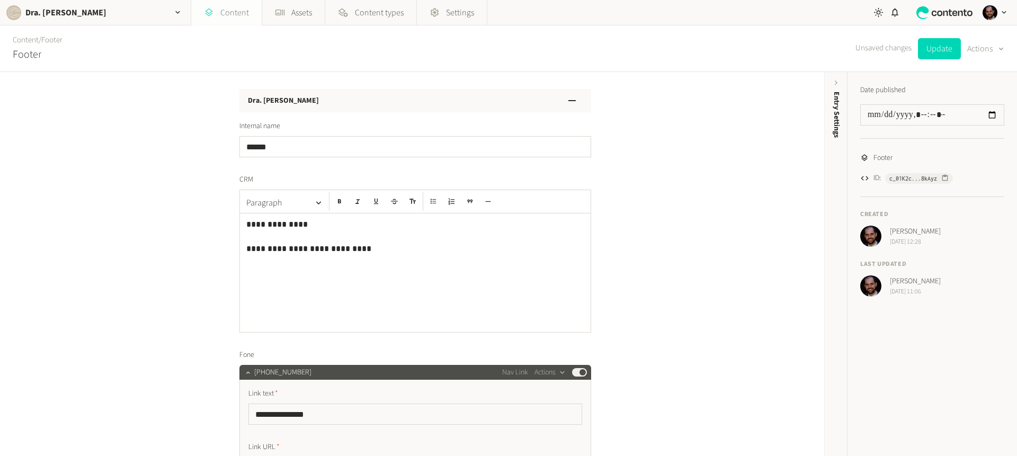
click at [235, 5] on link "Content" at bounding box center [226, 12] width 70 height 25
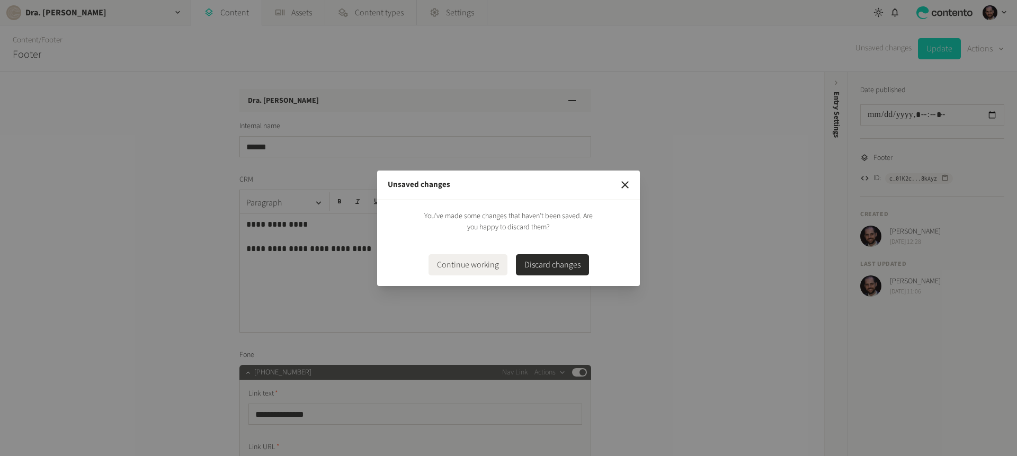
click at [546, 251] on div "You’ve made some changes that haven’t been saved. Are you happy to discard them…" at bounding box center [509, 243] width 242 height 65
click at [548, 257] on button "Discard changes" at bounding box center [552, 264] width 73 height 21
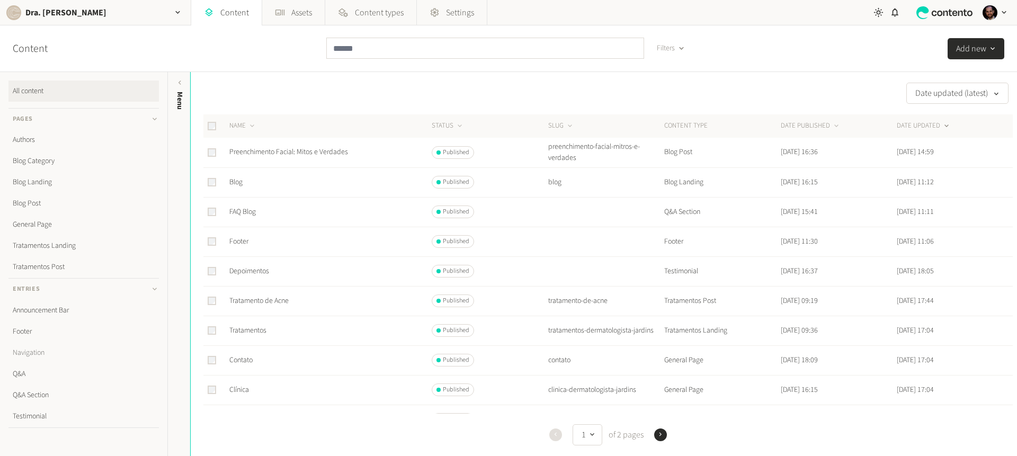
click at [31, 353] on link "Navigation" at bounding box center [83, 352] width 150 height 21
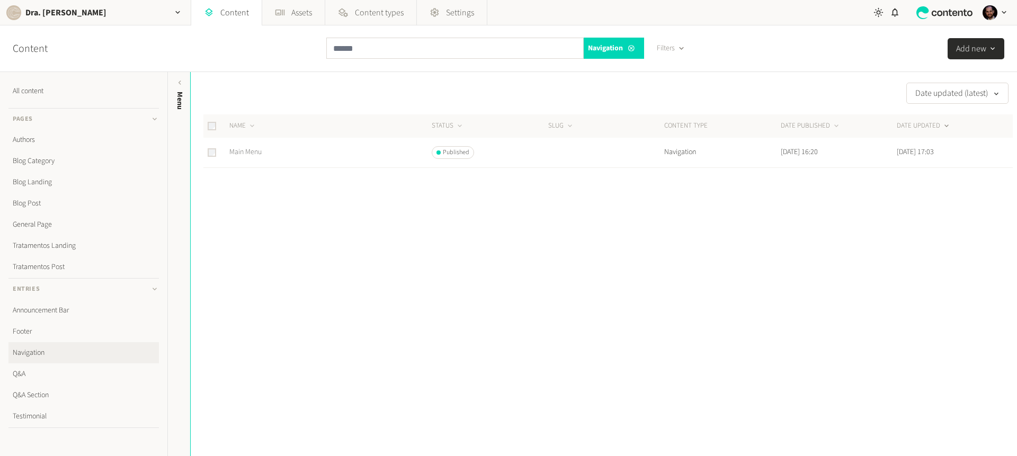
click at [247, 152] on link "Main Menu" at bounding box center [245, 152] width 32 height 11
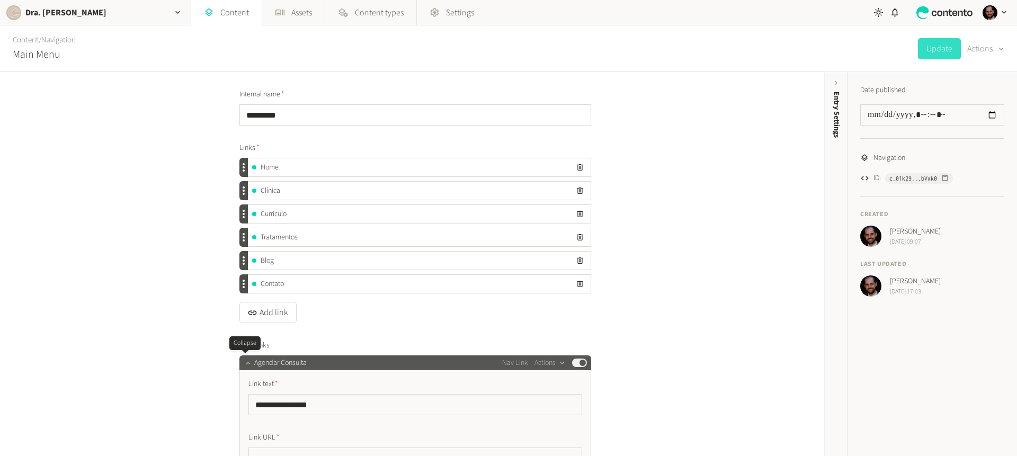
click at [242, 357] on button "button" at bounding box center [248, 362] width 13 height 13
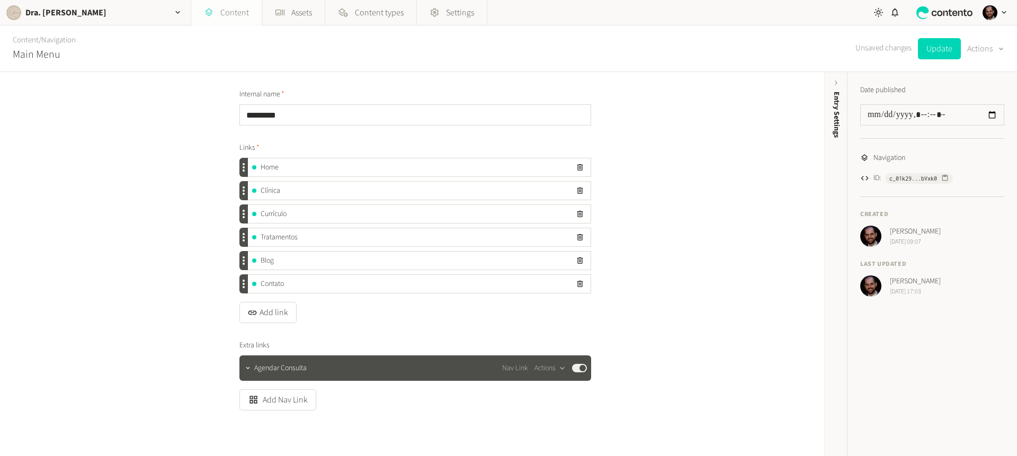
click at [220, 12] on link "Content" at bounding box center [226, 12] width 70 height 25
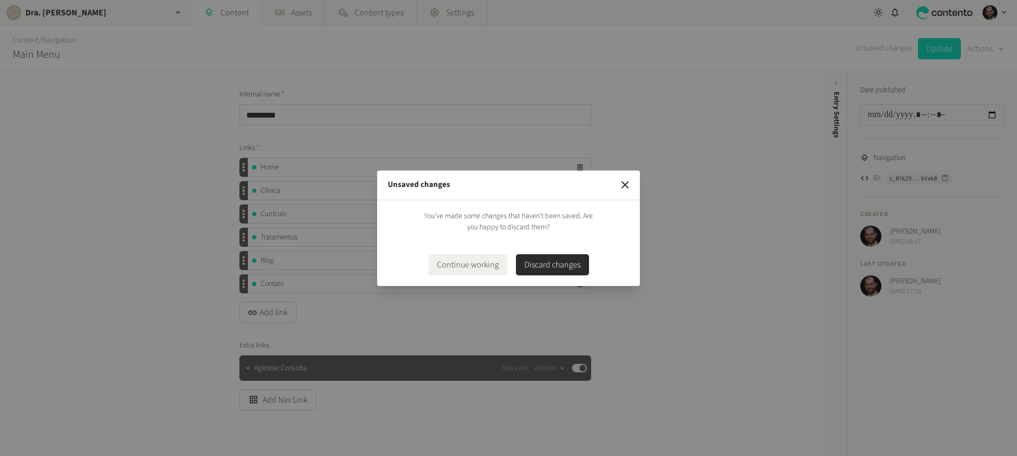
click at [554, 262] on button "Discard changes" at bounding box center [552, 264] width 73 height 21
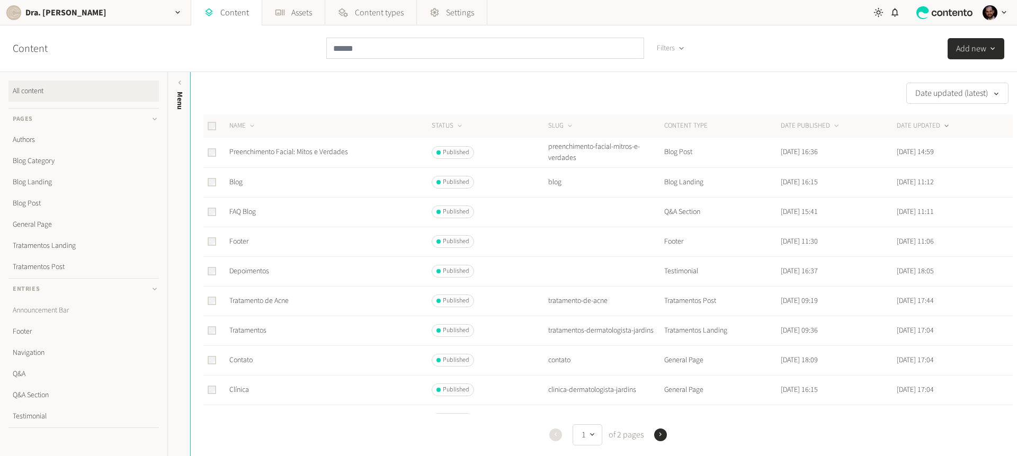
click at [64, 313] on link "Announcement Bar" at bounding box center [83, 310] width 150 height 21
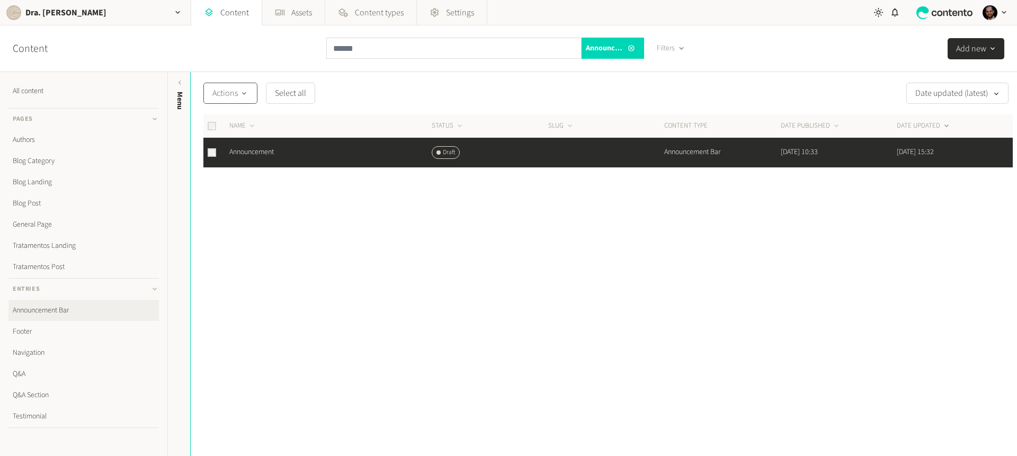
click at [235, 97] on span "Actions" at bounding box center [230, 93] width 36 height 13
click at [234, 120] on button "Publish" at bounding box center [234, 121] width 60 height 20
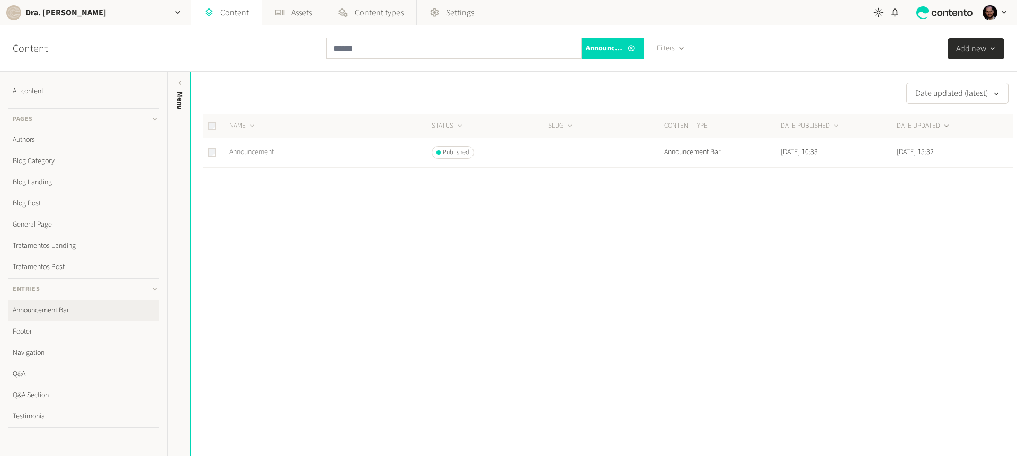
click at [242, 147] on link "Announcement" at bounding box center [251, 152] width 45 height 11
click at [42, 228] on link "General Page" at bounding box center [83, 224] width 150 height 21
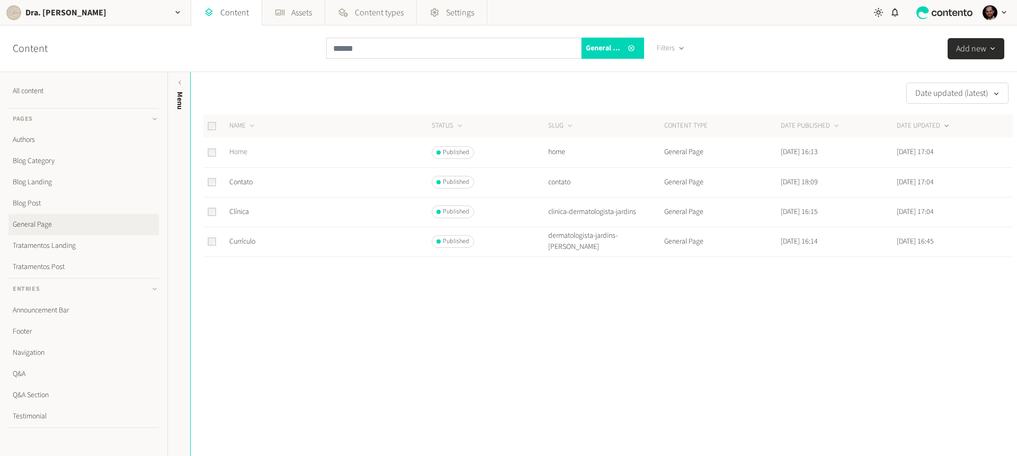
click at [241, 154] on link "Home" at bounding box center [238, 152] width 18 height 11
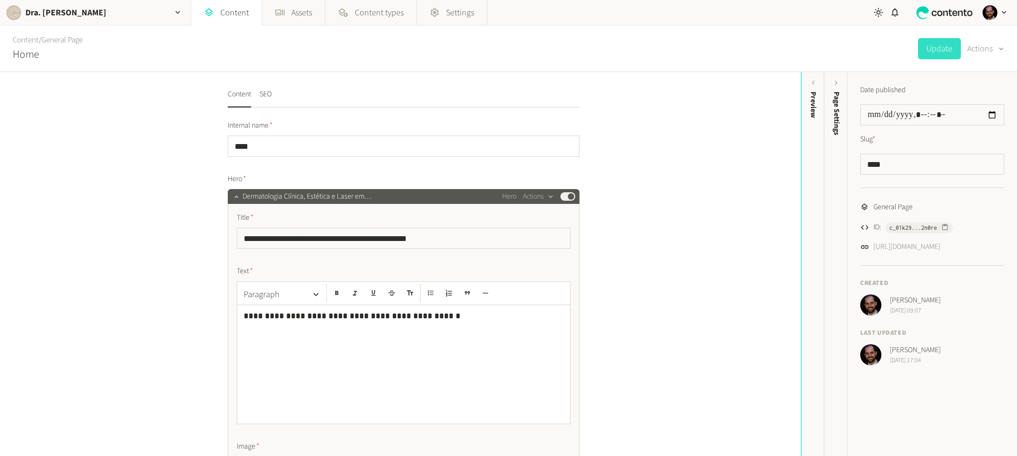
click at [243, 196] on span "Dermatologia Clínica, Estética e Laser em [GEOGRAPHIC_DATA]" at bounding box center [326, 196] width 166 height 11
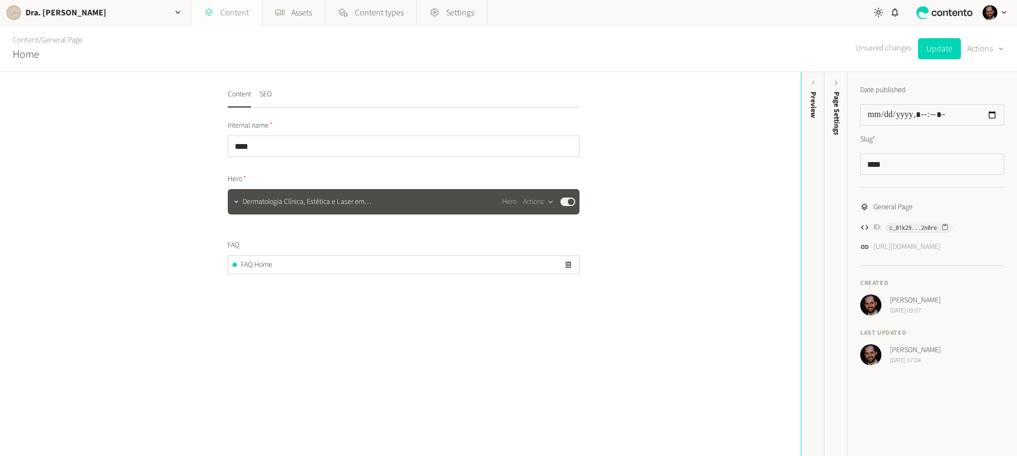
click at [221, 16] on link "Content" at bounding box center [226, 12] width 70 height 25
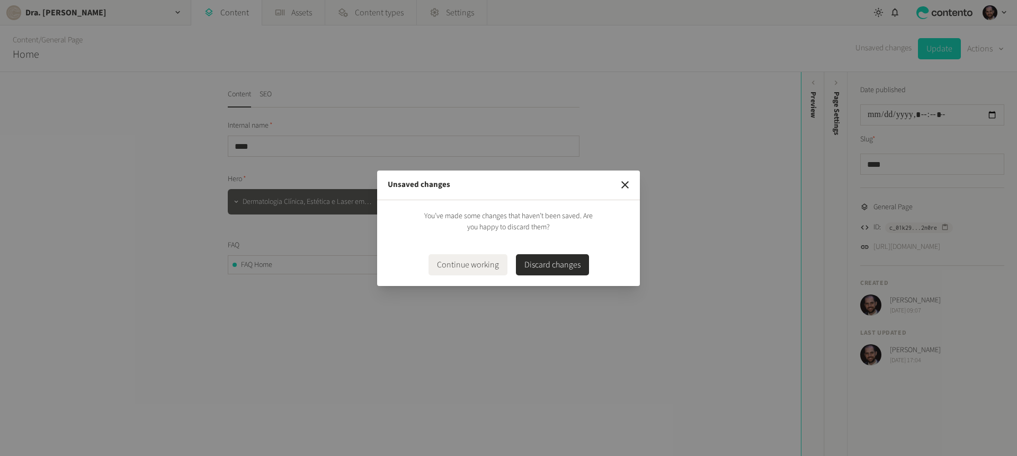
click at [576, 269] on button "Discard changes" at bounding box center [552, 264] width 73 height 21
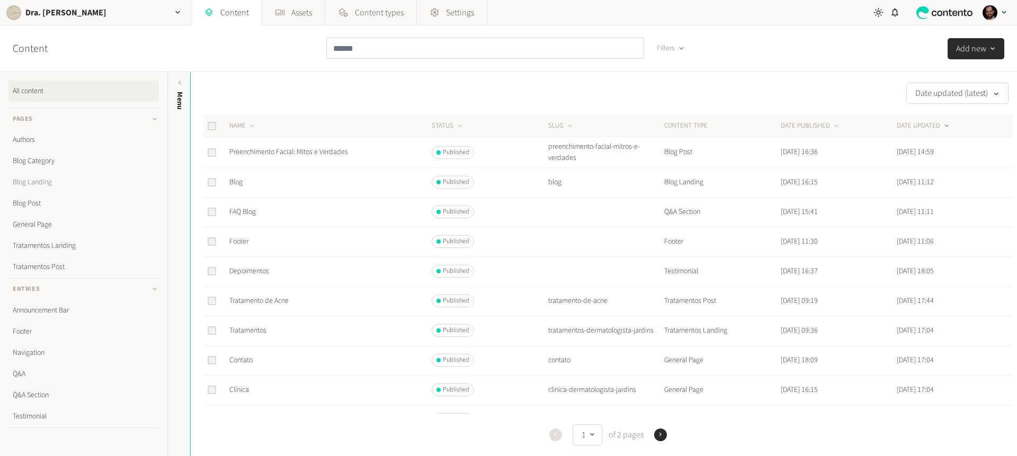
click at [41, 182] on link "Blog Landing" at bounding box center [83, 182] width 150 height 21
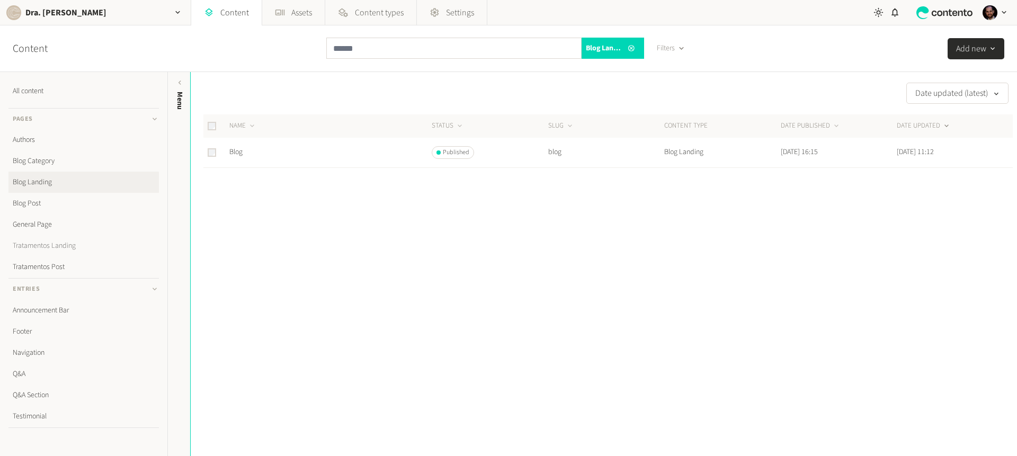
click at [63, 241] on link "Tratamentos Landing" at bounding box center [83, 245] width 150 height 21
click at [243, 154] on link "Tratamentos" at bounding box center [247, 152] width 37 height 11
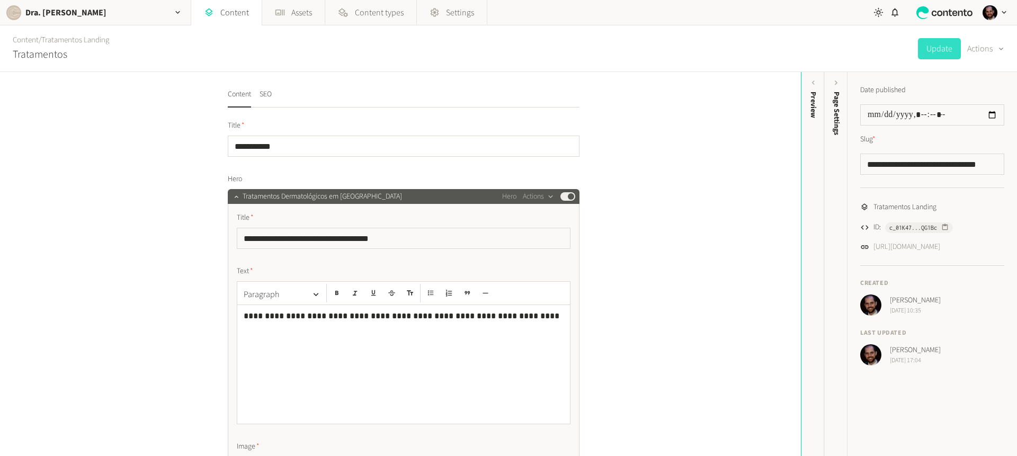
click at [255, 200] on span "Tratamentos Dermatológicos em [GEOGRAPHIC_DATA]" at bounding box center [322, 196] width 159 height 11
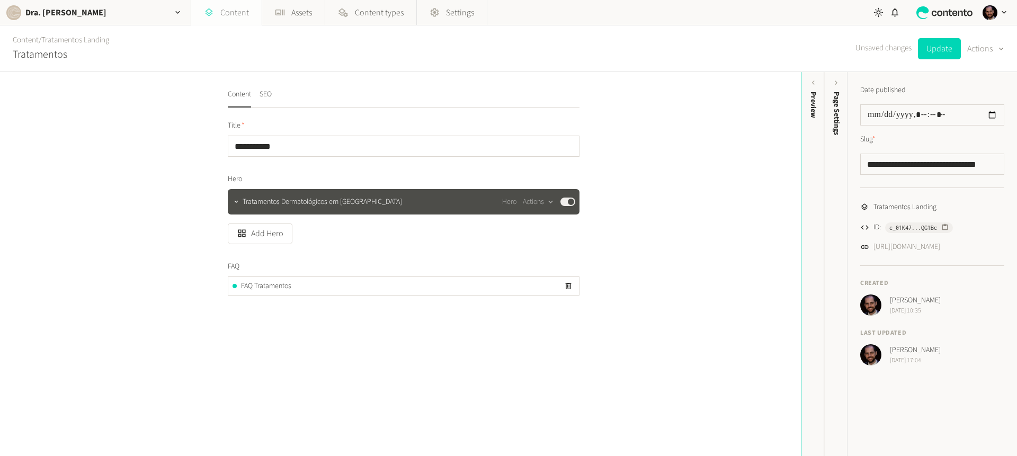
click at [235, 8] on link "Content" at bounding box center [226, 12] width 70 height 25
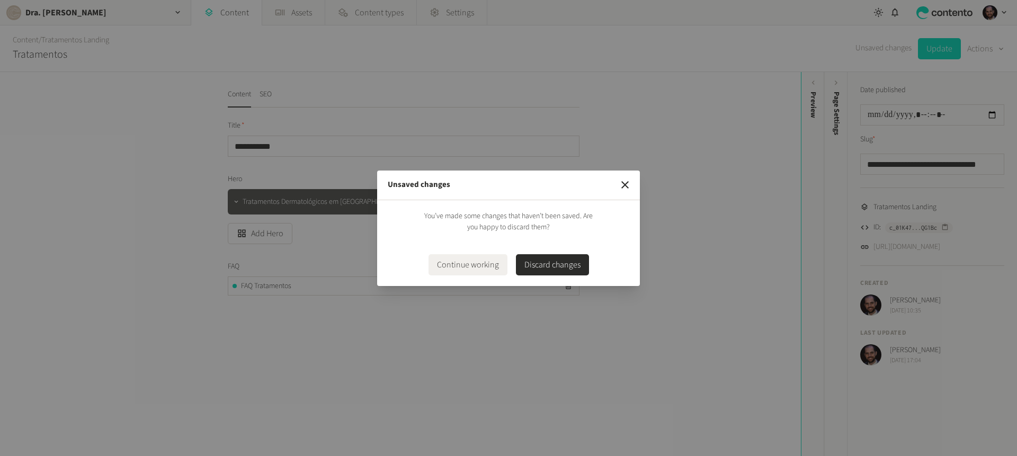
click at [542, 261] on button "Discard changes" at bounding box center [552, 264] width 73 height 21
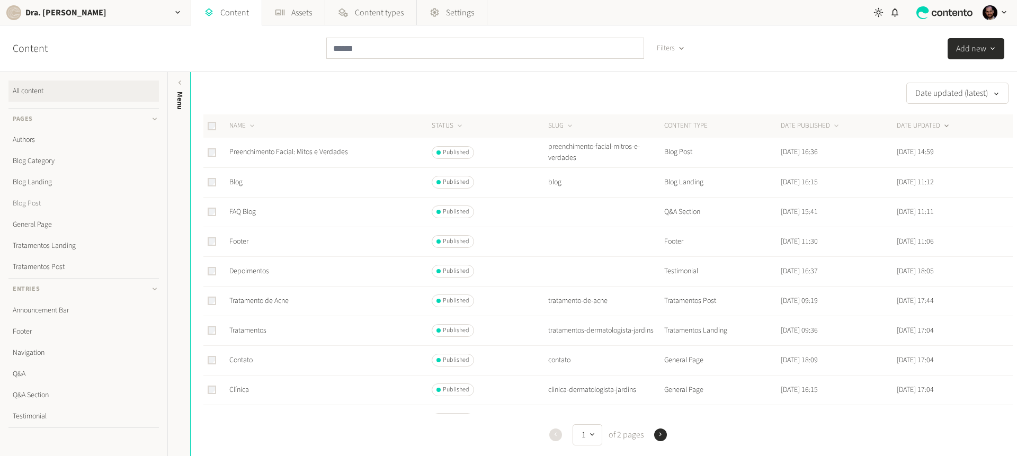
click at [31, 207] on link "Blog Post" at bounding box center [83, 203] width 150 height 21
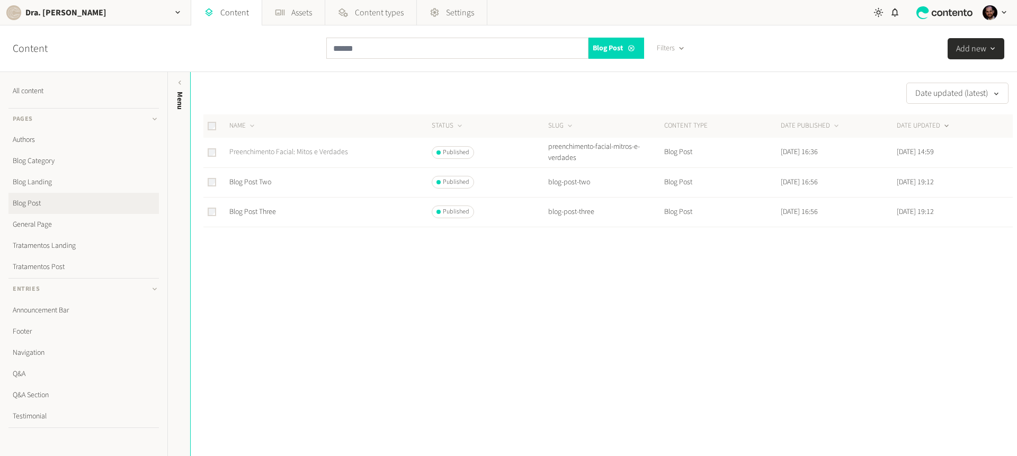
click at [273, 154] on link "Preenchimento Facial: Mitos e Verdades" at bounding box center [288, 152] width 119 height 11
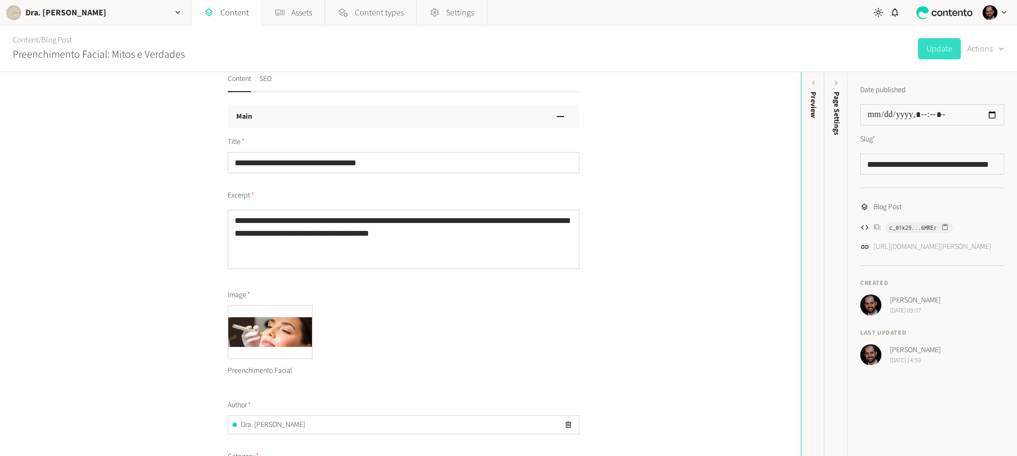
scroll to position [16, 0]
click at [269, 232] on textarea "**********" at bounding box center [404, 238] width 352 height 59
click at [236, 13] on link "Content" at bounding box center [226, 12] width 70 height 25
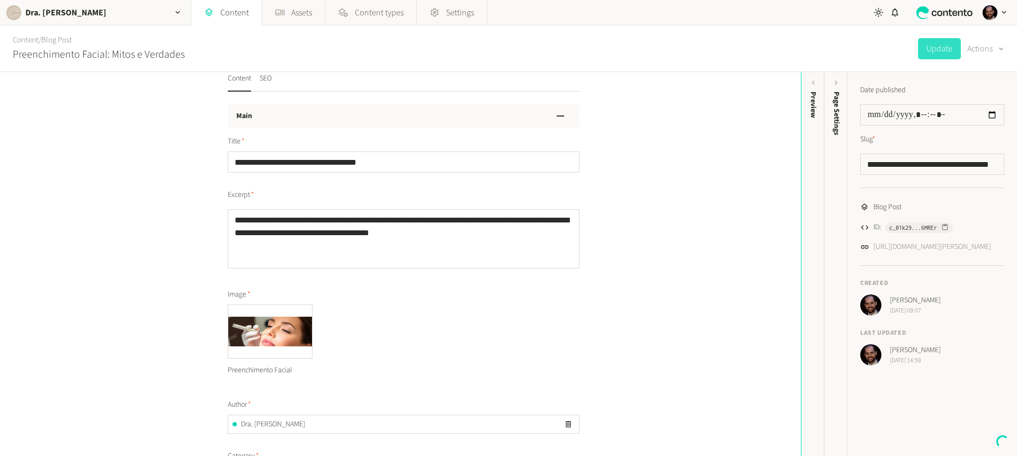
click at [66, 31] on div "Content / Blog Post Preenchimento Facial: Mitos e Verdades" at bounding box center [94, 48] width 181 height 46
click at [64, 34] on link "Blog Post" at bounding box center [56, 39] width 31 height 11
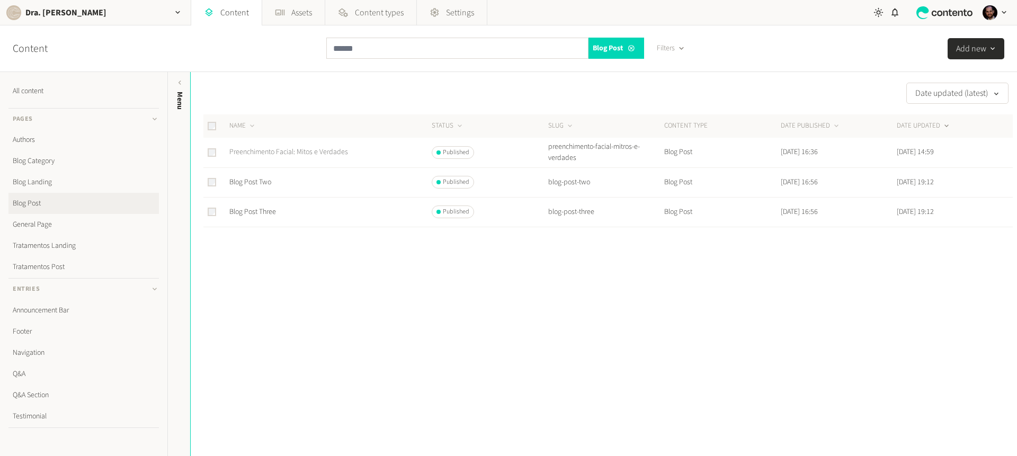
click at [268, 153] on link "Preenchimento Facial: Mitos e Verdades" at bounding box center [288, 152] width 119 height 11
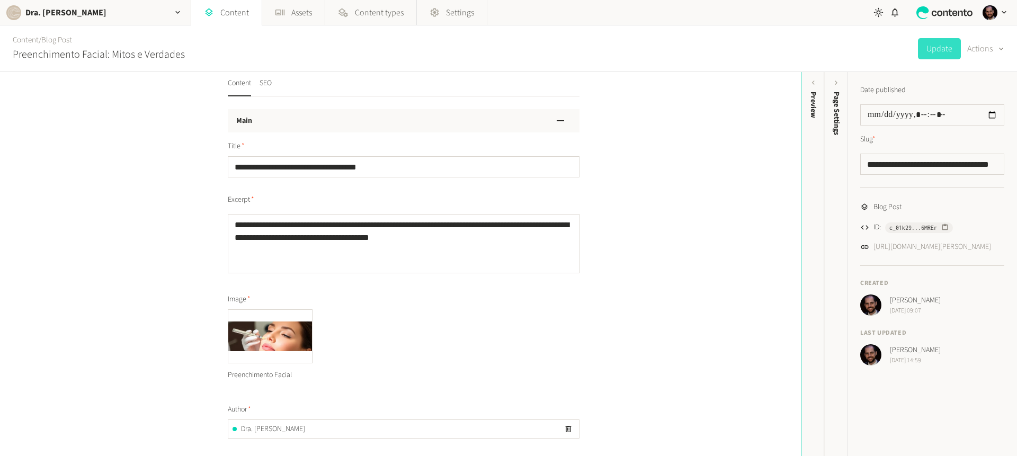
scroll to position [38, 0]
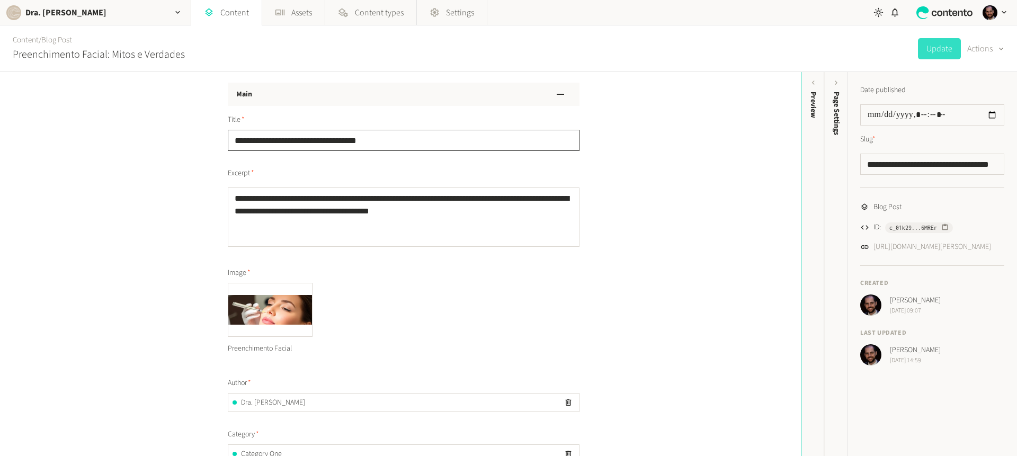
click at [254, 145] on input "**********" at bounding box center [404, 140] width 352 height 21
click at [282, 202] on textarea "**********" at bounding box center [404, 217] width 352 height 59
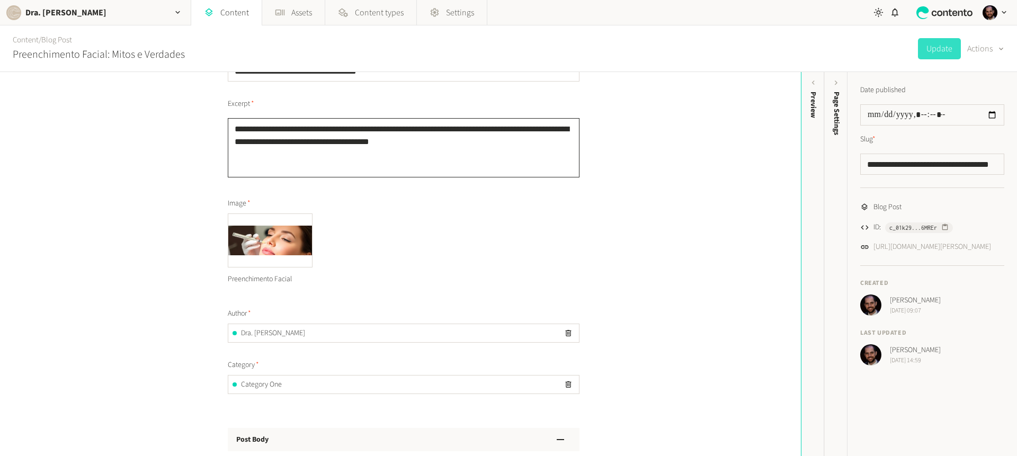
scroll to position [112, 0]
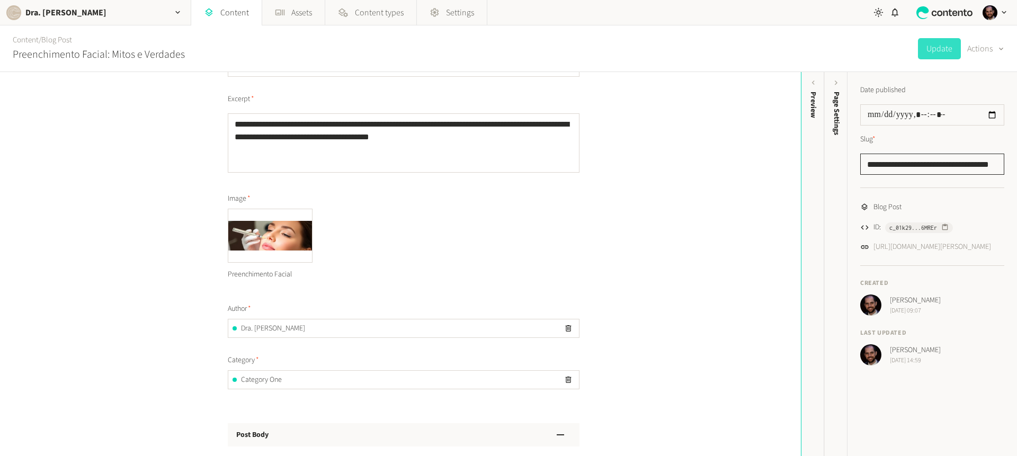
click at [902, 157] on input "**********" at bounding box center [932, 164] width 144 height 21
click at [902, 158] on input "**********" at bounding box center [932, 164] width 144 height 21
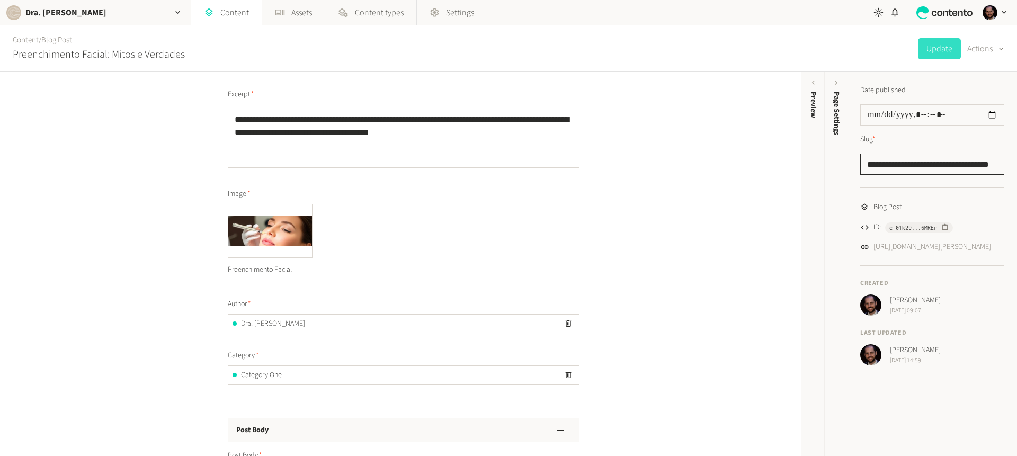
scroll to position [117, 0]
click at [228, 10] on link "Content" at bounding box center [226, 12] width 70 height 25
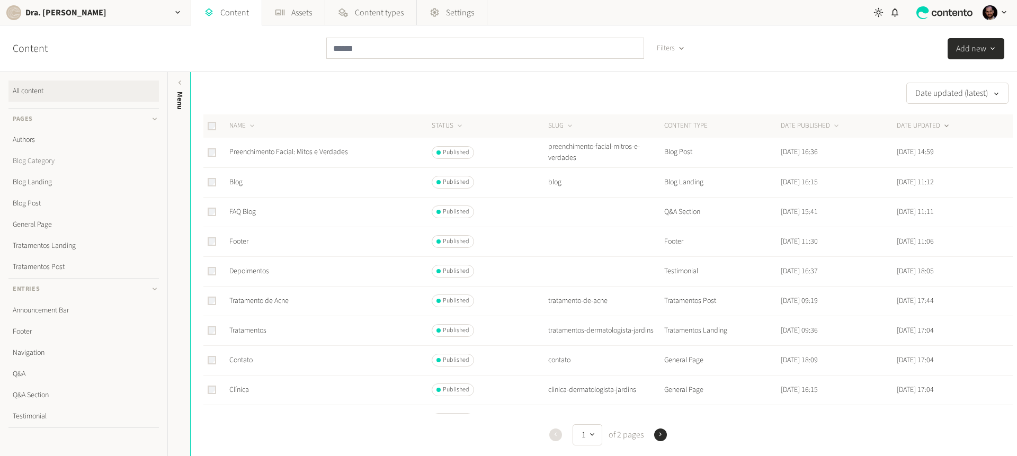
click at [32, 161] on link "Blog Category" at bounding box center [83, 160] width 150 height 21
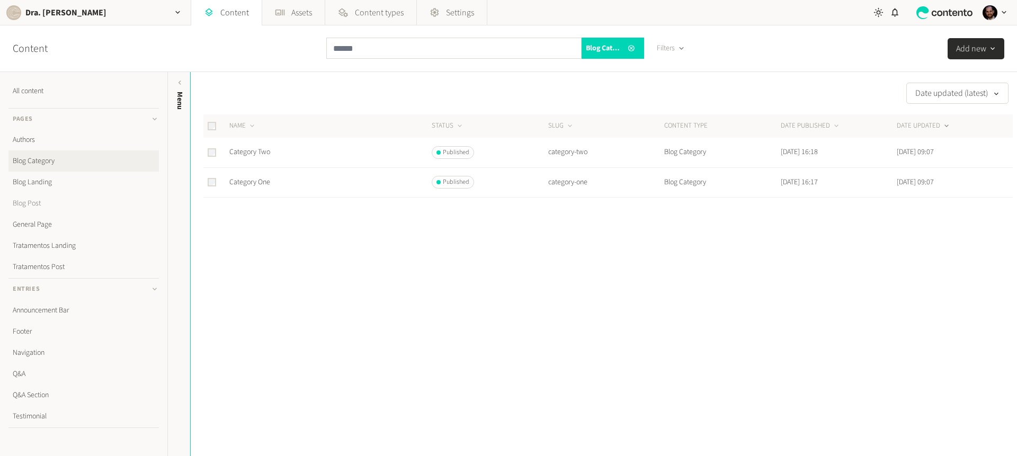
click at [32, 203] on link "Blog Post" at bounding box center [83, 203] width 150 height 21
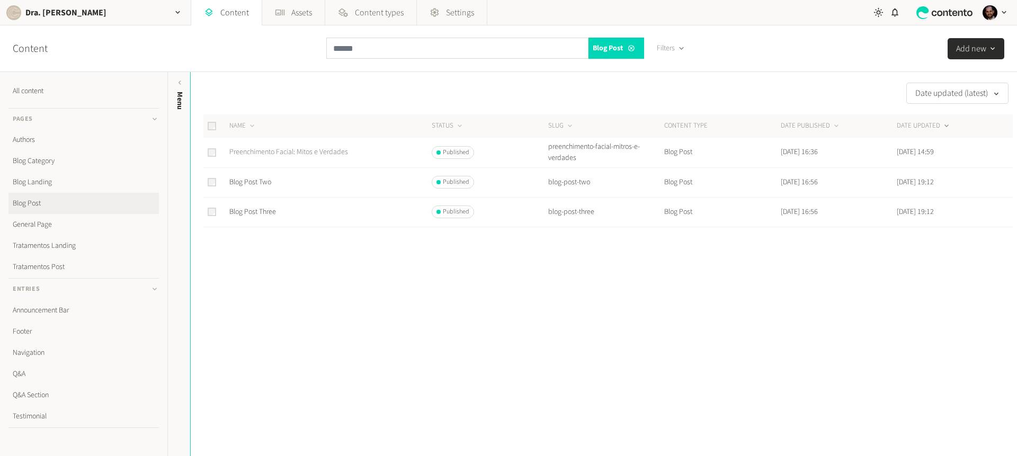
click at [251, 152] on link "Preenchimento Facial: Mitos e Verdades" at bounding box center [288, 152] width 119 height 11
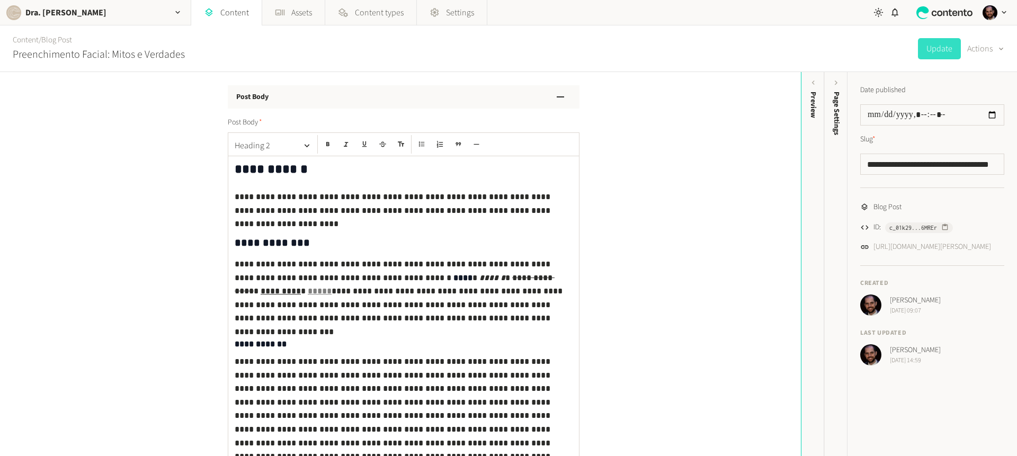
scroll to position [459, 0]
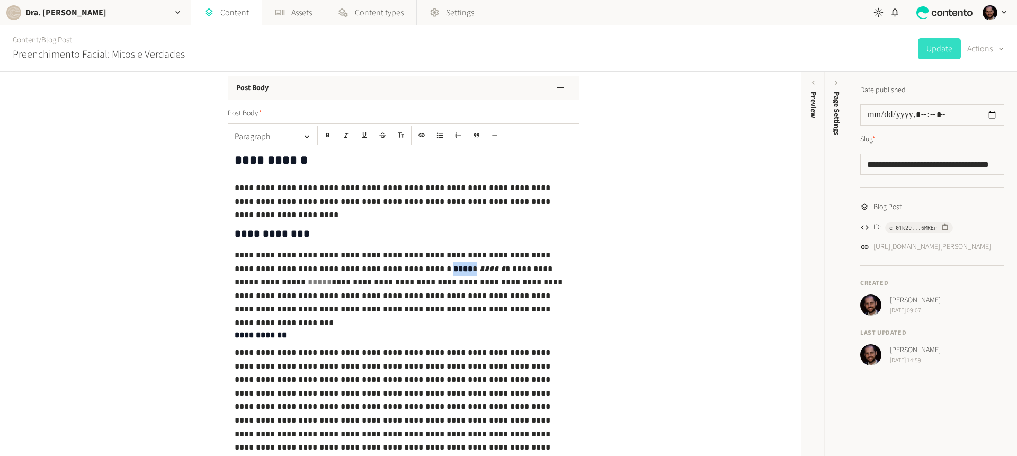
drag, startPoint x: 333, startPoint y: 270, endPoint x: 352, endPoint y: 269, distance: 19.1
click at [352, 269] on p "**********" at bounding box center [401, 282] width 332 height 68
click at [372, 271] on p "**********" at bounding box center [401, 282] width 332 height 68
drag, startPoint x: 380, startPoint y: 268, endPoint x: 407, endPoint y: 269, distance: 26.5
click at [402, 268] on s "**********" at bounding box center [395, 276] width 320 height 22
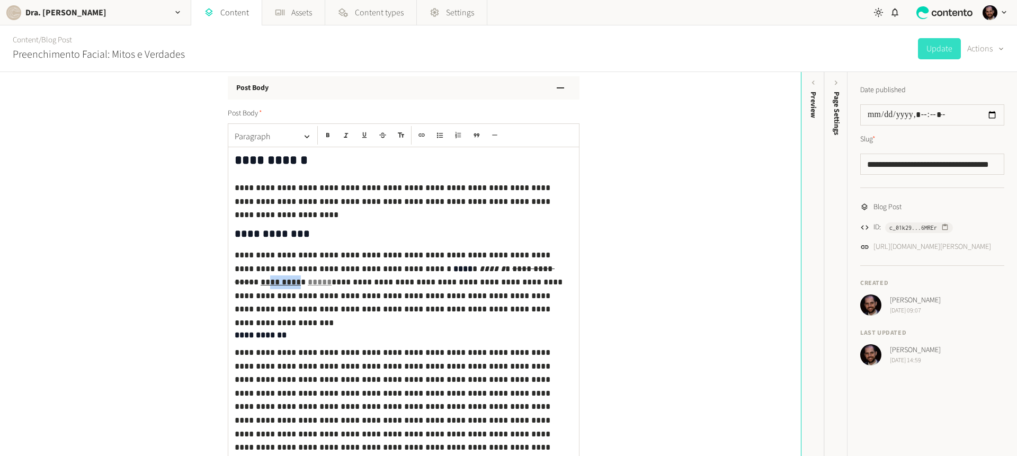
drag, startPoint x: 446, startPoint y: 269, endPoint x: 461, endPoint y: 270, distance: 15.4
click at [461, 270] on p "**********" at bounding box center [401, 282] width 332 height 68
drag, startPoint x: 468, startPoint y: 270, endPoint x: 482, endPoint y: 271, distance: 14.3
click at [482, 271] on p "**********" at bounding box center [401, 282] width 332 height 68
click at [332, 278] on link "*****" at bounding box center [320, 282] width 24 height 8
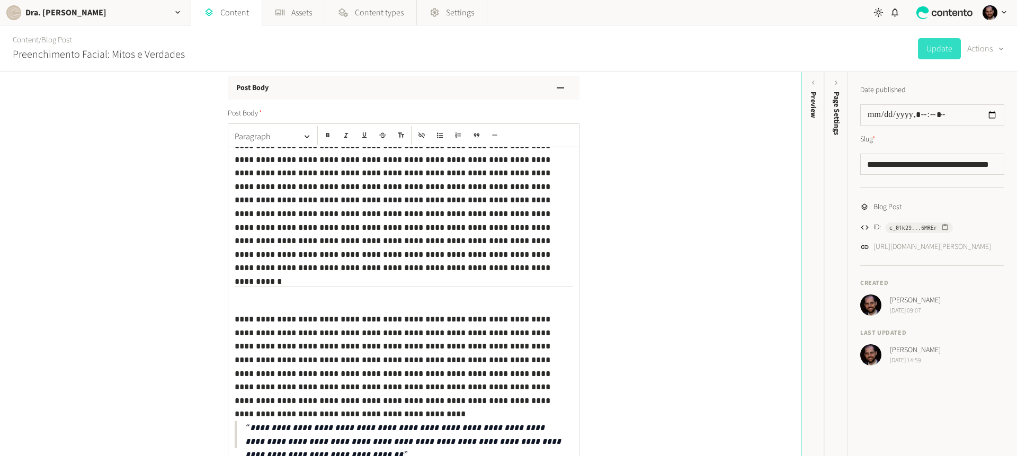
scroll to position [215, 0]
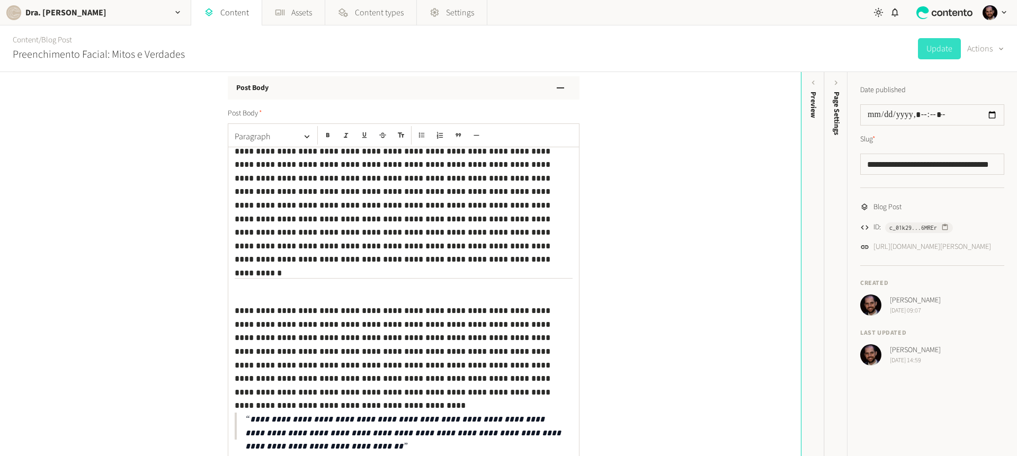
drag, startPoint x: 297, startPoint y: 278, endPoint x: 347, endPoint y: 279, distance: 50.3
click at [347, 279] on div "**********" at bounding box center [403, 372] width 351 height 881
click at [322, 274] on div "**********" at bounding box center [403, 372] width 351 height 881
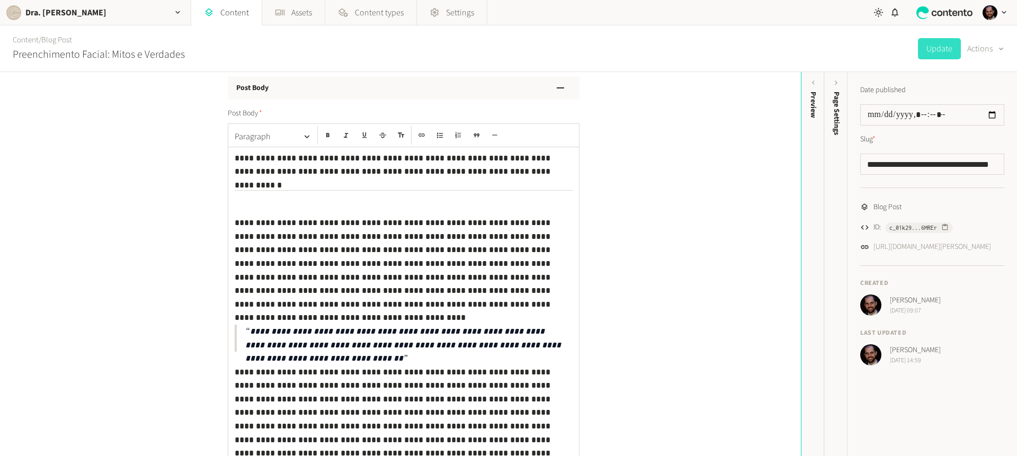
scroll to position [312, 0]
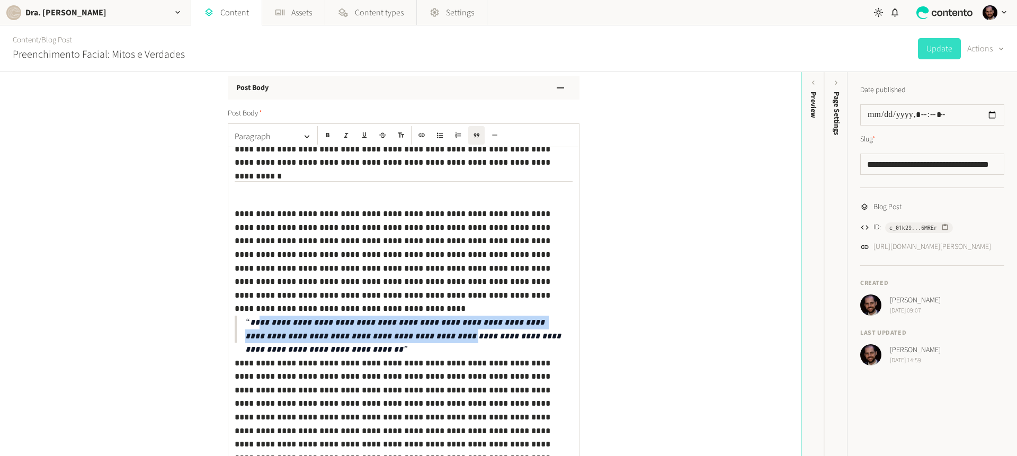
drag, startPoint x: 330, startPoint y: 329, endPoint x: 364, endPoint y: 335, distance: 34.4
click at [354, 335] on p "**********" at bounding box center [406, 329] width 322 height 27
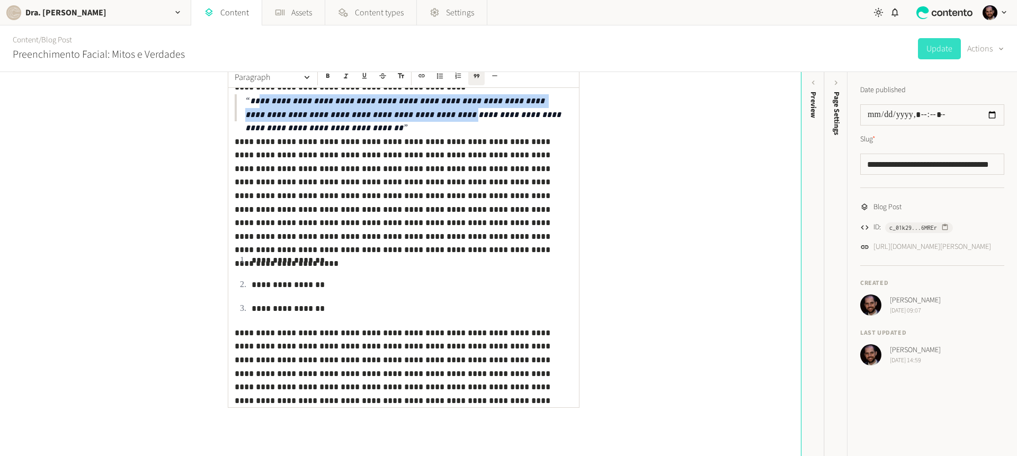
scroll to position [522, 0]
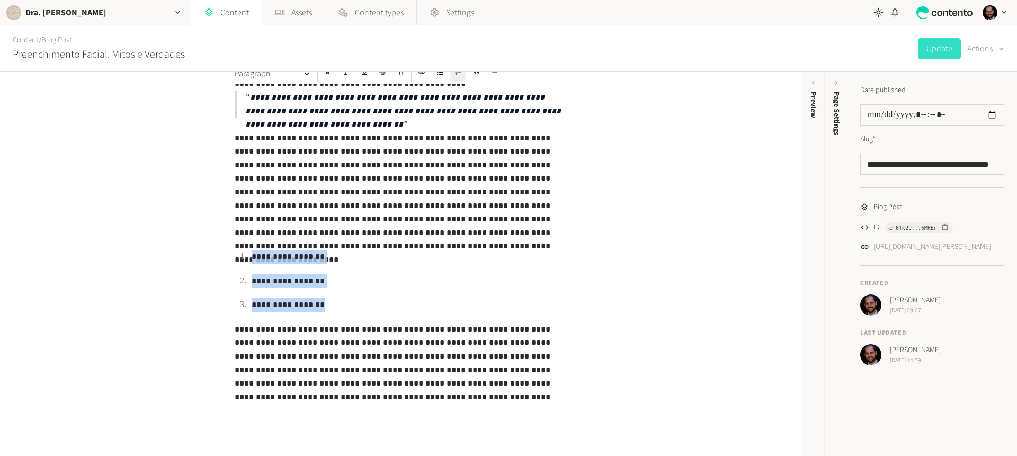
drag, startPoint x: 300, startPoint y: 280, endPoint x: 324, endPoint y: 299, distance: 30.5
click at [324, 299] on ol "**********" at bounding box center [404, 281] width 338 height 62
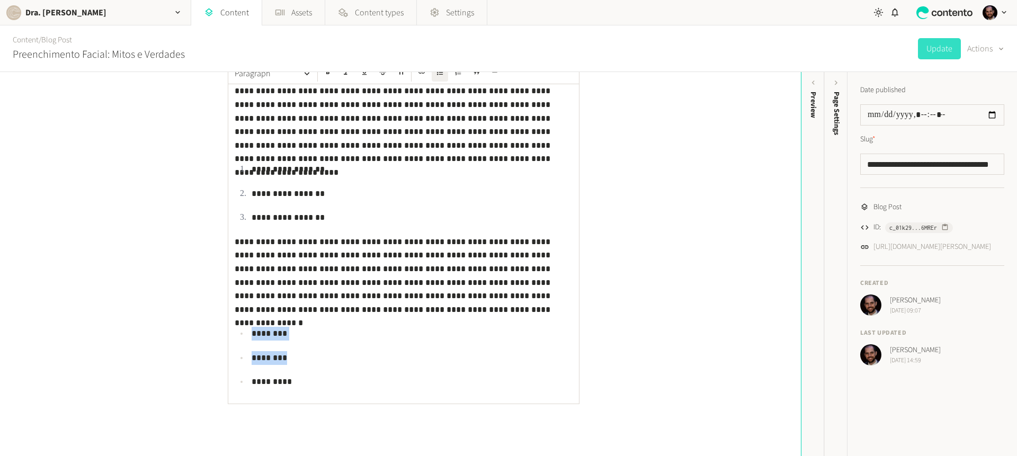
drag, startPoint x: 250, startPoint y: 329, endPoint x: 302, endPoint y: 367, distance: 64.9
click at [297, 364] on ul "******** ******** *********" at bounding box center [404, 358] width 338 height 62
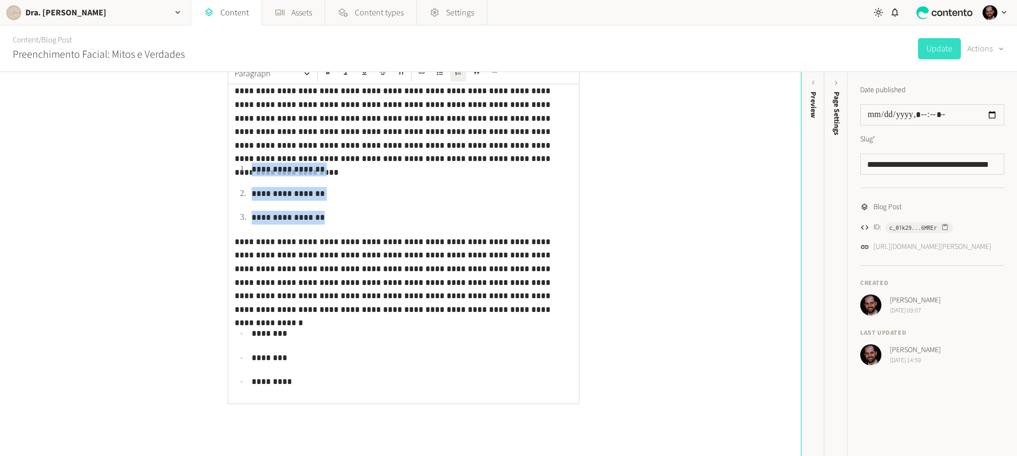
drag, startPoint x: 318, startPoint y: 222, endPoint x: 226, endPoint y: 169, distance: 106.3
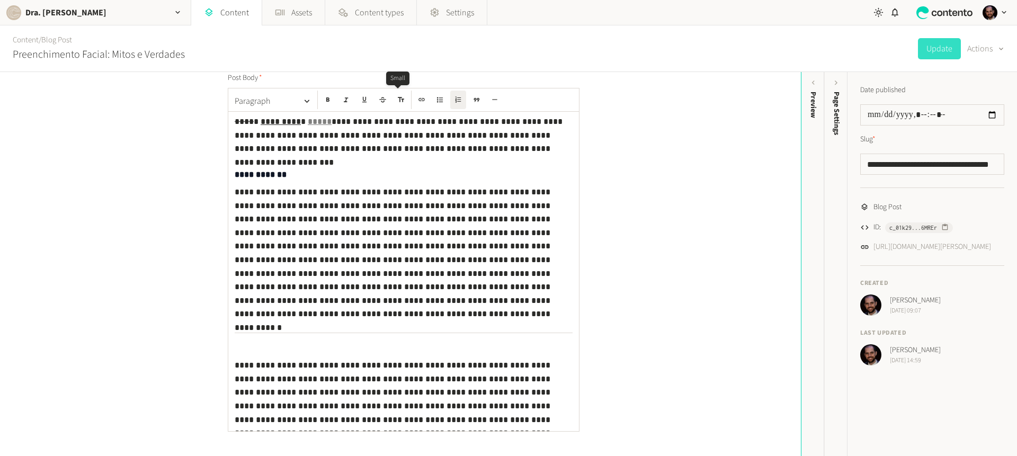
scroll to position [127, 0]
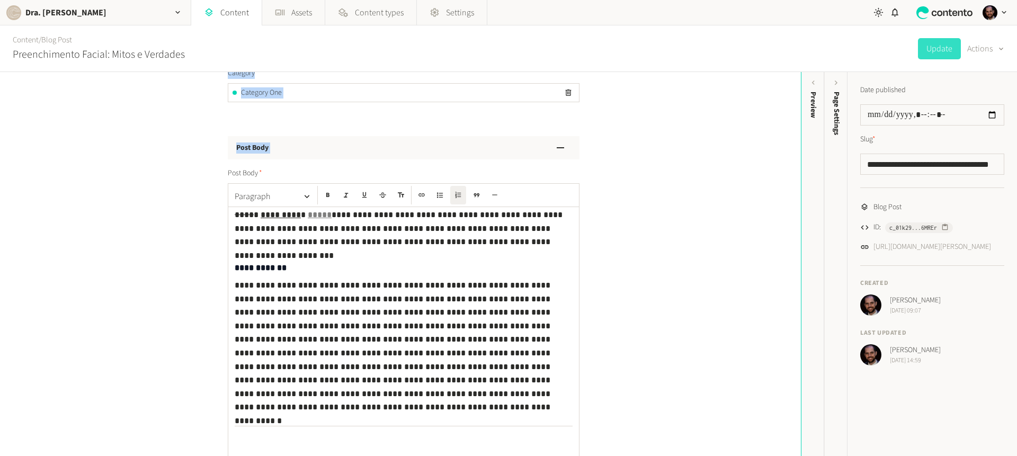
drag, startPoint x: 221, startPoint y: 77, endPoint x: 256, endPoint y: 147, distance: 78.0
click at [268, 86] on div "**********" at bounding box center [400, 112] width 371 height 879
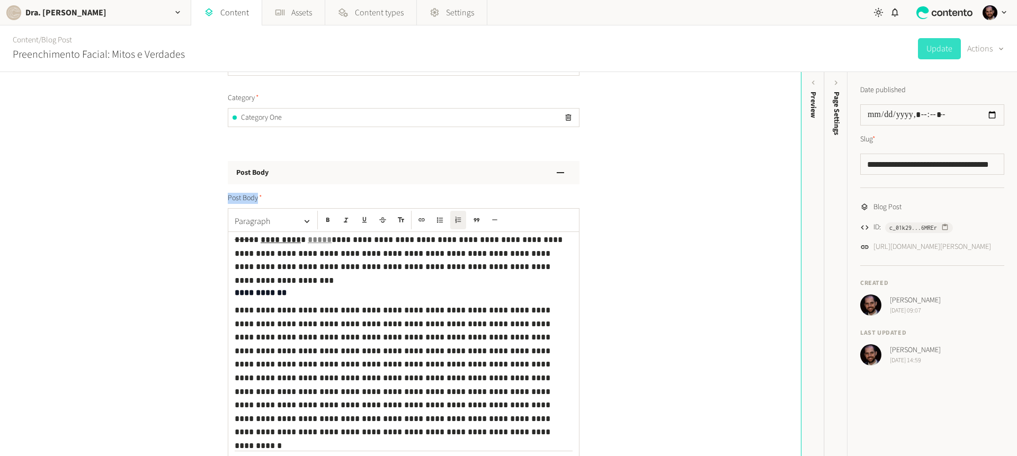
drag, startPoint x: 223, startPoint y: 196, endPoint x: 262, endPoint y: 198, distance: 38.7
click at [262, 198] on div "**********" at bounding box center [400, 137] width 371 height 879
click at [238, 19] on link "Content" at bounding box center [226, 12] width 70 height 25
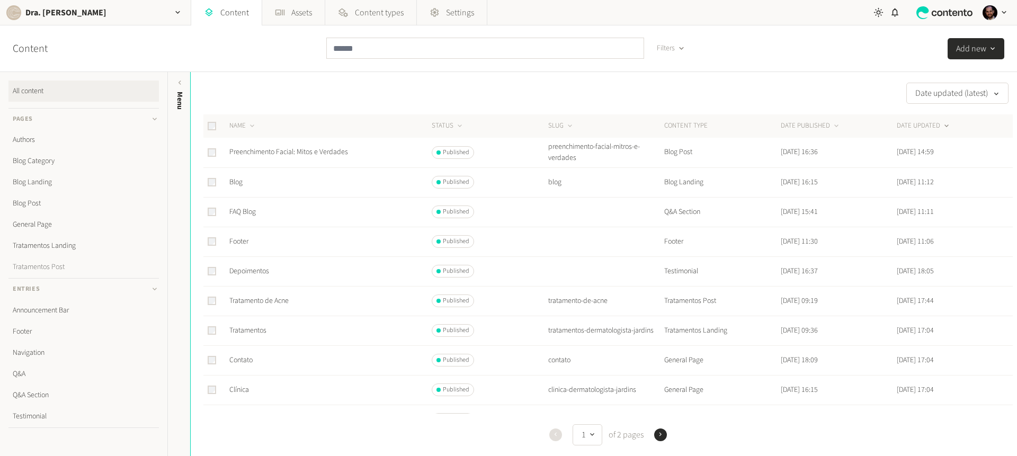
click at [58, 265] on link "Tratamentos Post" at bounding box center [83, 266] width 150 height 21
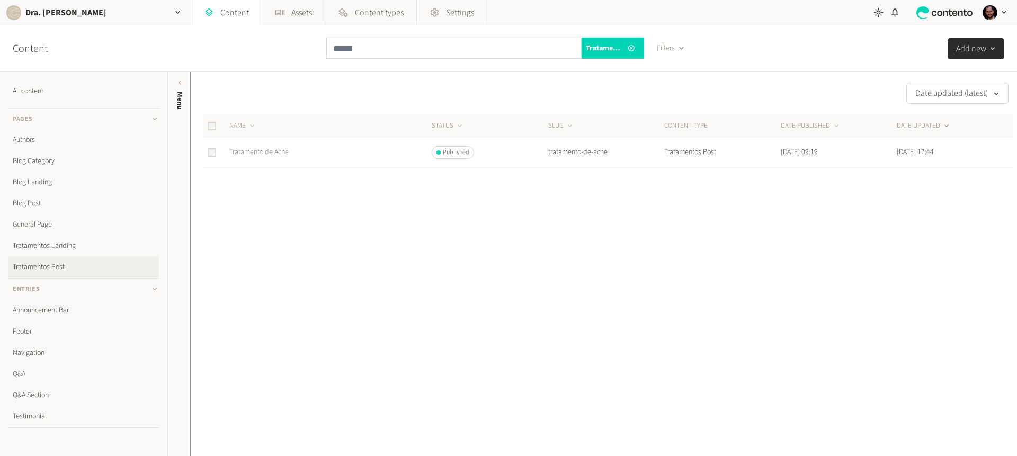
click at [251, 153] on link "Tratamento de Acne" at bounding box center [258, 152] width 59 height 11
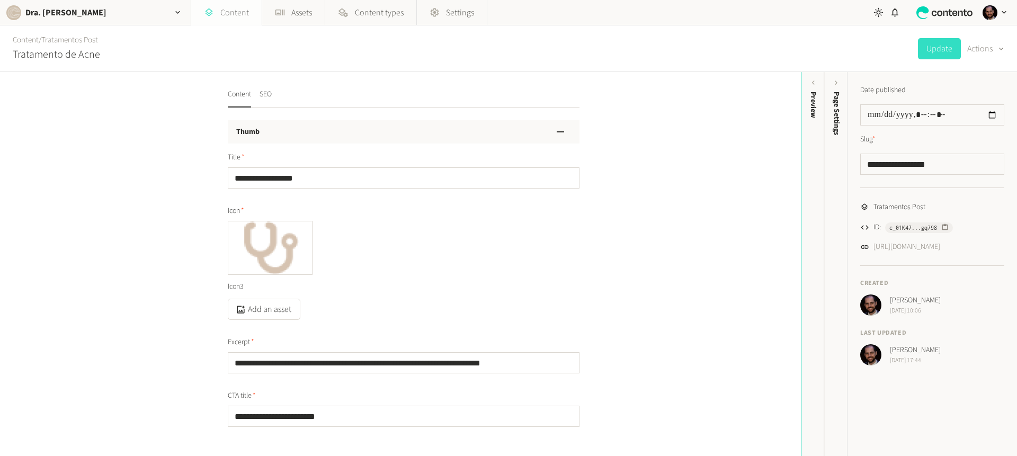
click at [238, 10] on link "Content" at bounding box center [226, 12] width 70 height 25
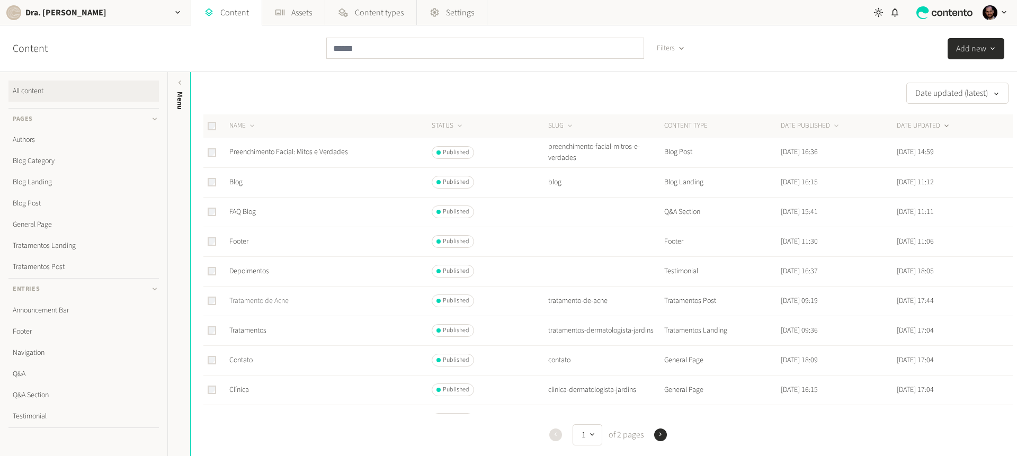
click at [250, 301] on link "Tratamento de Acne" at bounding box center [258, 301] width 59 height 11
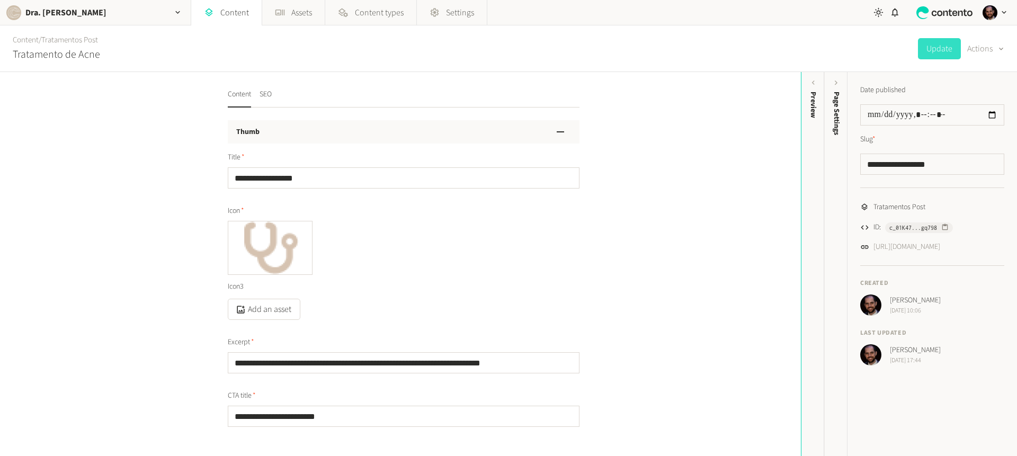
click at [327, 148] on div "**********" at bounding box center [404, 298] width 352 height 309
click at [314, 138] on div "Thumb" at bounding box center [404, 131] width 352 height 23
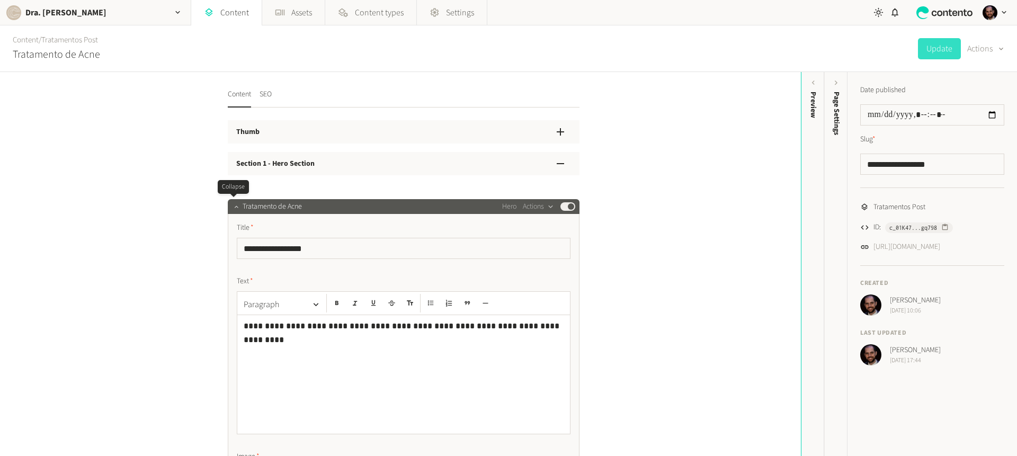
click at [233, 205] on icon "button" at bounding box center [236, 206] width 7 height 7
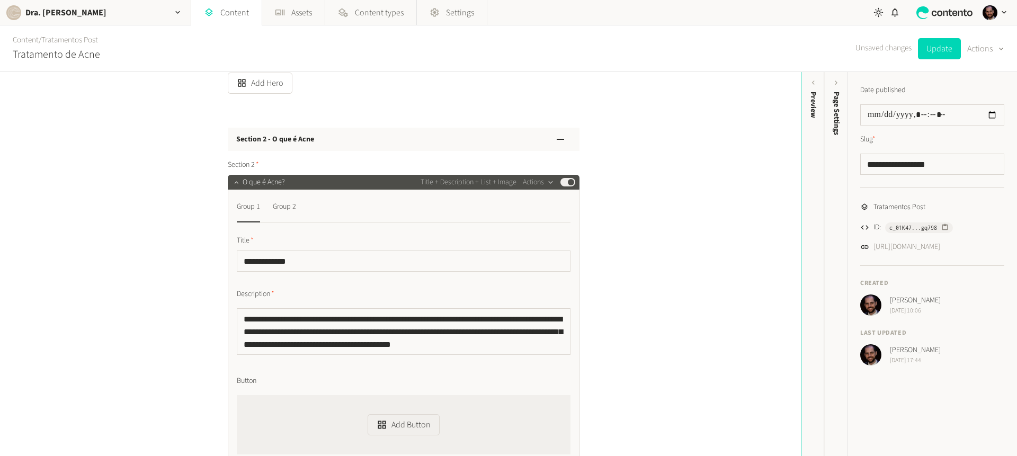
scroll to position [163, 0]
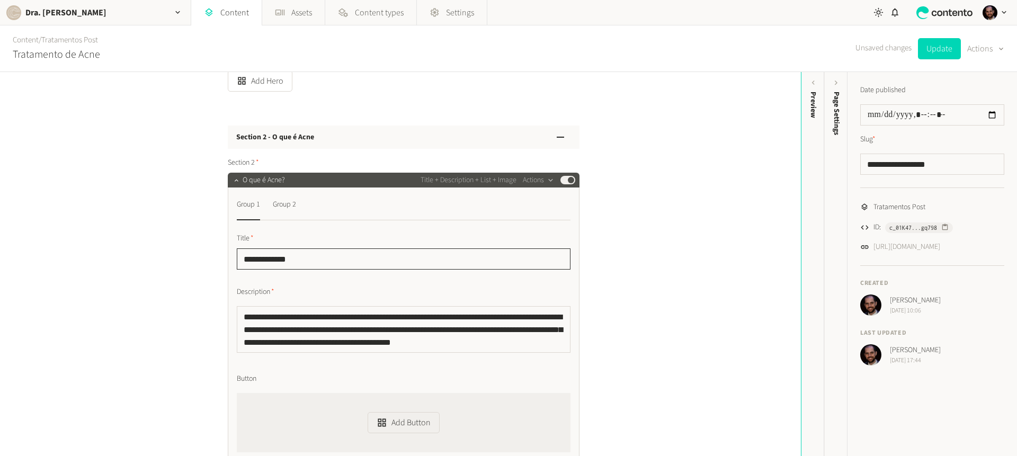
drag, startPoint x: 284, startPoint y: 256, endPoint x: 228, endPoint y: 259, distance: 55.7
click at [287, 210] on div "Group 2" at bounding box center [284, 204] width 23 height 17
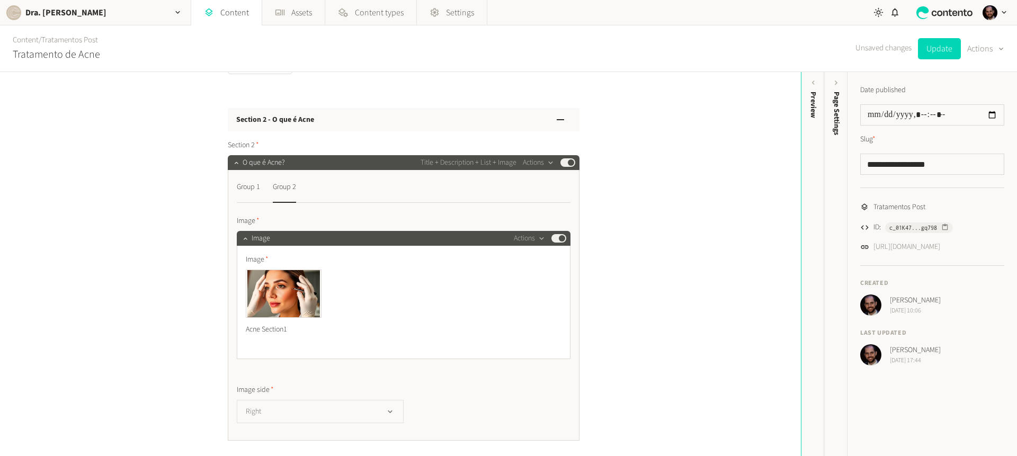
scroll to position [182, 0]
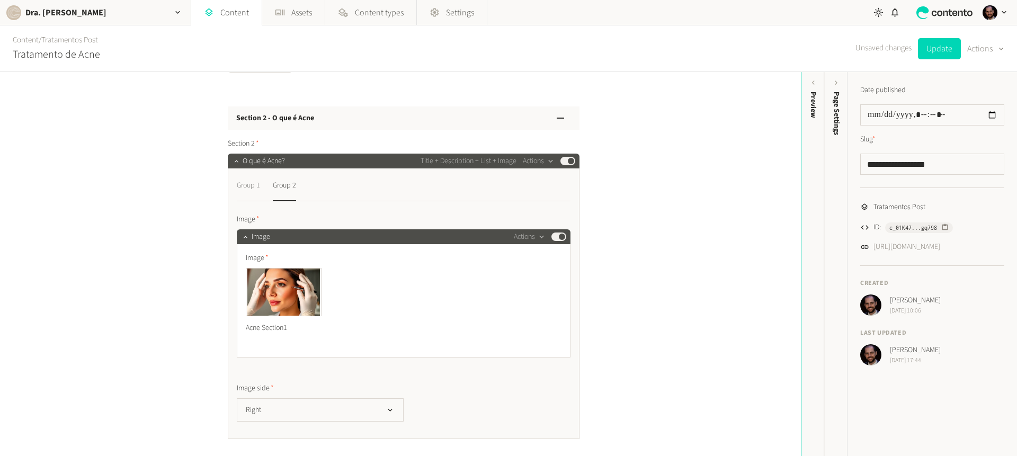
click at [237, 190] on div "Group 1" at bounding box center [248, 185] width 23 height 17
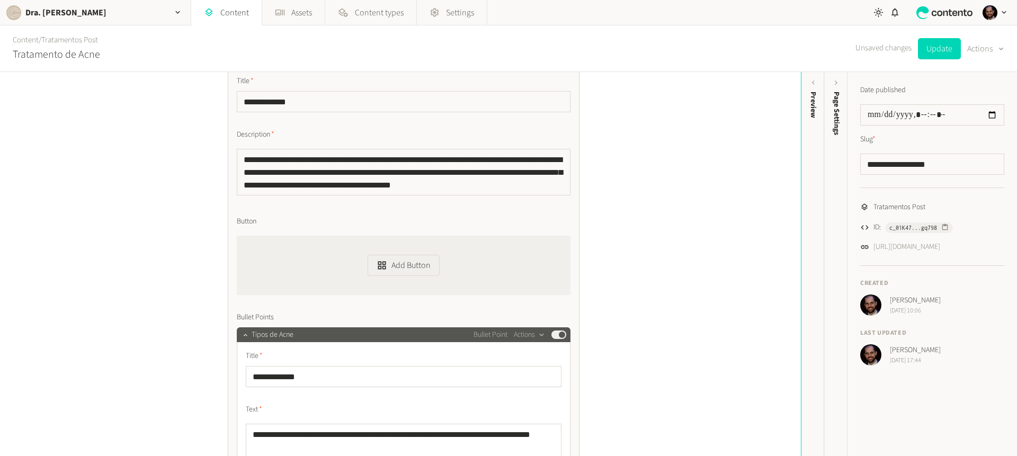
scroll to position [346, 0]
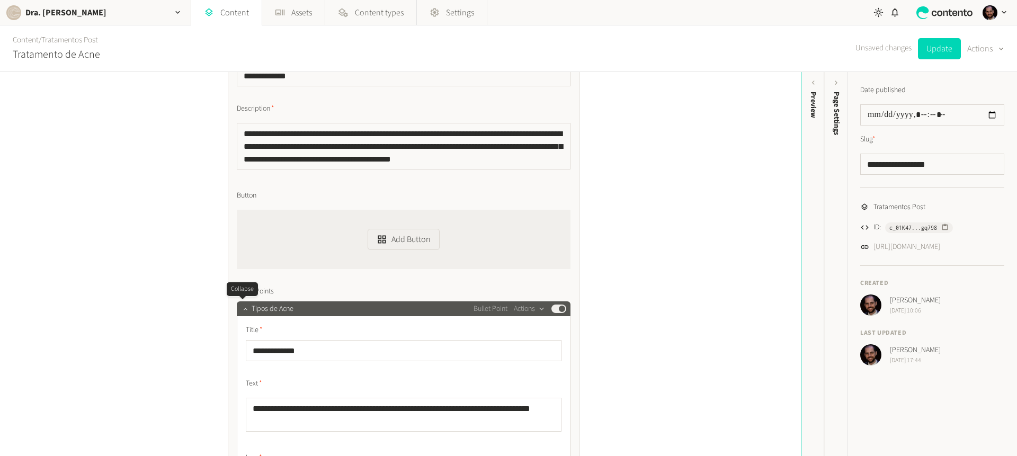
click at [245, 312] on icon "button" at bounding box center [245, 308] width 7 height 7
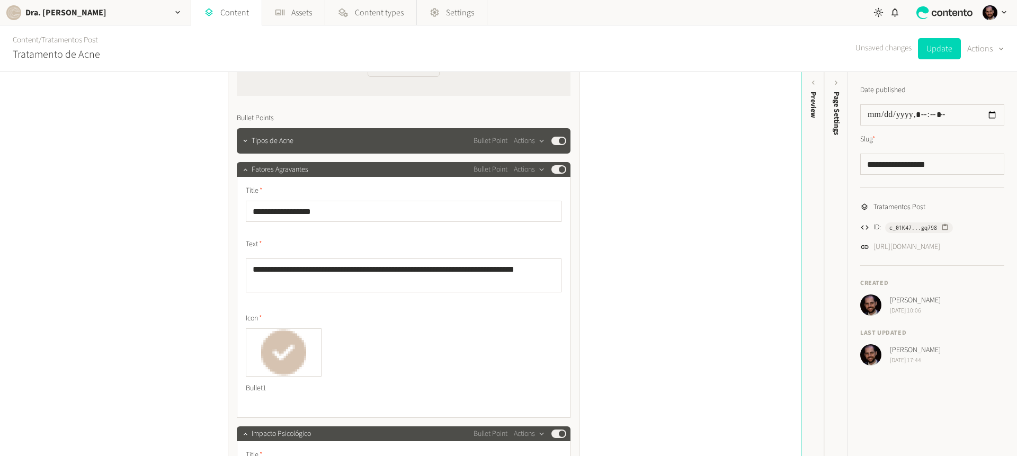
scroll to position [545, 0]
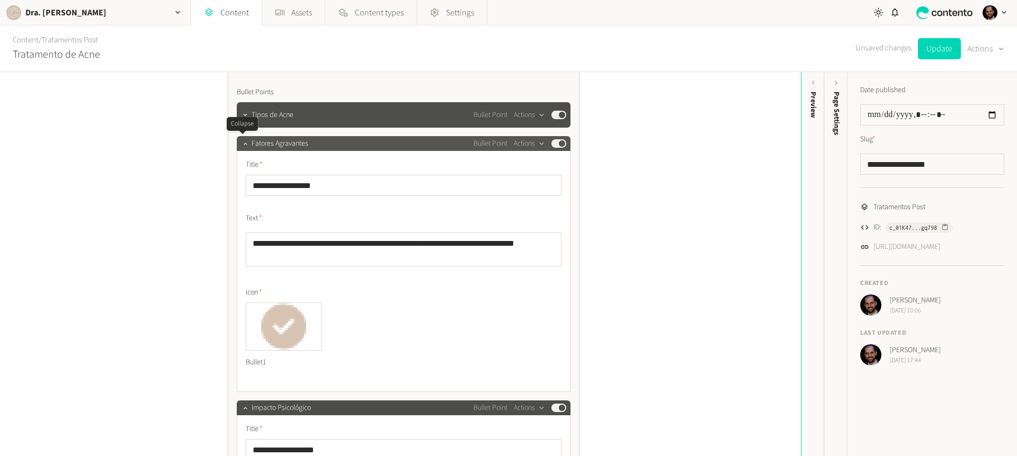
click at [247, 148] on div at bounding box center [245, 143] width 13 height 15
click at [245, 146] on icon "button" at bounding box center [245, 143] width 7 height 7
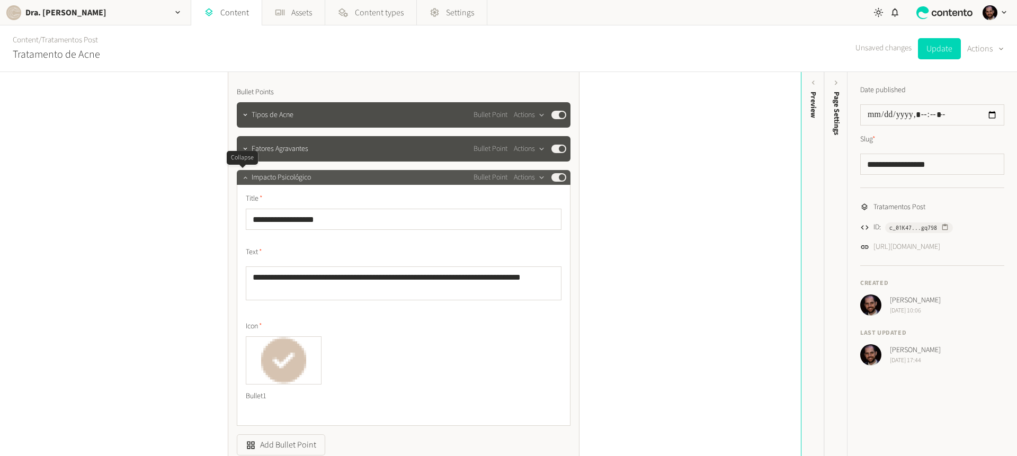
click at [242, 177] on icon "button" at bounding box center [245, 177] width 7 height 7
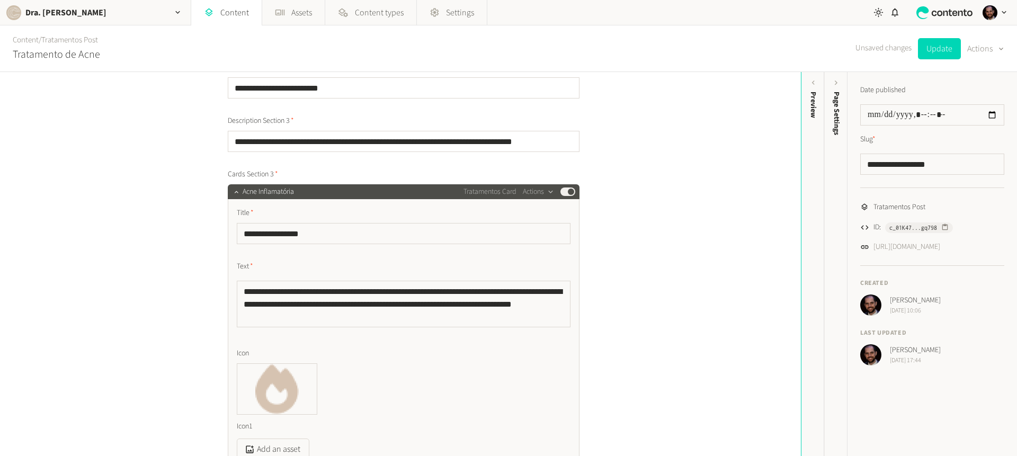
scroll to position [858, 0]
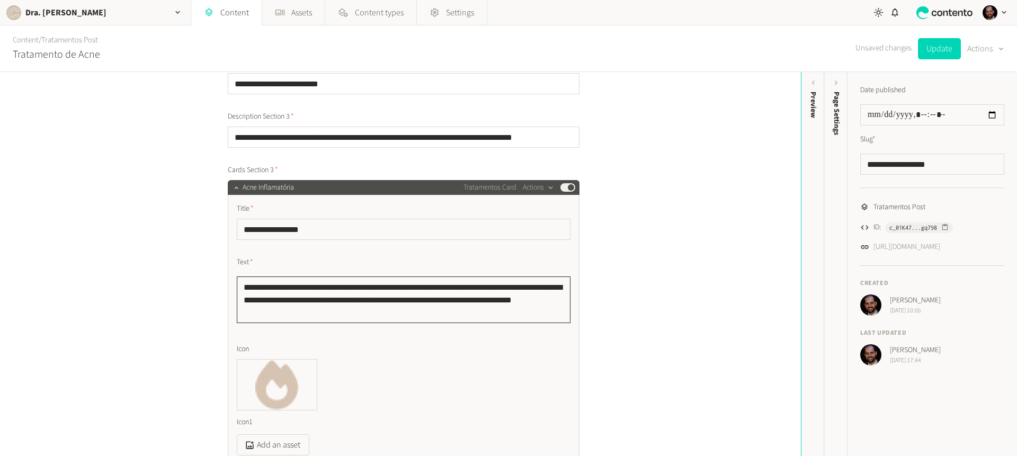
click at [270, 295] on textarea "**********" at bounding box center [404, 300] width 334 height 47
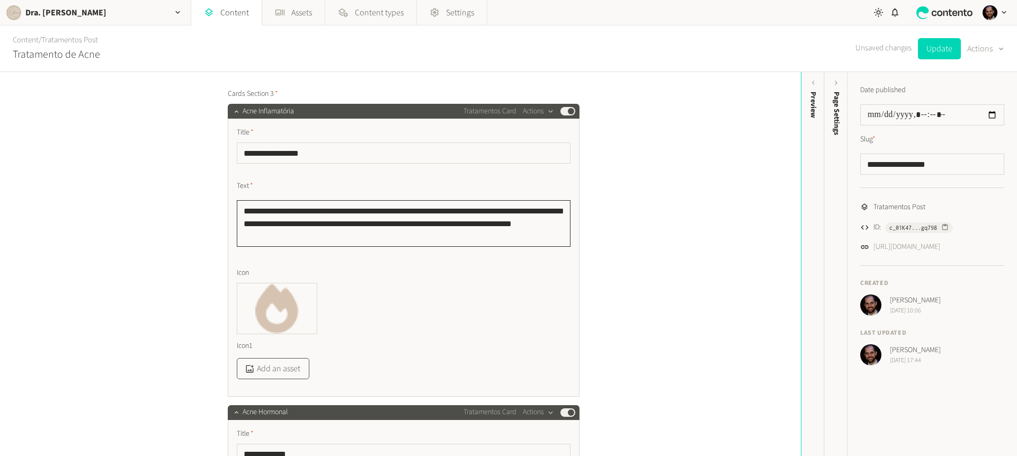
scroll to position [933, 0]
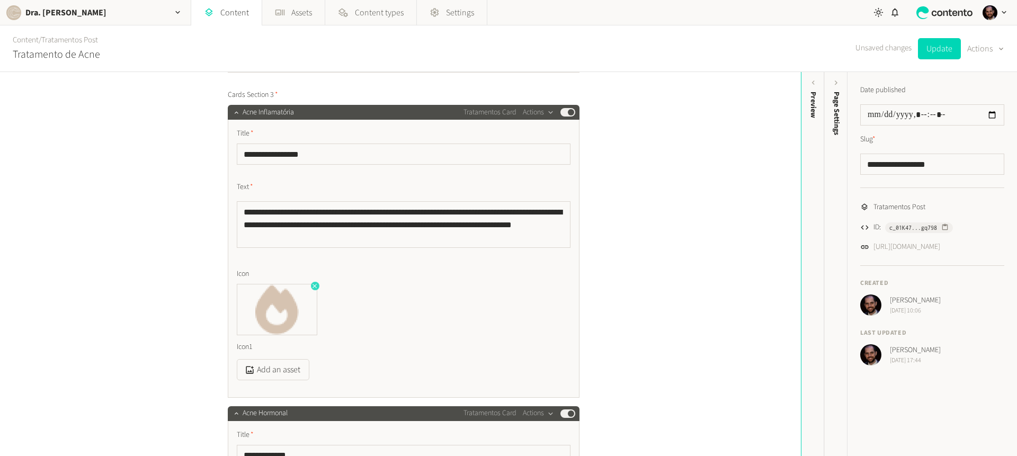
click at [311, 283] on icon "button" at bounding box center [314, 285] width 7 height 7
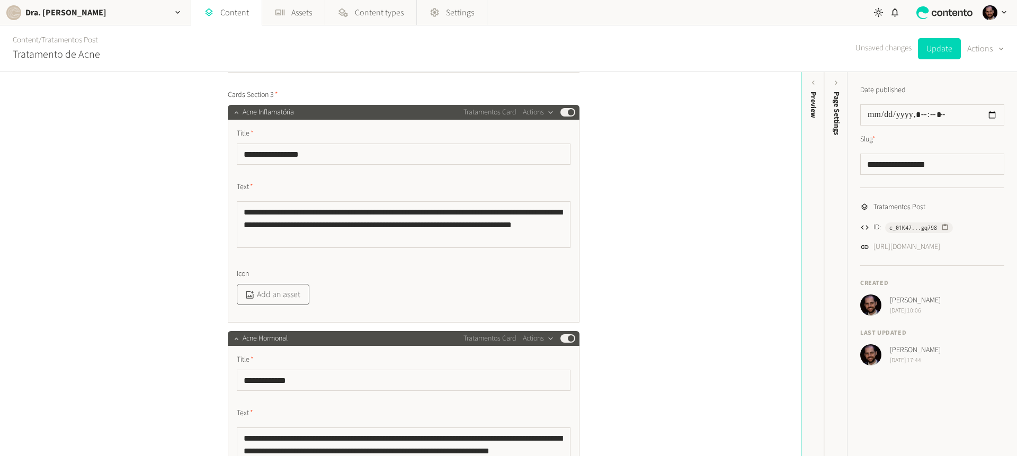
click at [275, 298] on button "Add an asset" at bounding box center [273, 294] width 73 height 21
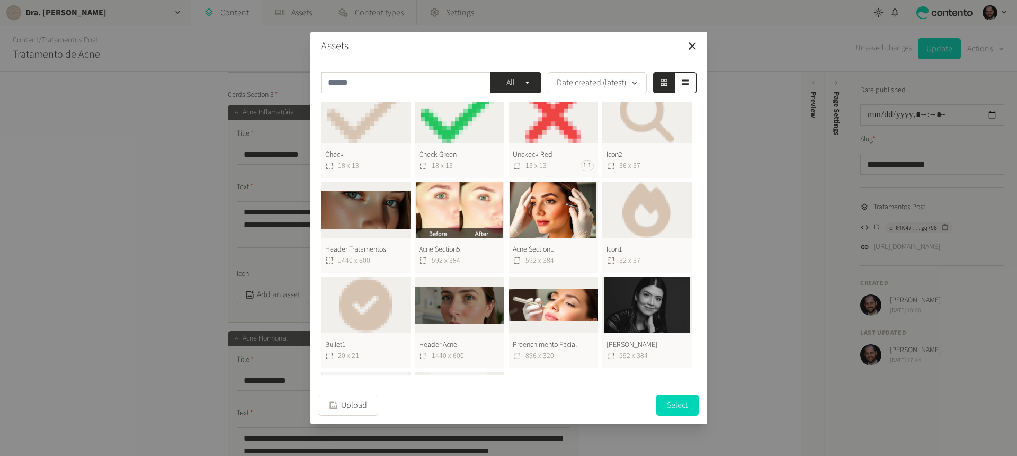
scroll to position [211, 0]
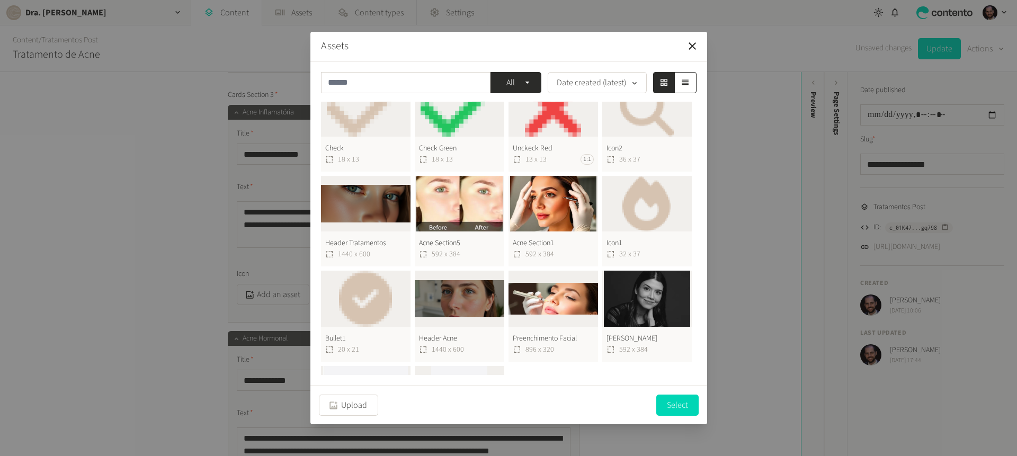
click at [634, 202] on button "Icon1 32 x 37" at bounding box center [647, 221] width 90 height 91
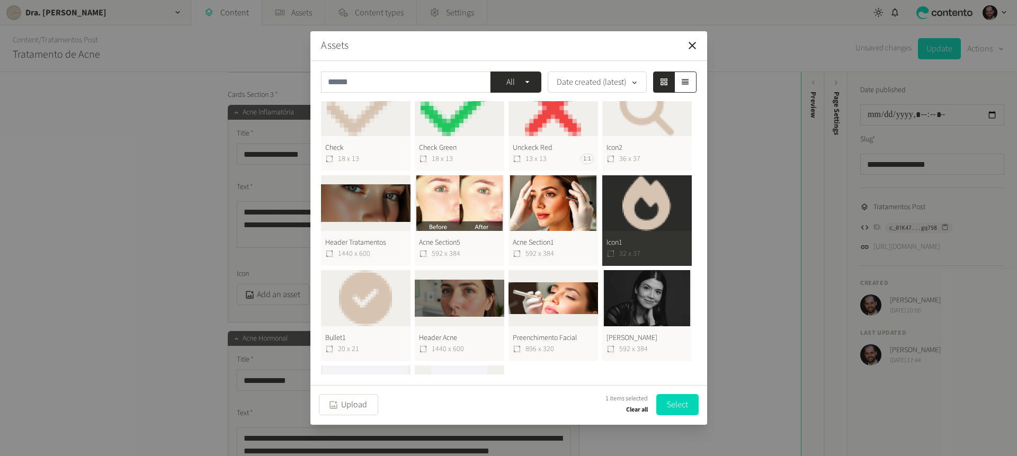
click at [632, 202] on button "Icon1 32 x 37" at bounding box center [647, 220] width 90 height 91
click at [679, 414] on button "Select" at bounding box center [677, 404] width 42 height 21
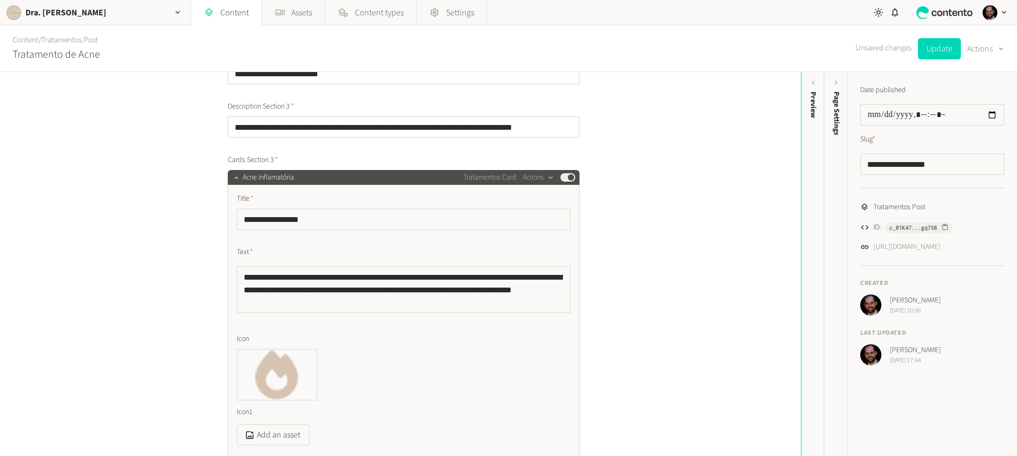
scroll to position [864, 0]
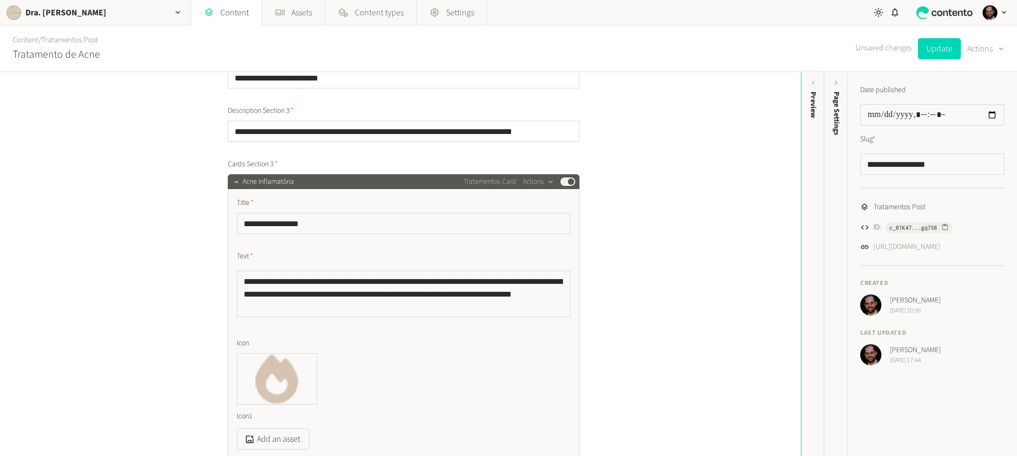
click at [243, 181] on span "Acne Inflamatória" at bounding box center [268, 181] width 51 height 11
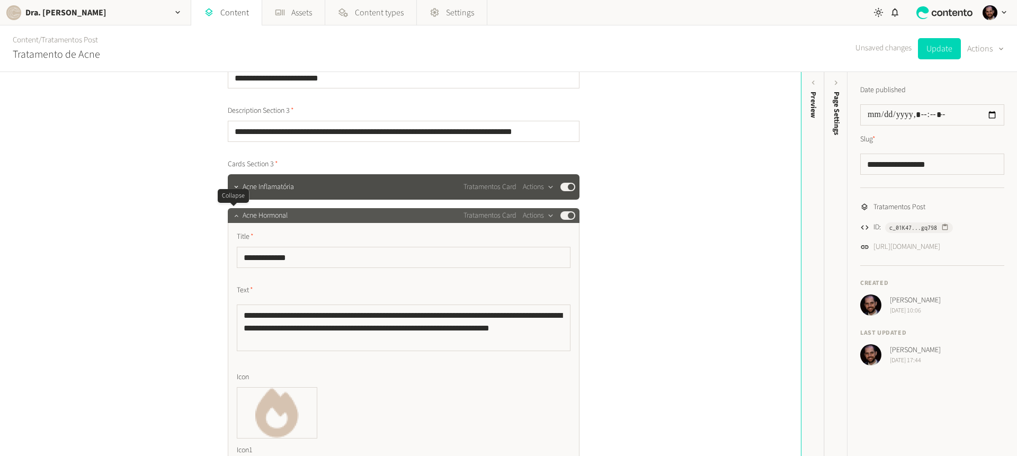
click at [236, 212] on icon "button" at bounding box center [236, 215] width 7 height 7
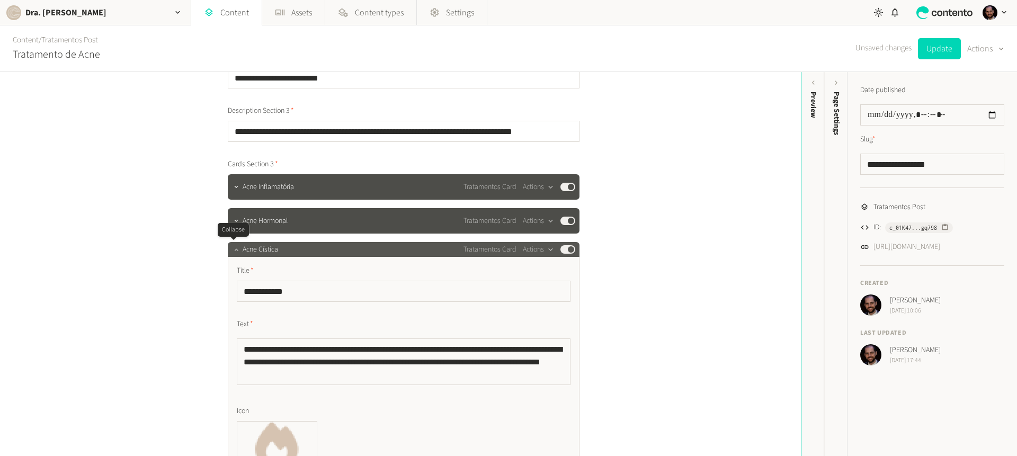
click at [233, 250] on icon "button" at bounding box center [236, 249] width 7 height 7
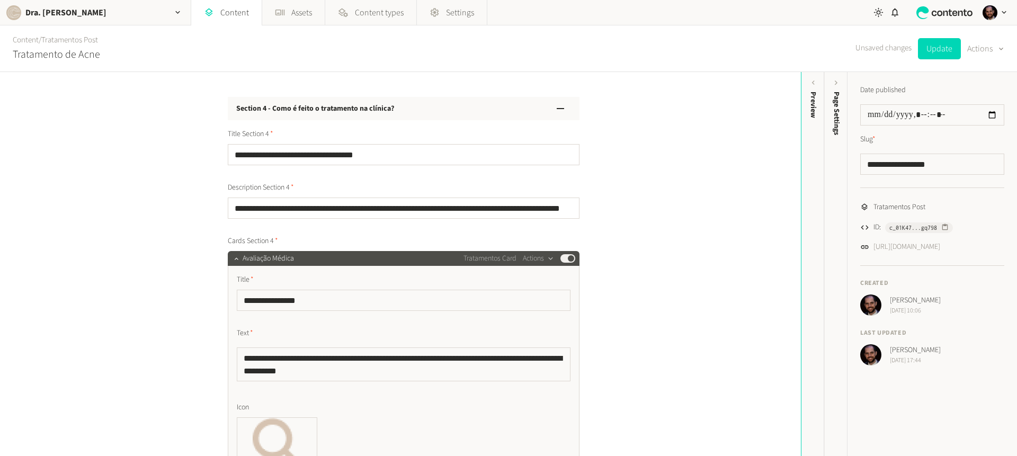
scroll to position [1185, 0]
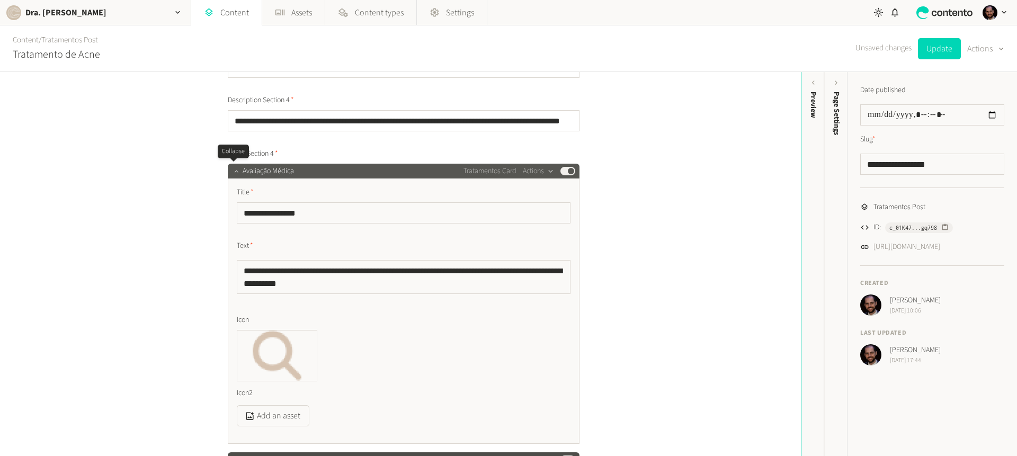
click at [237, 174] on button "button" at bounding box center [236, 170] width 13 height 13
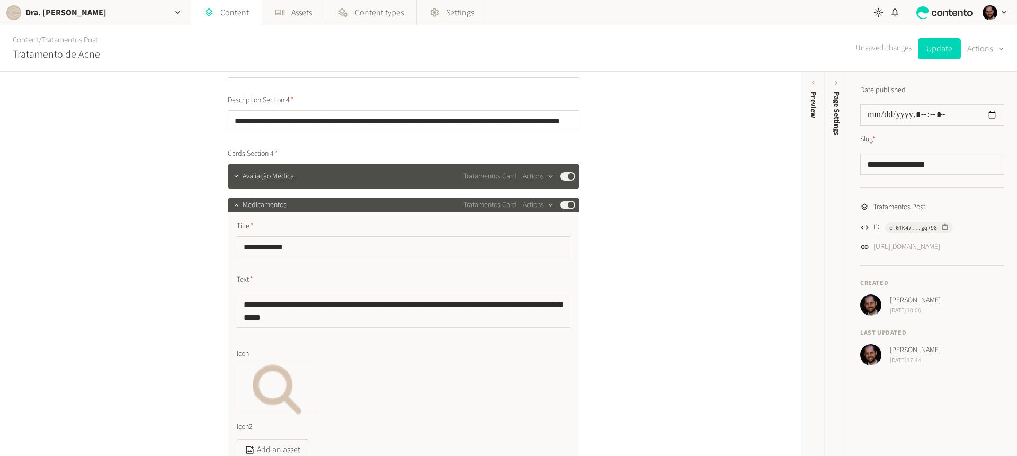
click at [251, 158] on span "Cards Section 4" at bounding box center [253, 153] width 50 height 11
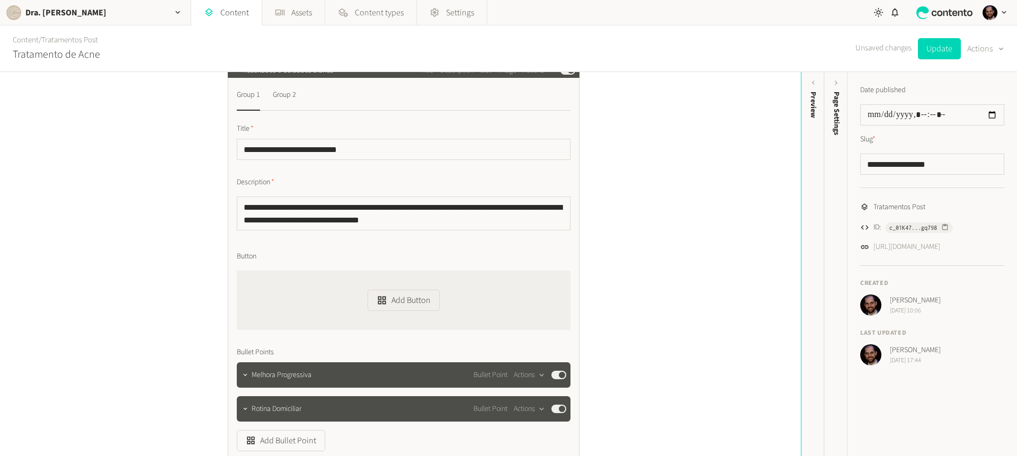
scroll to position [2216, 0]
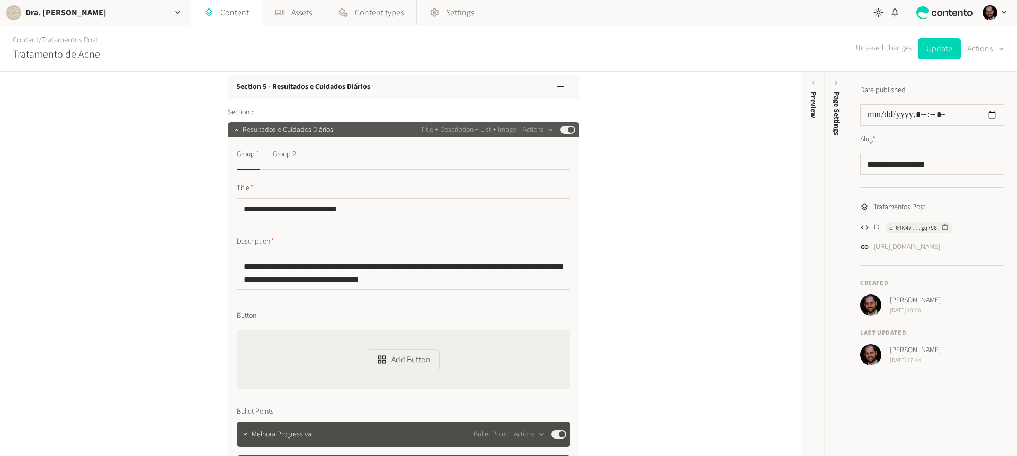
click at [282, 134] on span "Resultados e Cuidados Diários" at bounding box center [288, 130] width 91 height 11
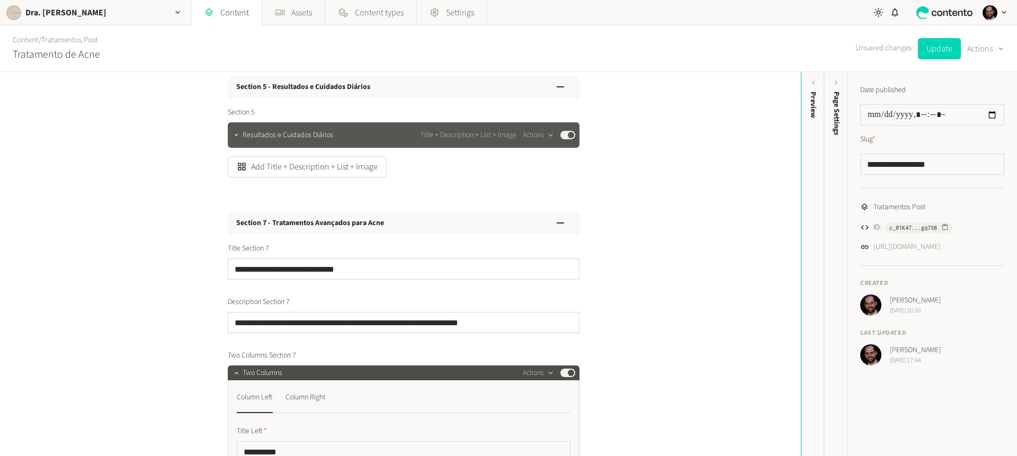
click at [287, 138] on span "Resultados e Cuidados Diários" at bounding box center [288, 135] width 91 height 11
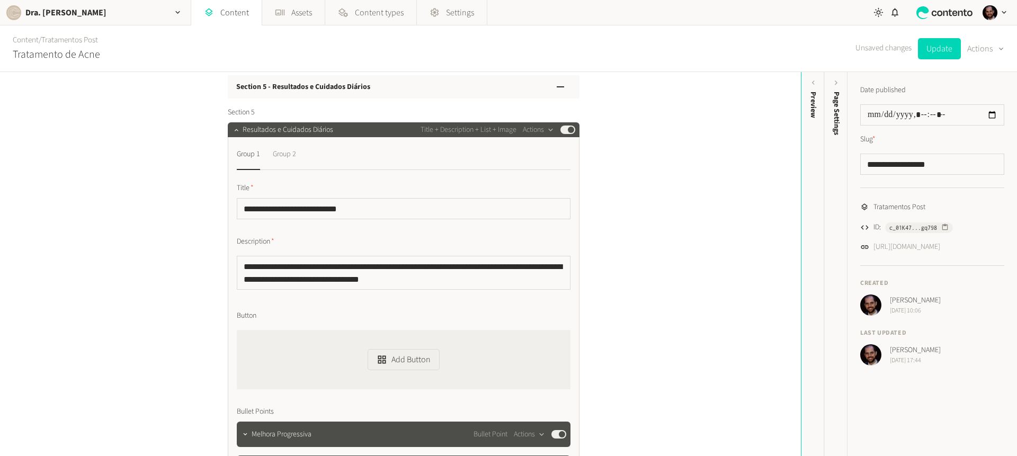
click at [289, 149] on div "Group 2" at bounding box center [284, 154] width 23 height 17
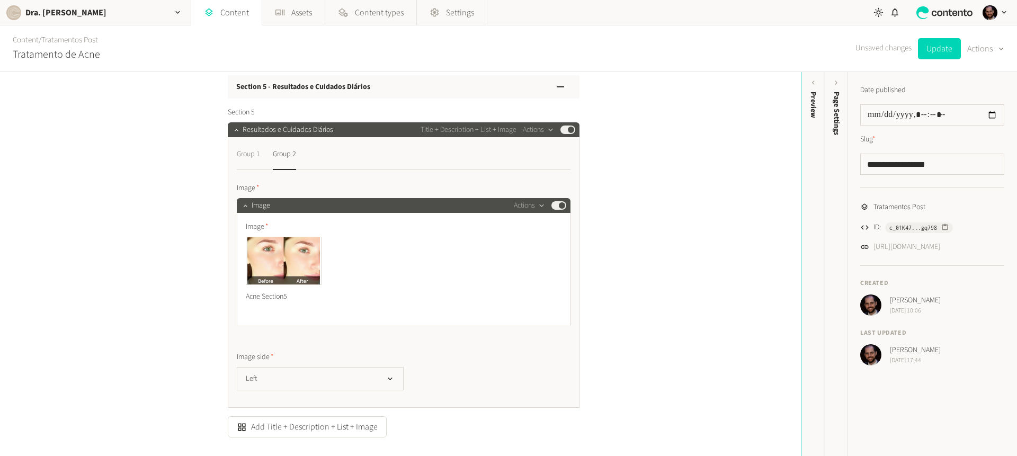
click at [253, 160] on div "Group 1" at bounding box center [248, 154] width 23 height 17
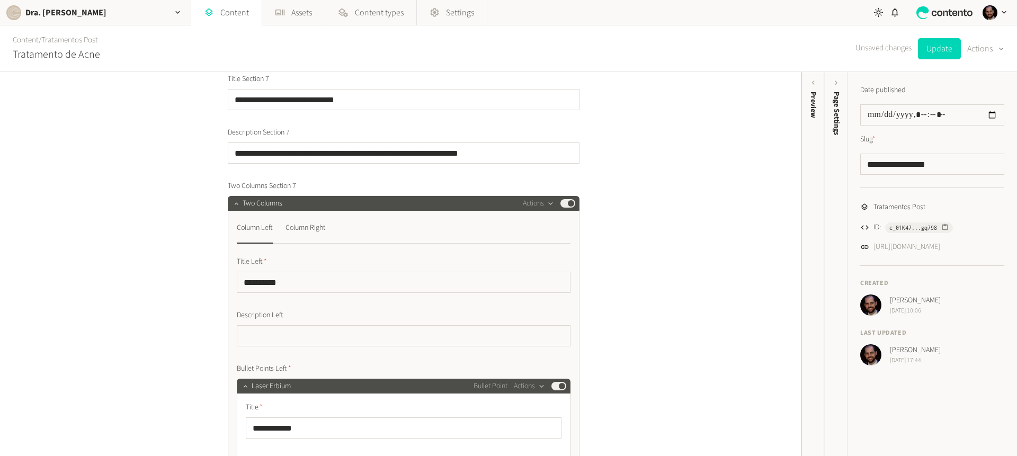
scroll to position [2827, 0]
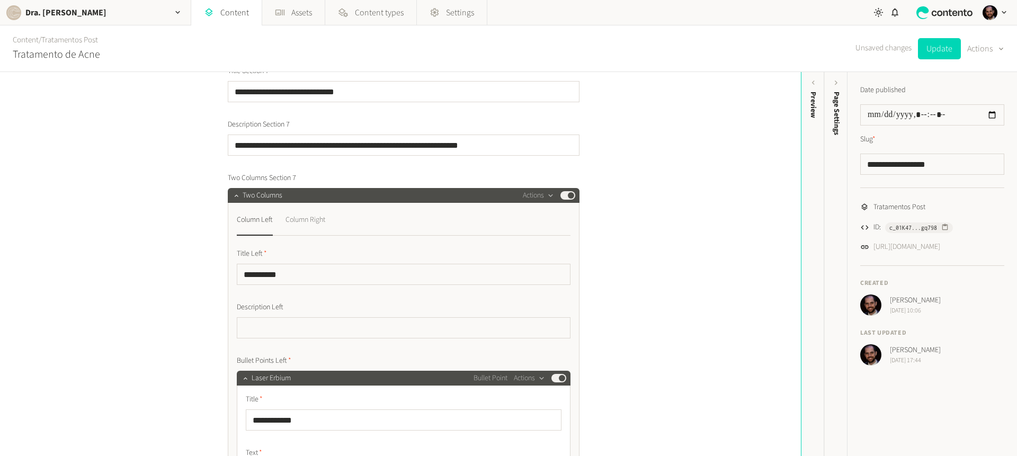
click at [317, 218] on div "Column Right" at bounding box center [306, 219] width 40 height 17
click at [257, 219] on div "Column Left" at bounding box center [255, 219] width 36 height 17
click at [299, 219] on div "Column Right" at bounding box center [306, 219] width 40 height 17
click at [244, 381] on icon "button" at bounding box center [245, 378] width 7 height 7
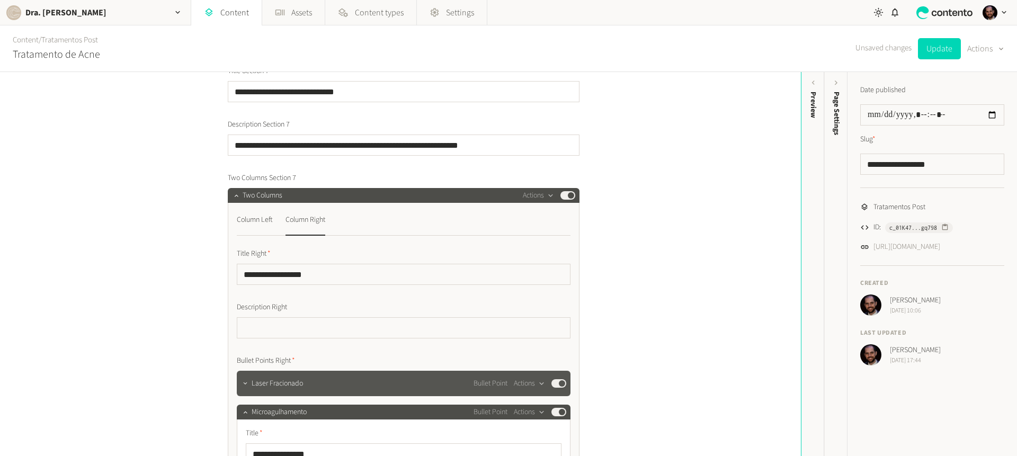
click at [252, 412] on span "Microagulhamento" at bounding box center [279, 412] width 55 height 11
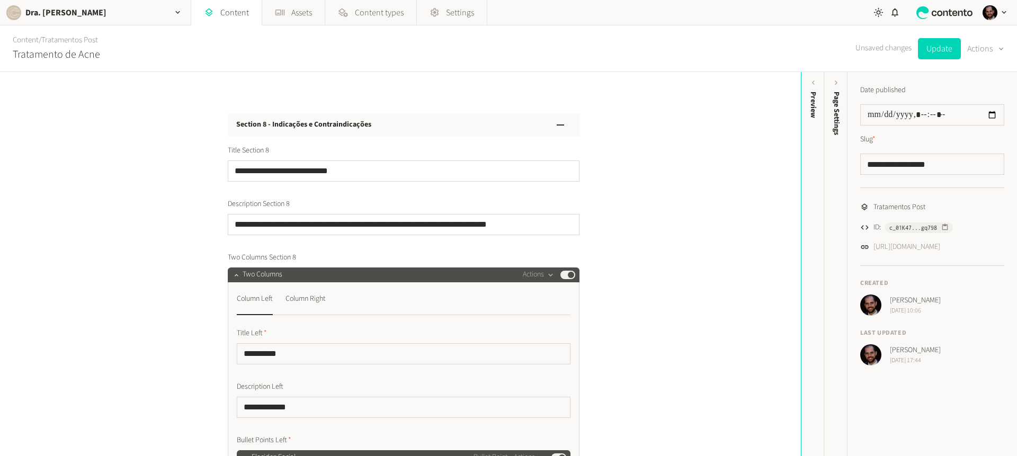
scroll to position [3744, 0]
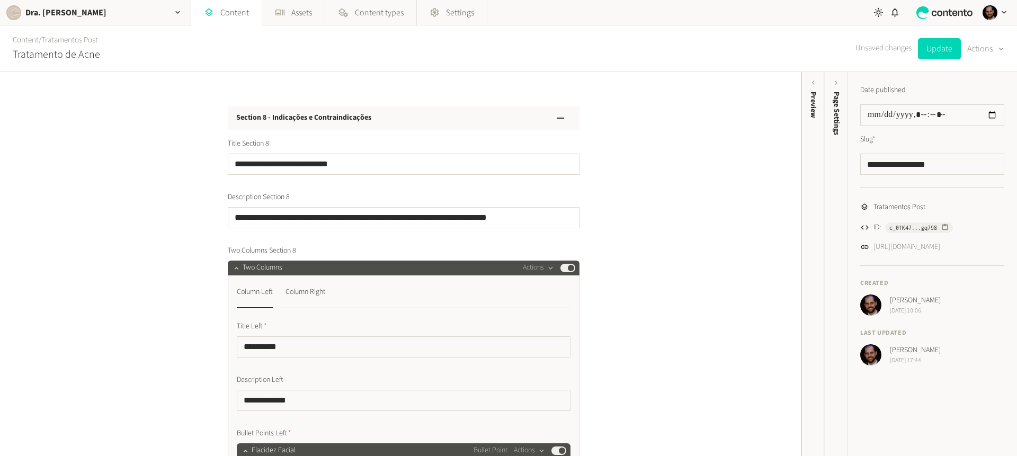
click at [252, 248] on span "Two Columns Section 8" at bounding box center [262, 250] width 68 height 11
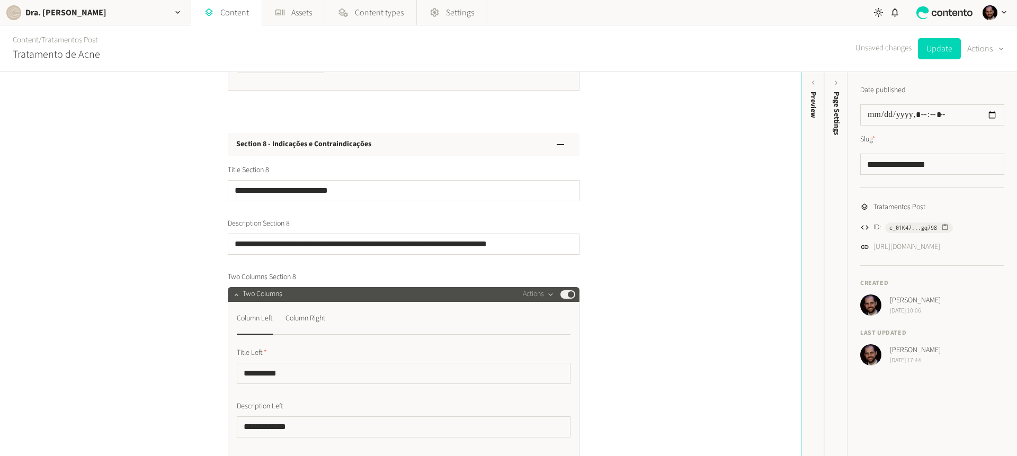
click at [315, 146] on h3 "Section 8 - Indicações e Contraindicações" at bounding box center [303, 144] width 135 height 11
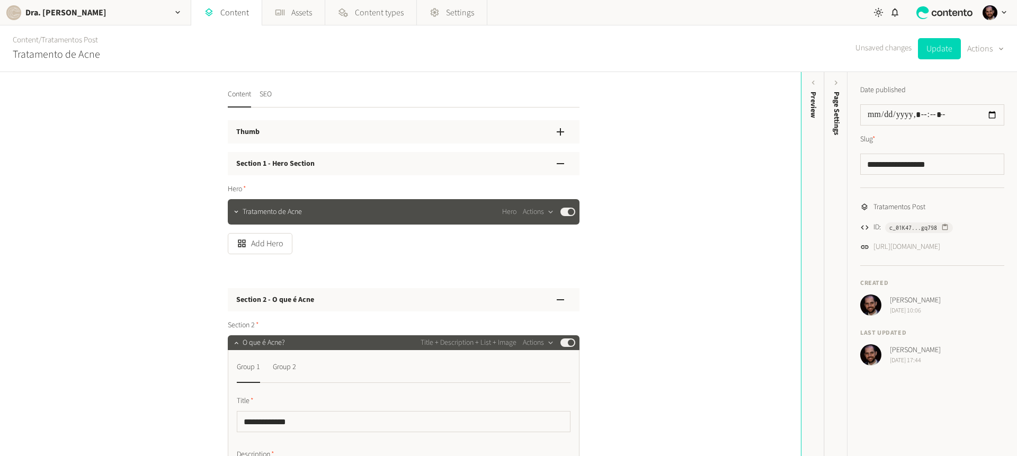
scroll to position [1, 0]
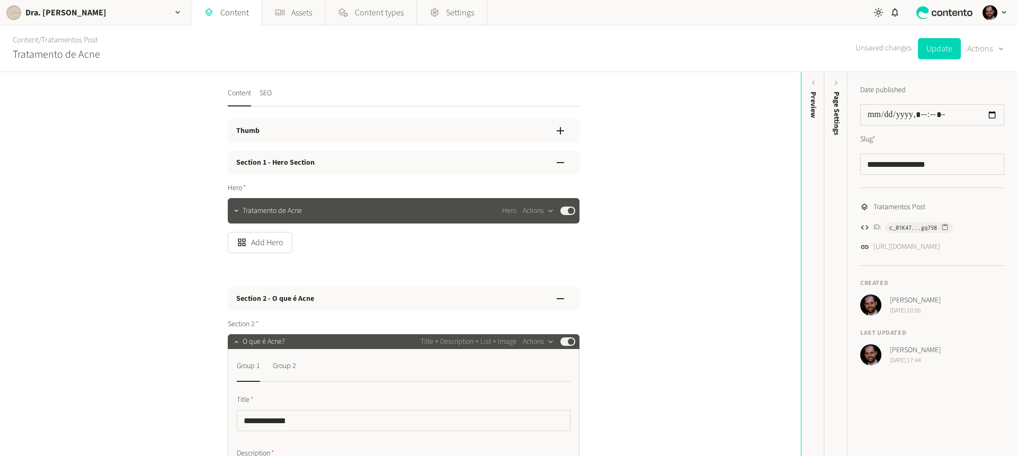
click at [270, 297] on h3 "Section 2 - O que é Acne" at bounding box center [275, 299] width 78 height 11
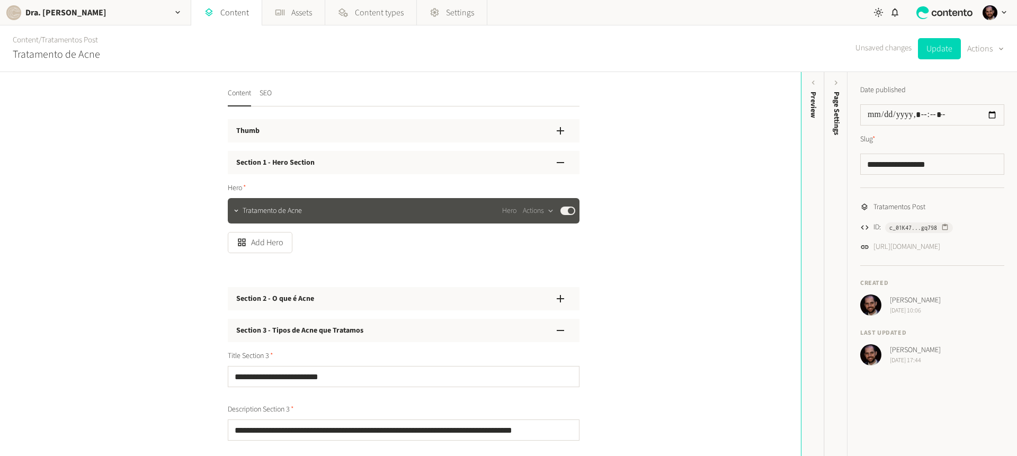
click at [270, 332] on h3 "Section 3 - Tipos de Acne que Tratamos" at bounding box center [299, 330] width 127 height 11
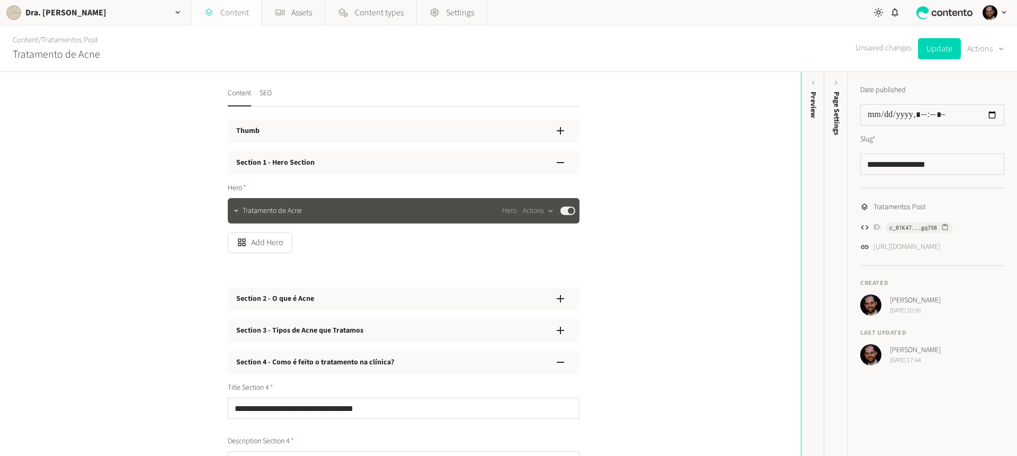
click at [225, 9] on link "Content" at bounding box center [226, 12] width 70 height 25
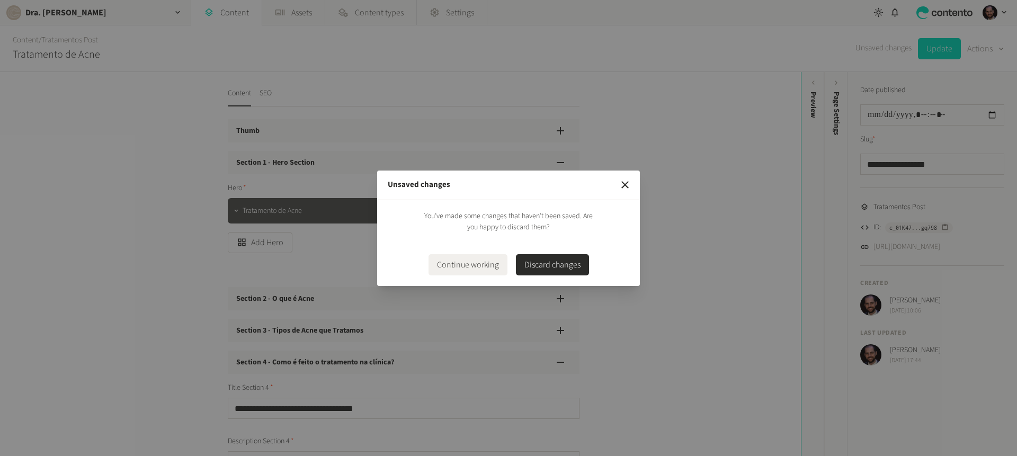
click at [574, 263] on button "Discard changes" at bounding box center [552, 264] width 73 height 21
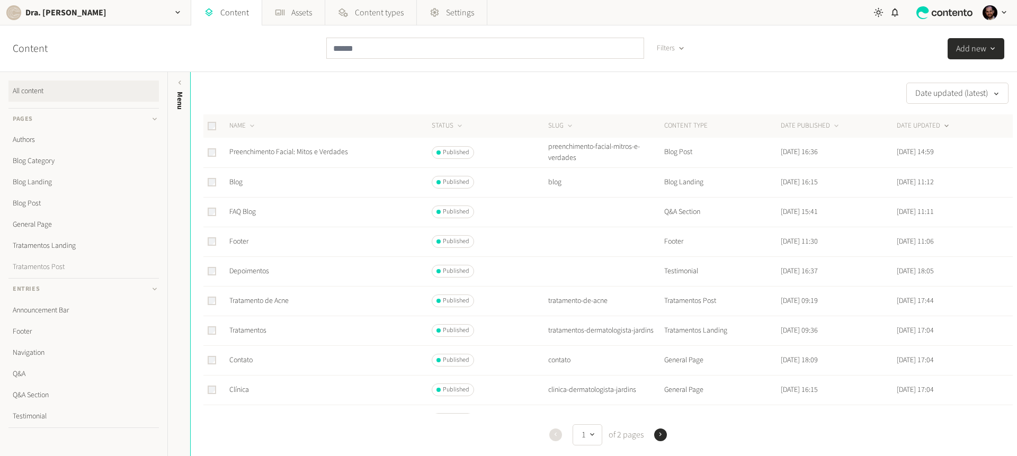
click at [52, 268] on link "Tratamentos Post" at bounding box center [83, 266] width 150 height 21
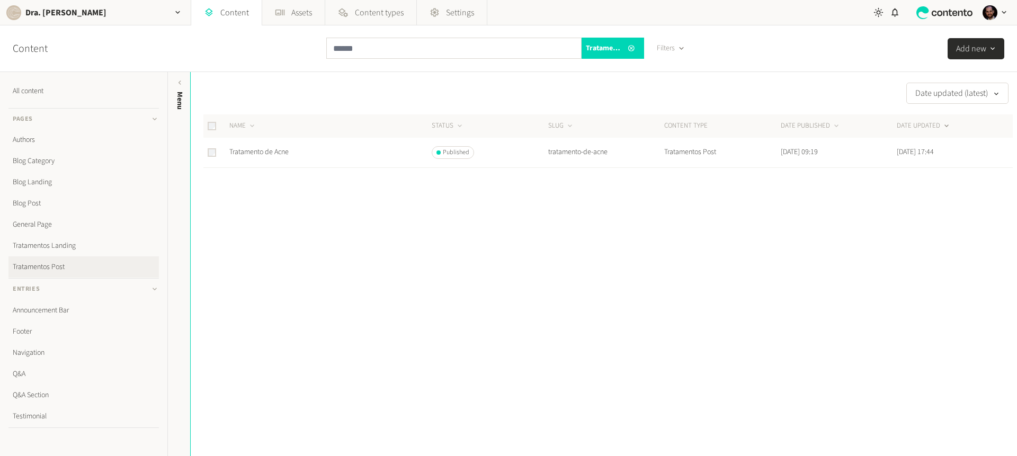
click at [978, 48] on button "Add new" at bounding box center [976, 48] width 57 height 21
click at [922, 101] on li "Tratamentos Post" at bounding box center [945, 103] width 118 height 22
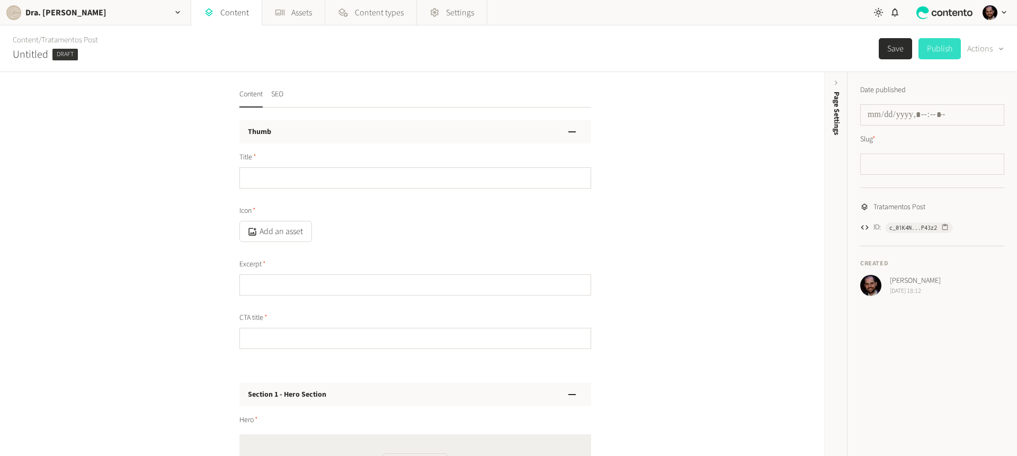
click at [942, 51] on button "Publish" at bounding box center [940, 48] width 42 height 21
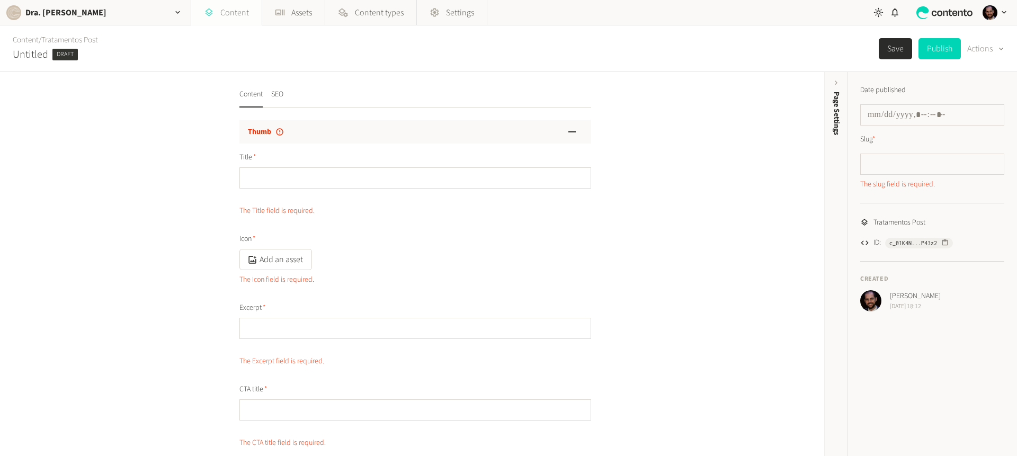
click at [216, 13] on link "Content" at bounding box center [226, 12] width 70 height 25
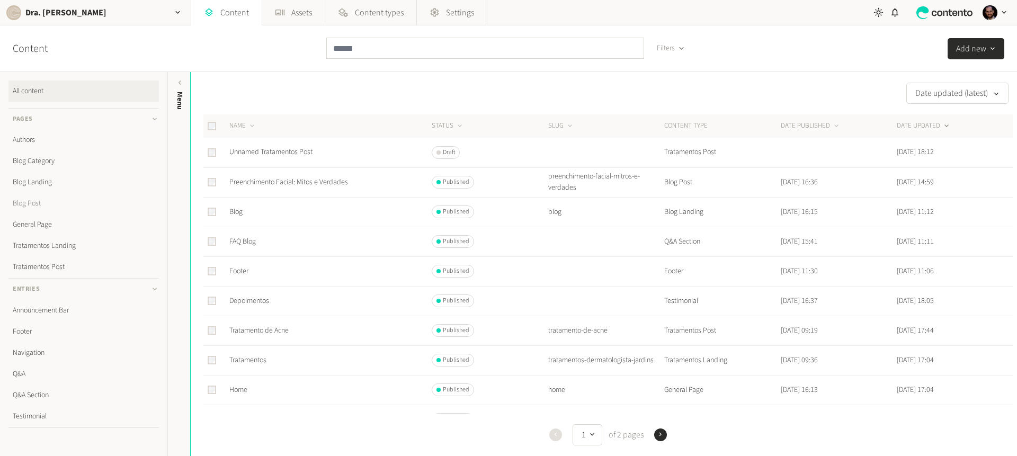
click at [41, 202] on link "Blog Post" at bounding box center [83, 203] width 150 height 21
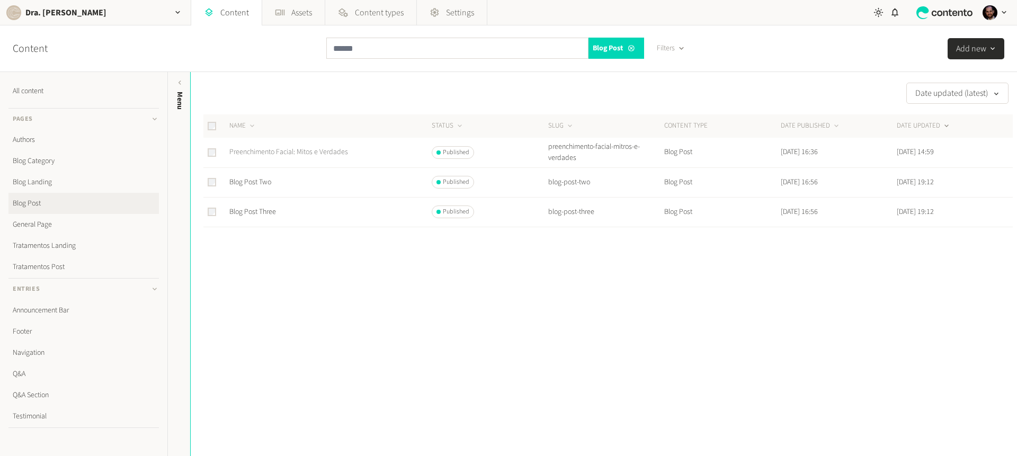
click at [256, 149] on link "Preenchimento Facial: Mitos e Verdades" at bounding box center [288, 152] width 119 height 11
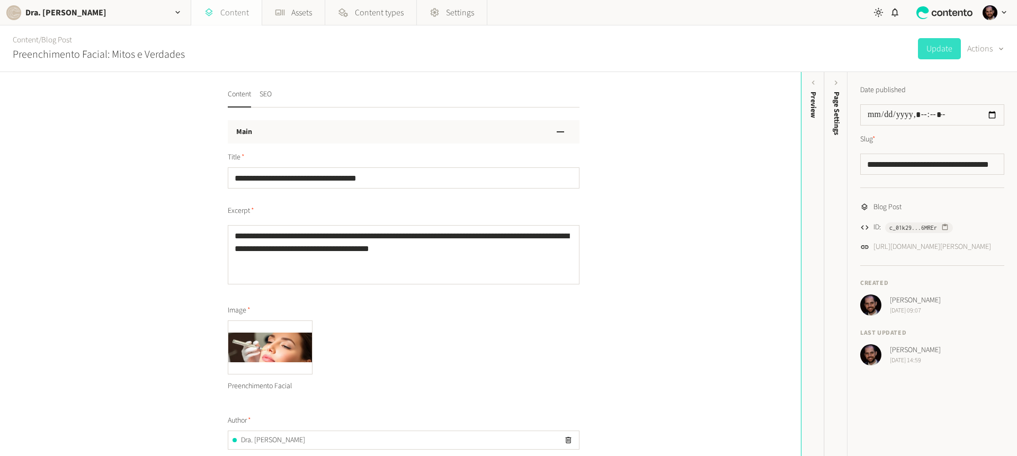
click at [216, 11] on link "Content" at bounding box center [226, 12] width 70 height 25
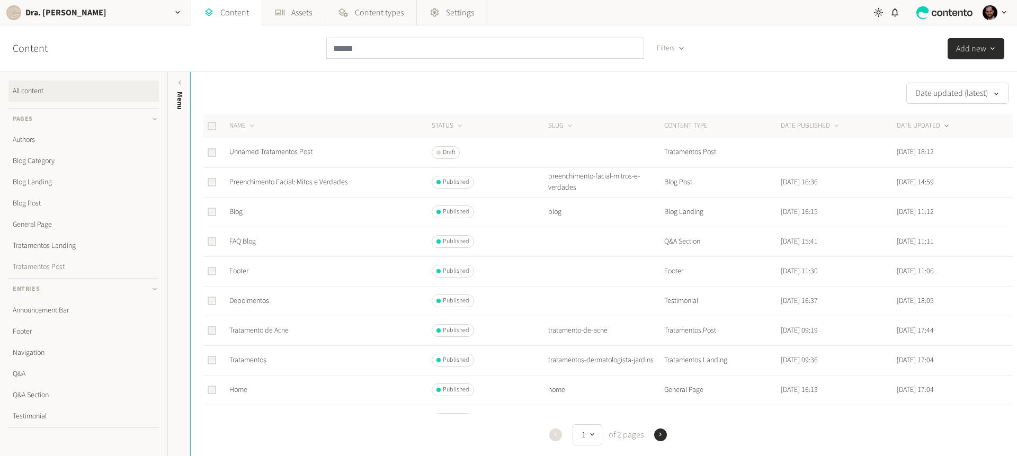
click at [63, 263] on link "Tratamentos Post" at bounding box center [83, 266] width 150 height 21
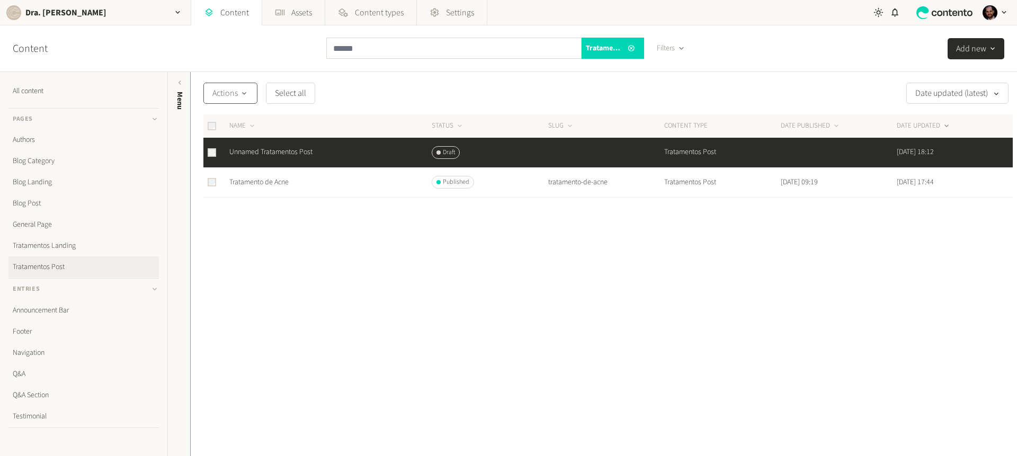
click at [239, 99] on span "Actions" at bounding box center [230, 93] width 36 height 13
click at [234, 201] on button "Delete" at bounding box center [234, 199] width 60 height 20
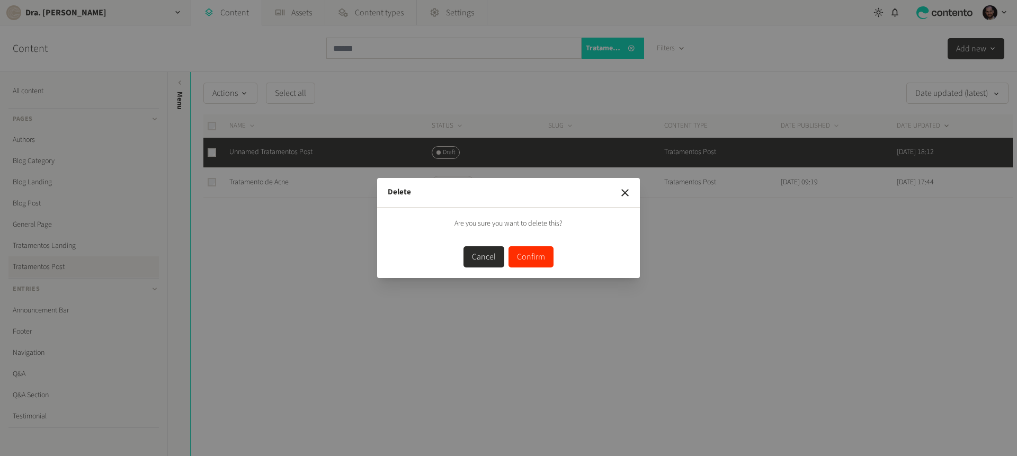
click at [536, 253] on button "Confirm" at bounding box center [531, 256] width 45 height 21
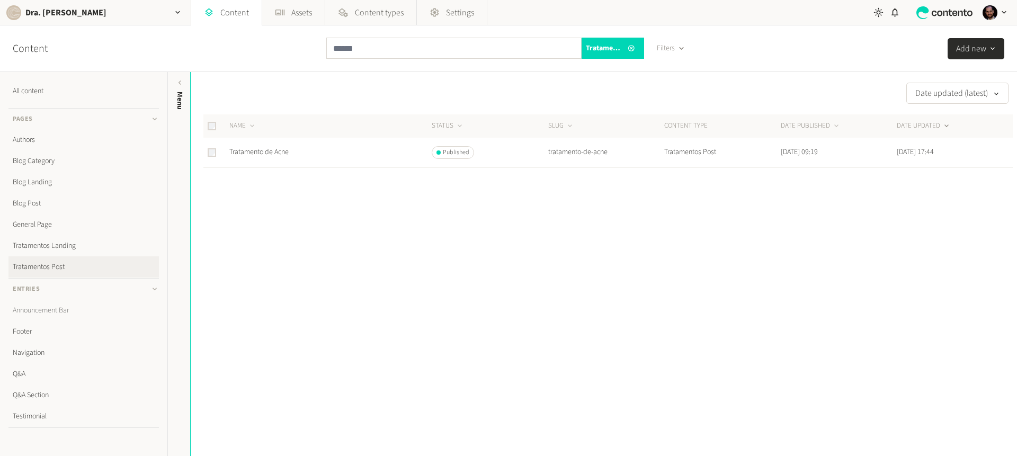
click at [68, 312] on link "Announcement Bar" at bounding box center [83, 310] width 150 height 21
click at [457, 14] on span "Settings" at bounding box center [460, 12] width 28 height 13
